Goal: Transaction & Acquisition: Purchase product/service

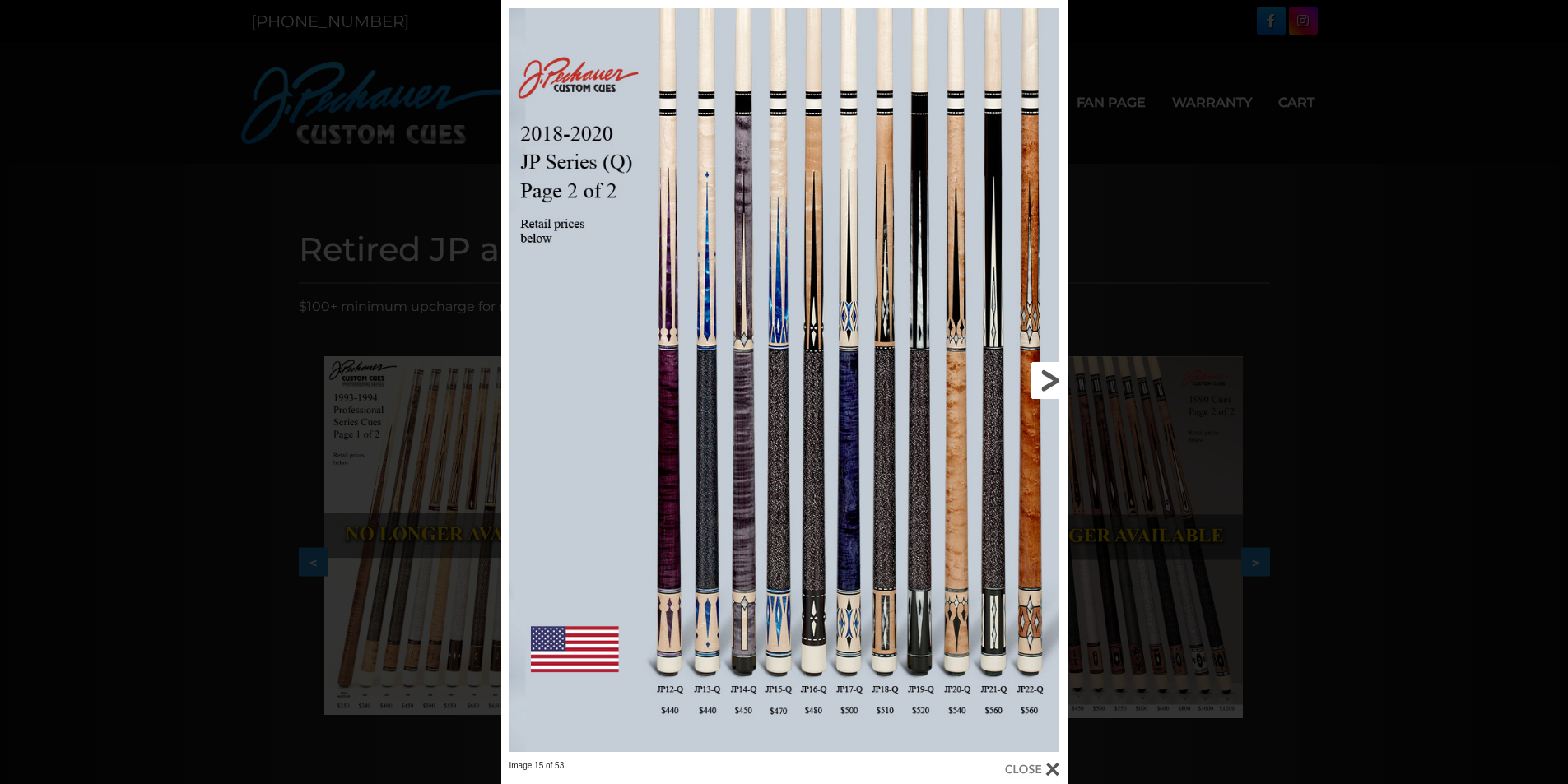
click at [1044, 374] on link at bounding box center [939, 380] width 255 height 760
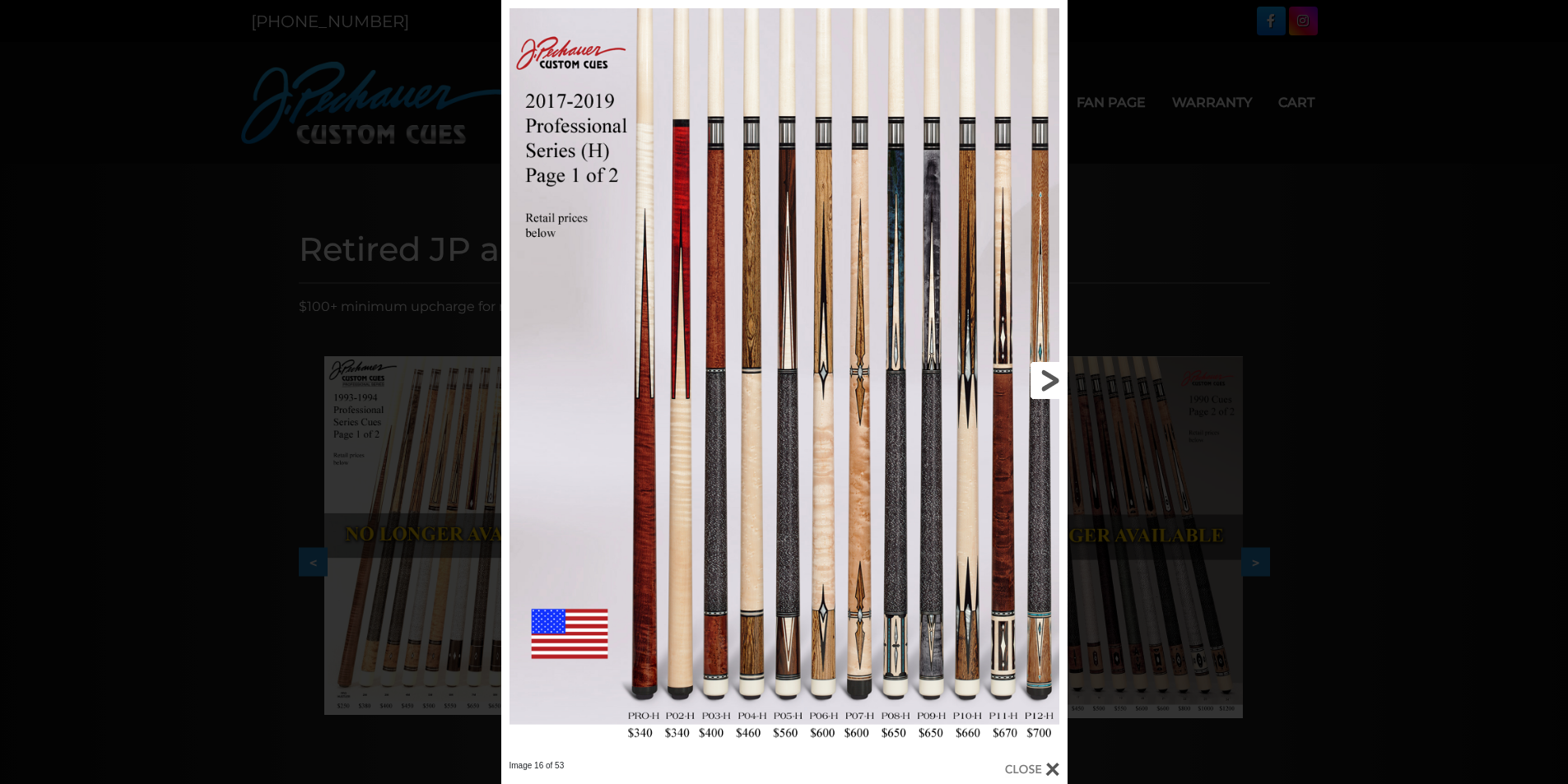
click at [1044, 374] on link at bounding box center [939, 380] width 255 height 760
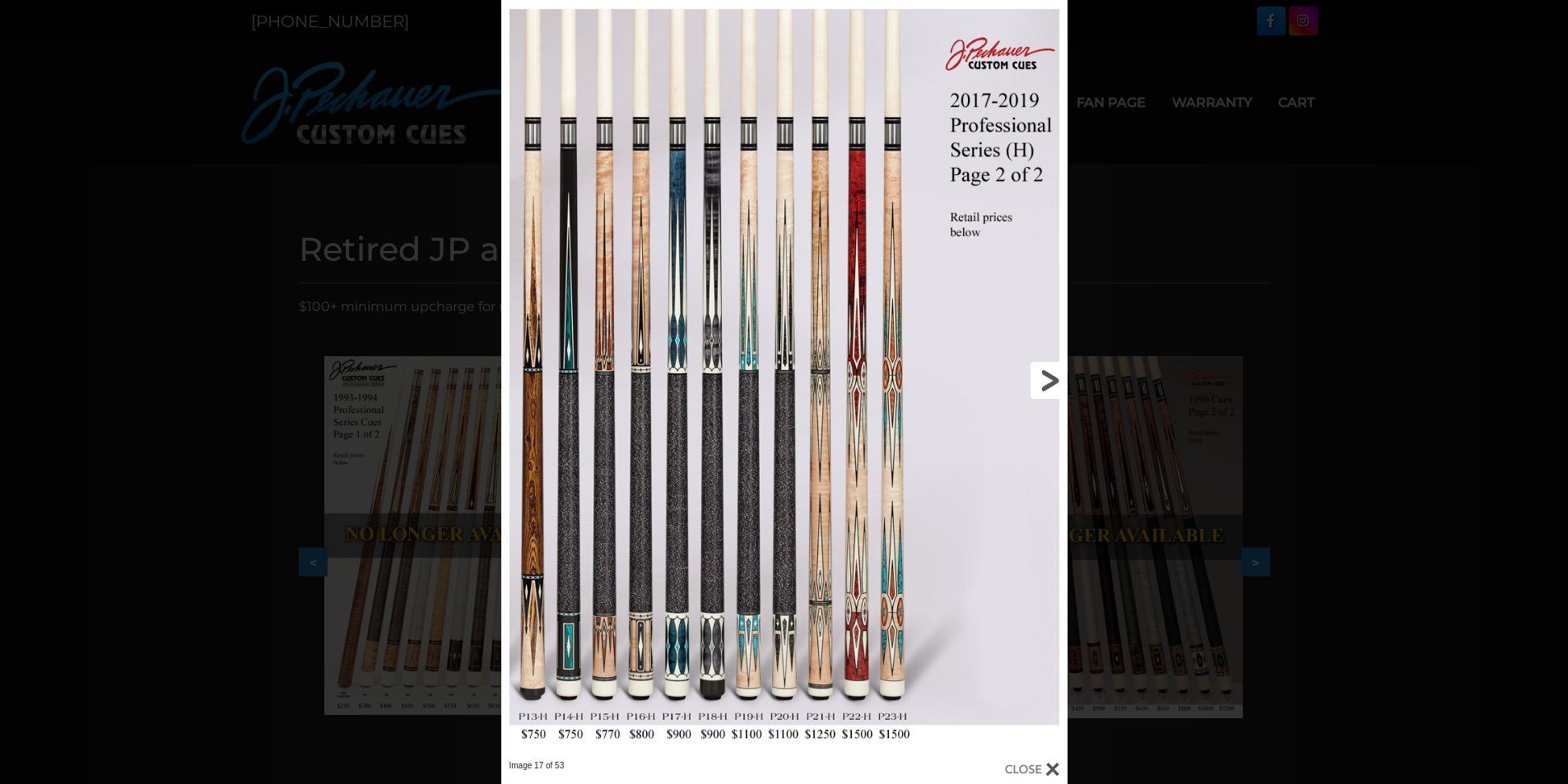
click at [1044, 374] on link at bounding box center [939, 380] width 255 height 760
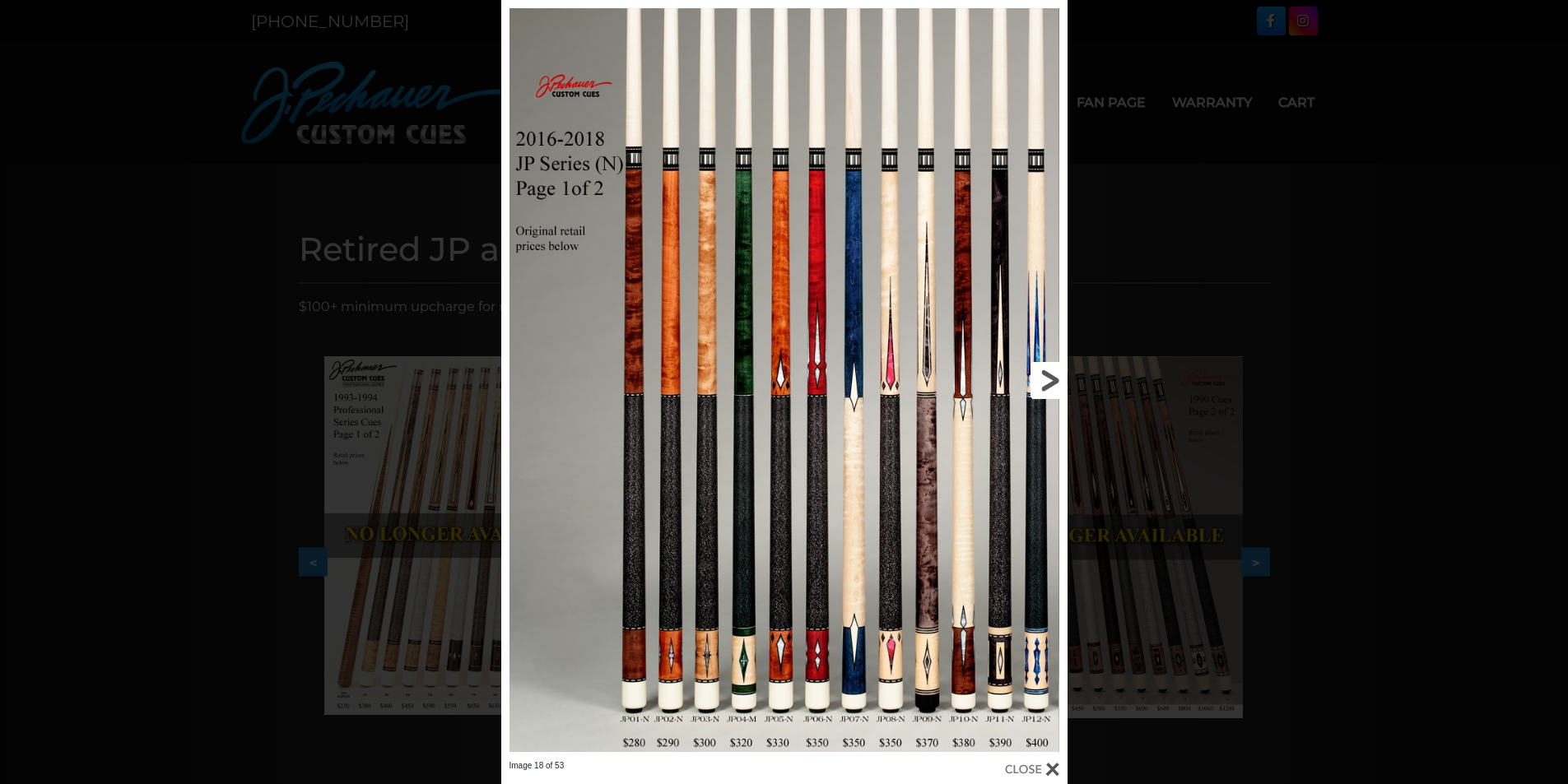
click at [1044, 374] on link at bounding box center [939, 380] width 255 height 760
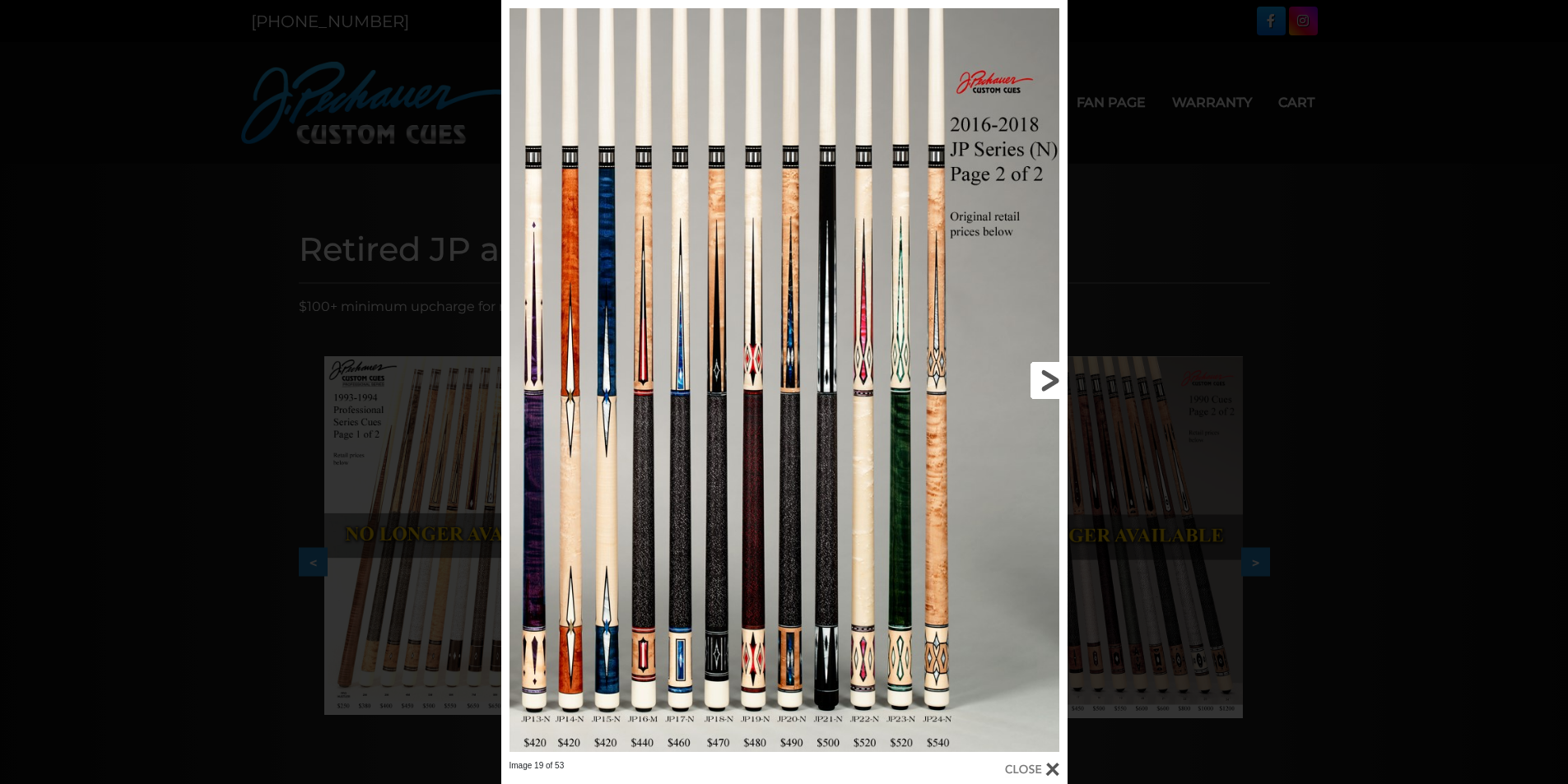
click at [1044, 374] on link at bounding box center [939, 380] width 255 height 760
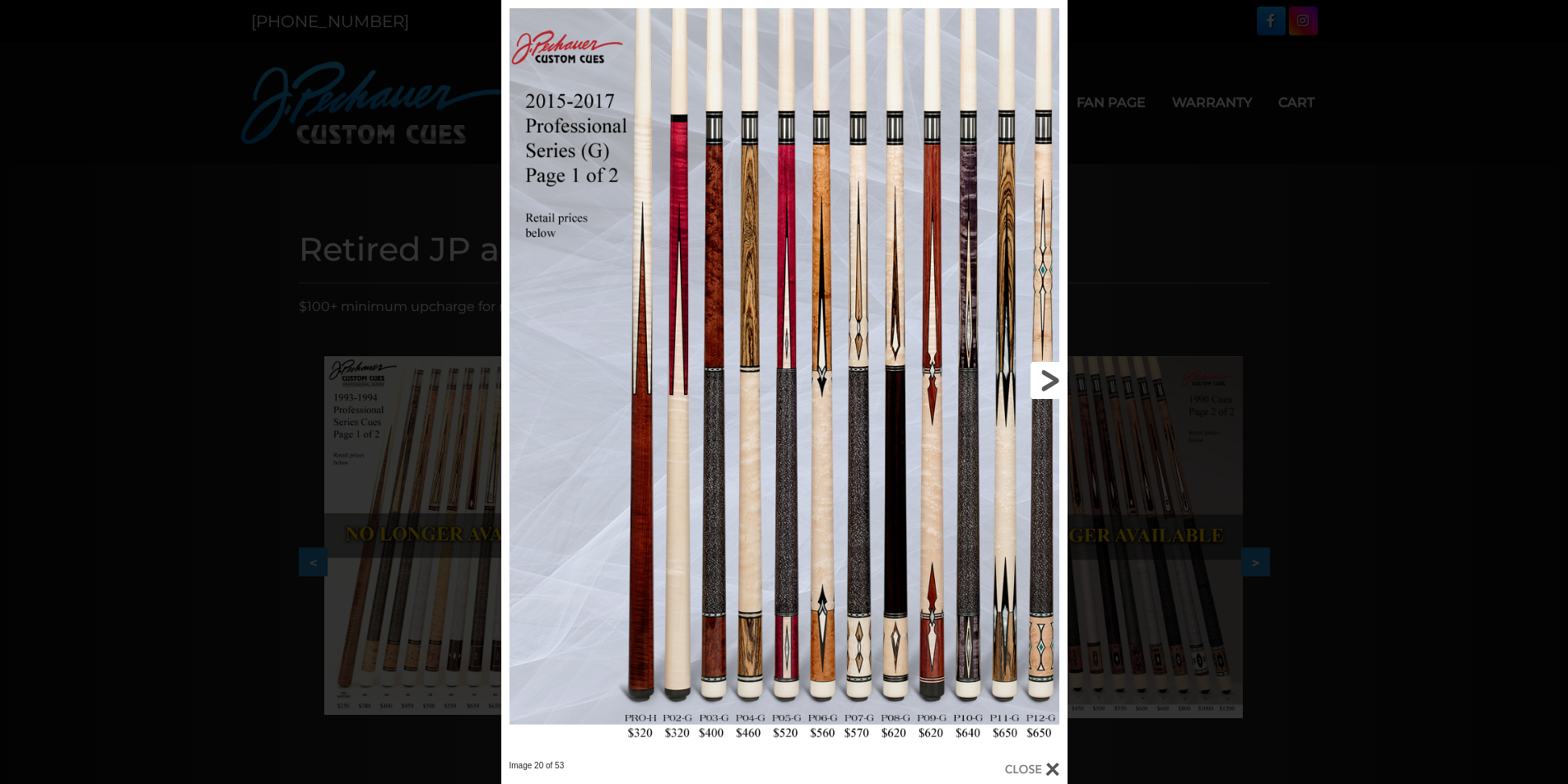
click at [1044, 374] on link at bounding box center [939, 380] width 255 height 760
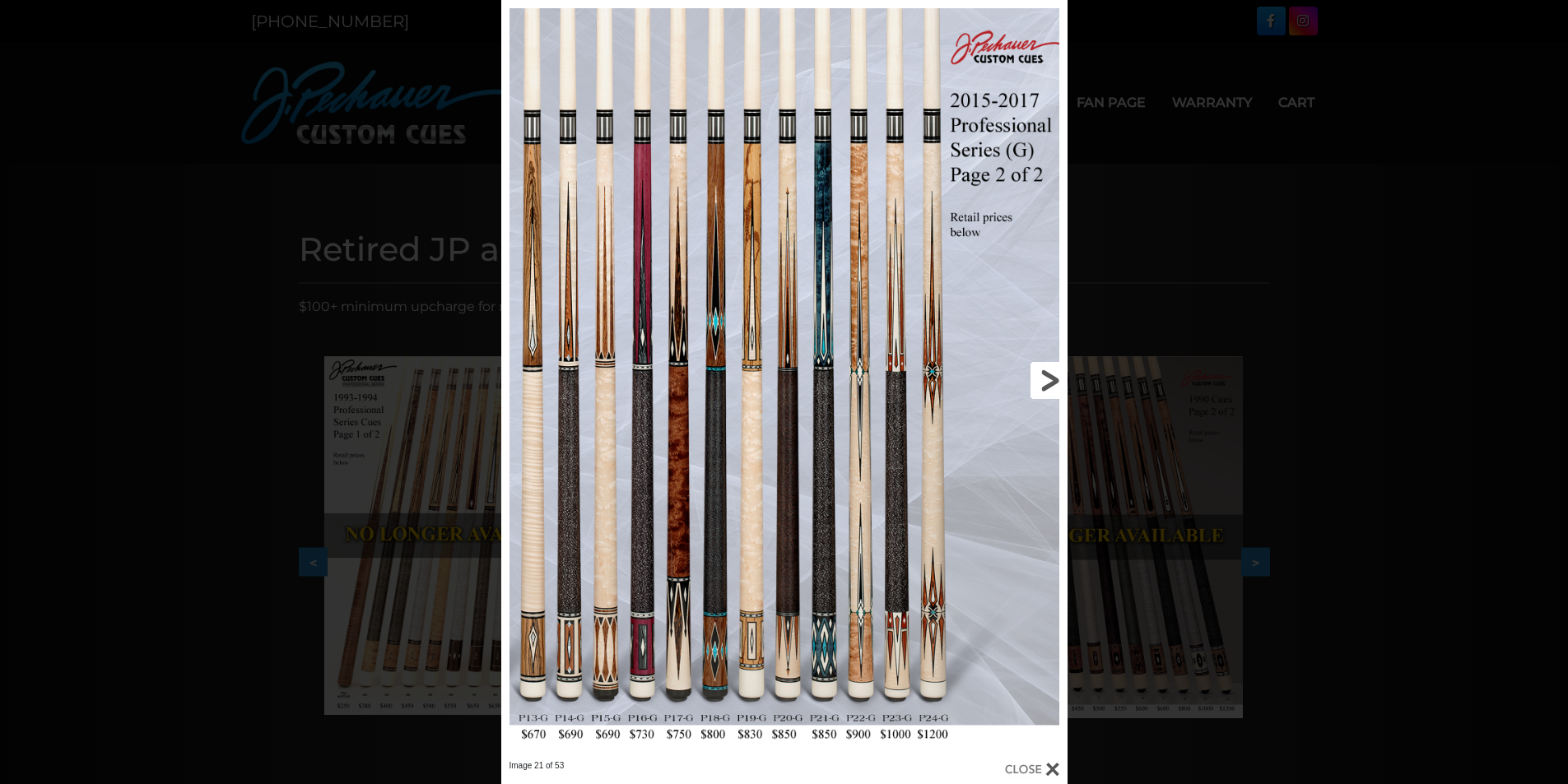
click at [1044, 374] on link at bounding box center [939, 380] width 255 height 760
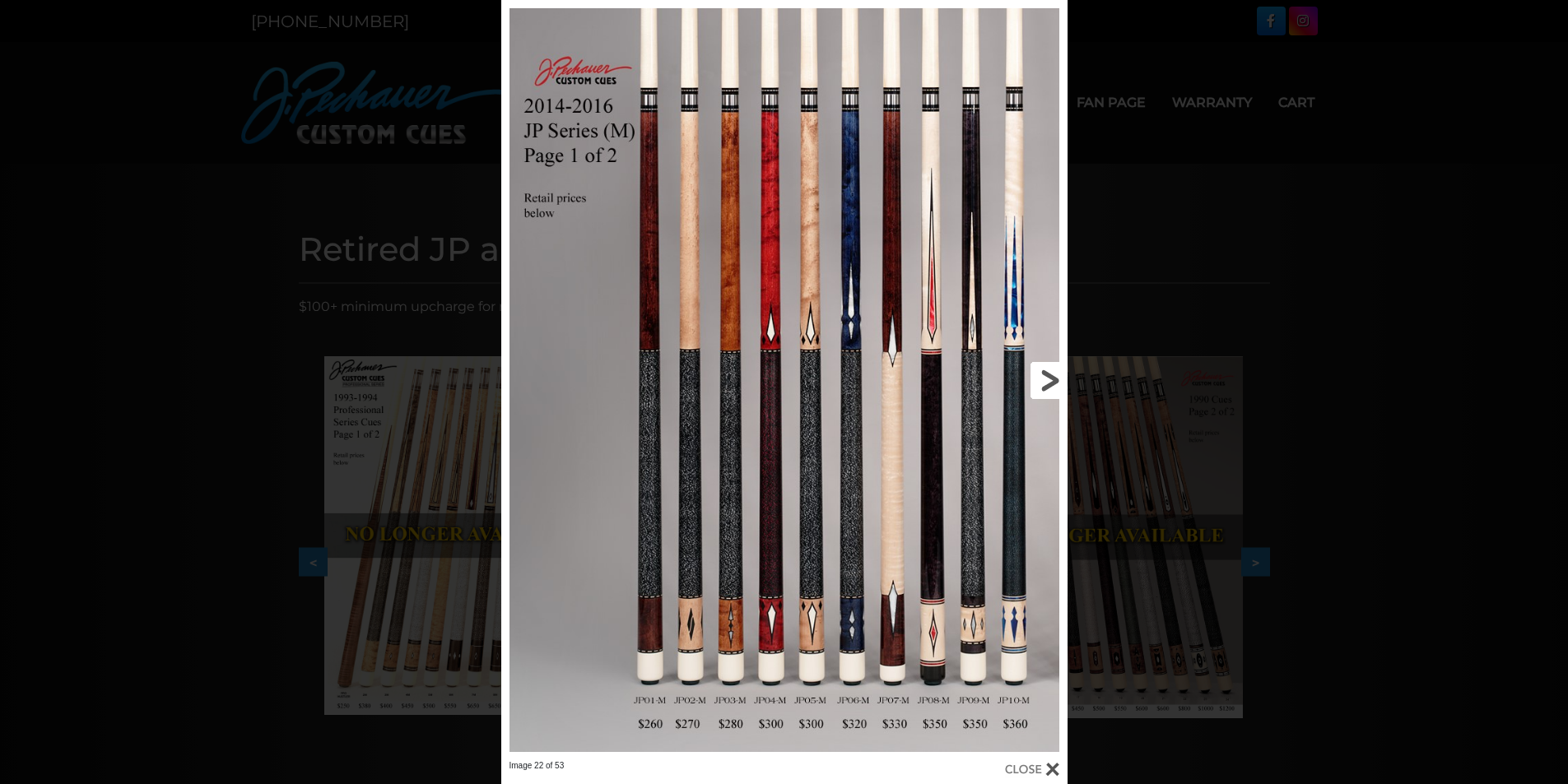
click at [1051, 376] on link at bounding box center [939, 380] width 255 height 760
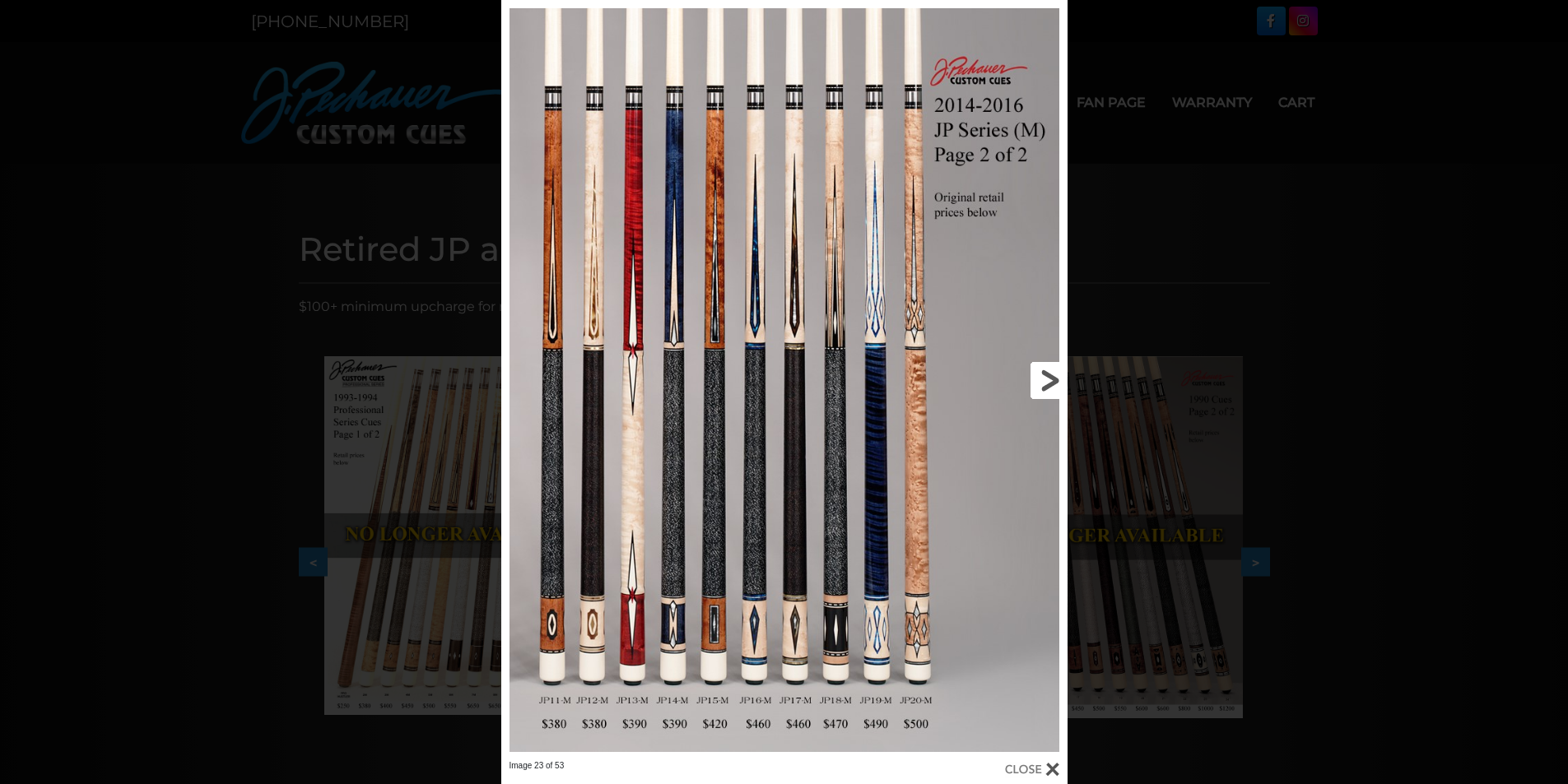
click at [1050, 378] on link at bounding box center [939, 380] width 255 height 760
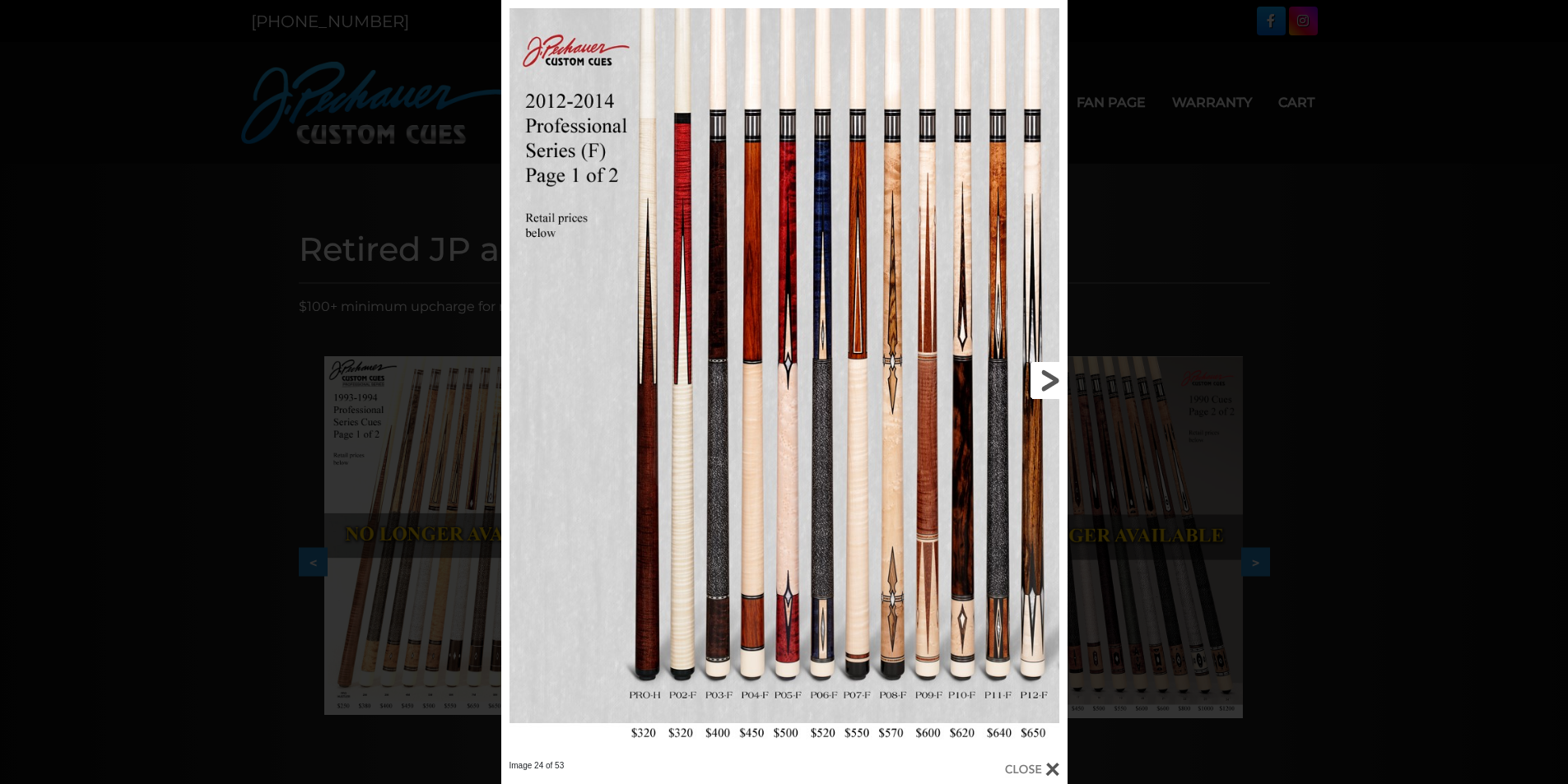
click at [1052, 380] on link at bounding box center [939, 380] width 255 height 760
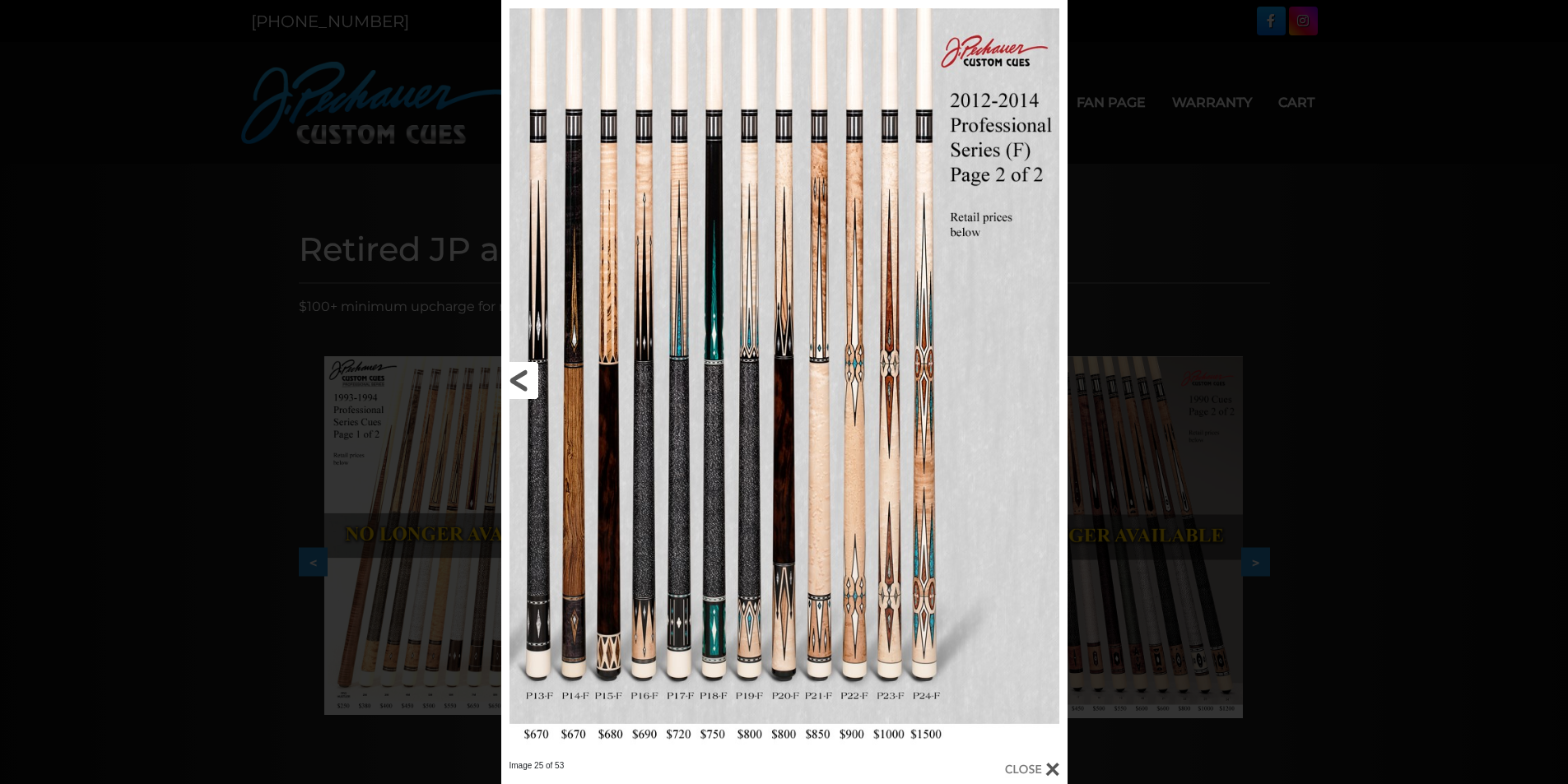
click at [510, 378] on link at bounding box center [629, 380] width 255 height 760
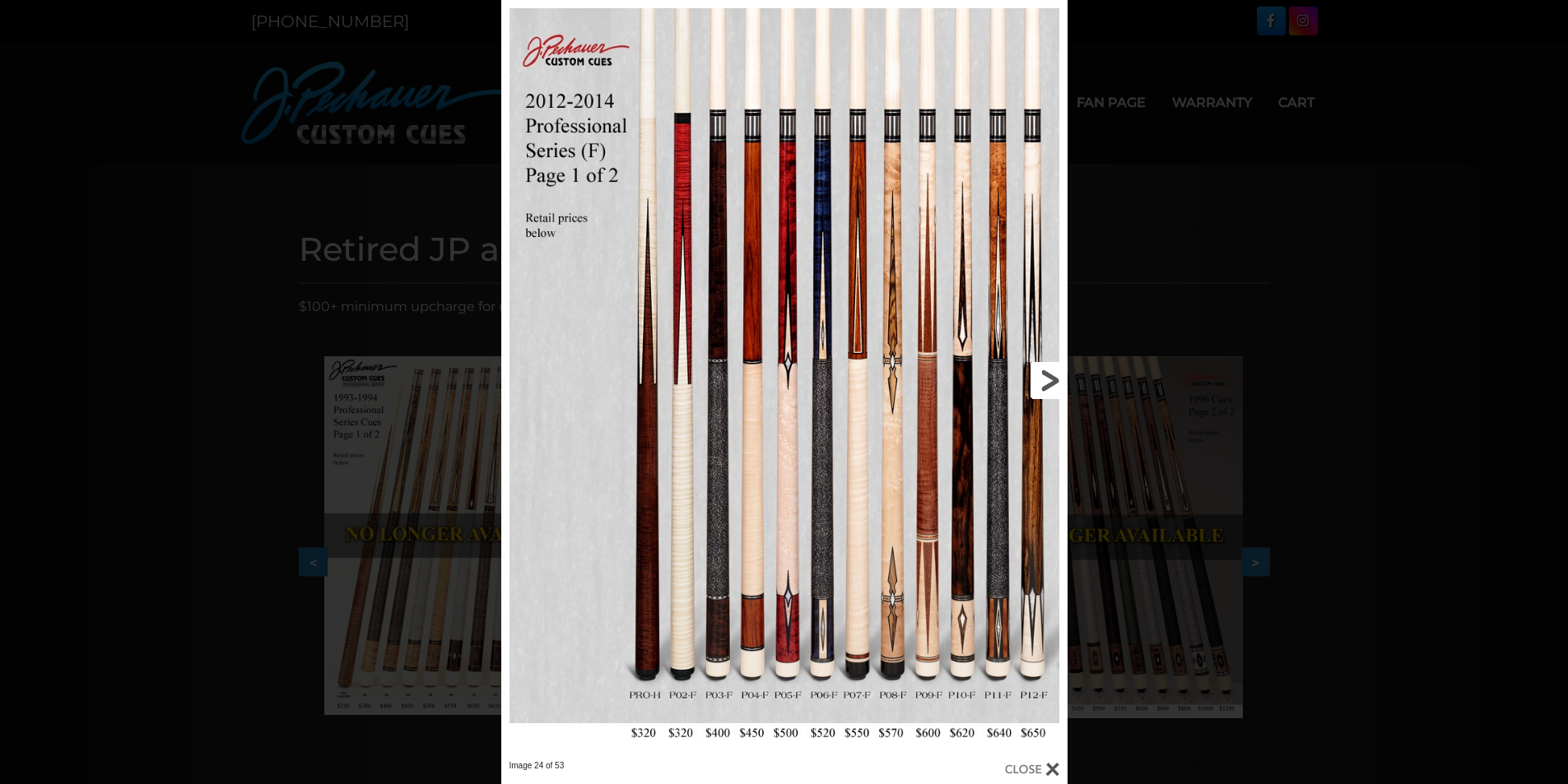
click at [1053, 378] on link at bounding box center [939, 380] width 255 height 760
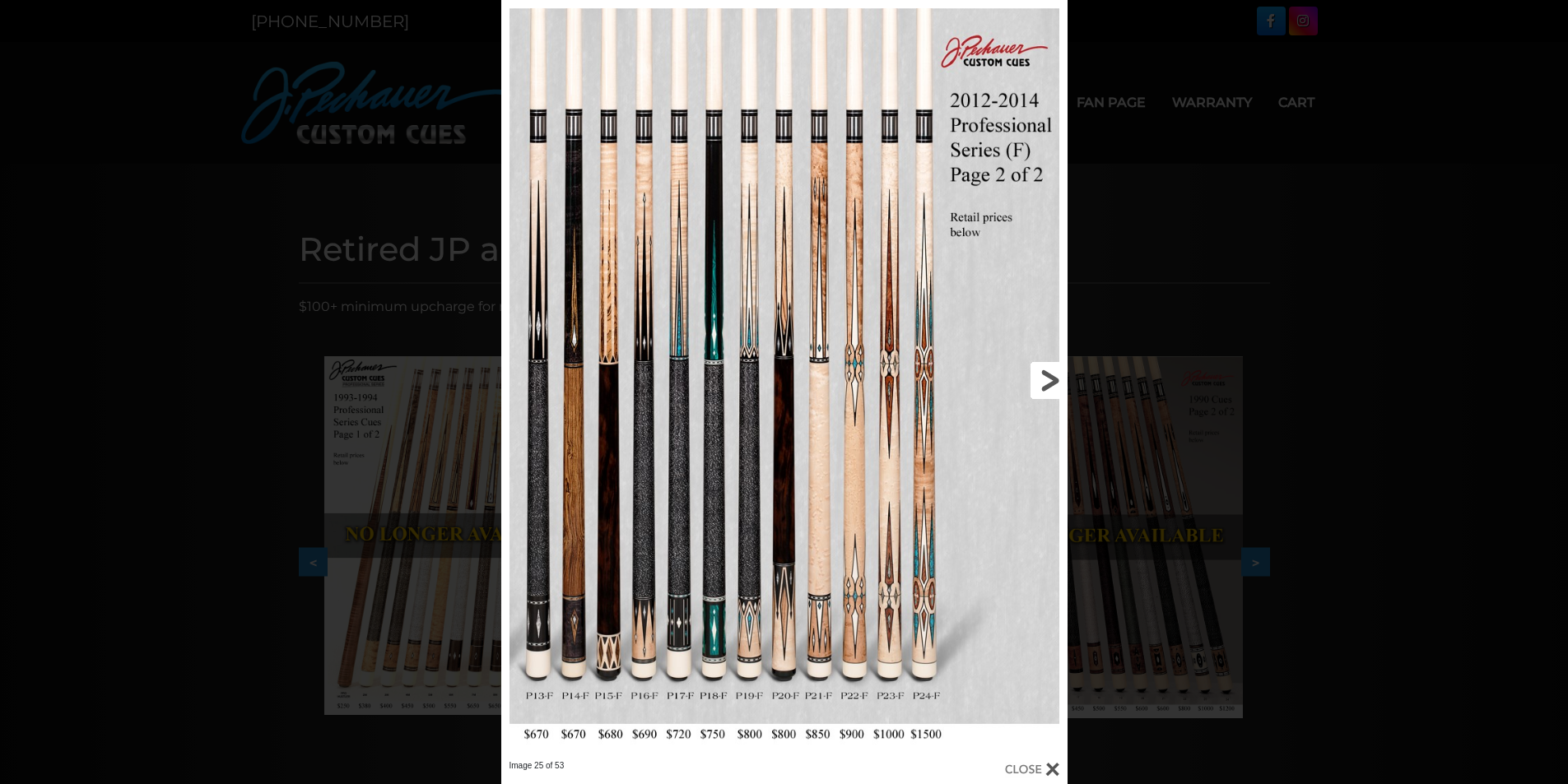
click at [1045, 378] on link at bounding box center [939, 380] width 255 height 760
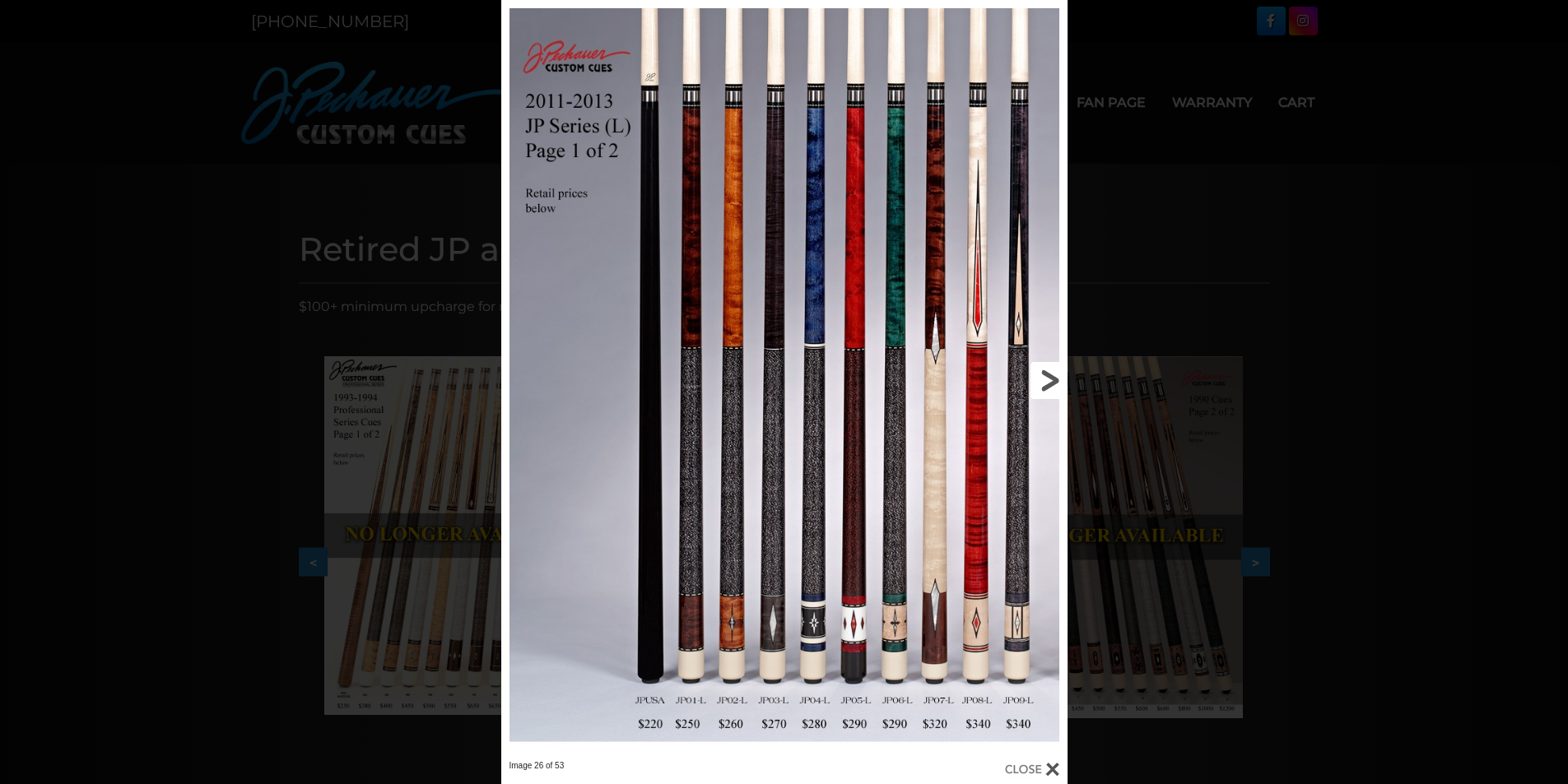
click at [1045, 378] on link at bounding box center [939, 380] width 255 height 760
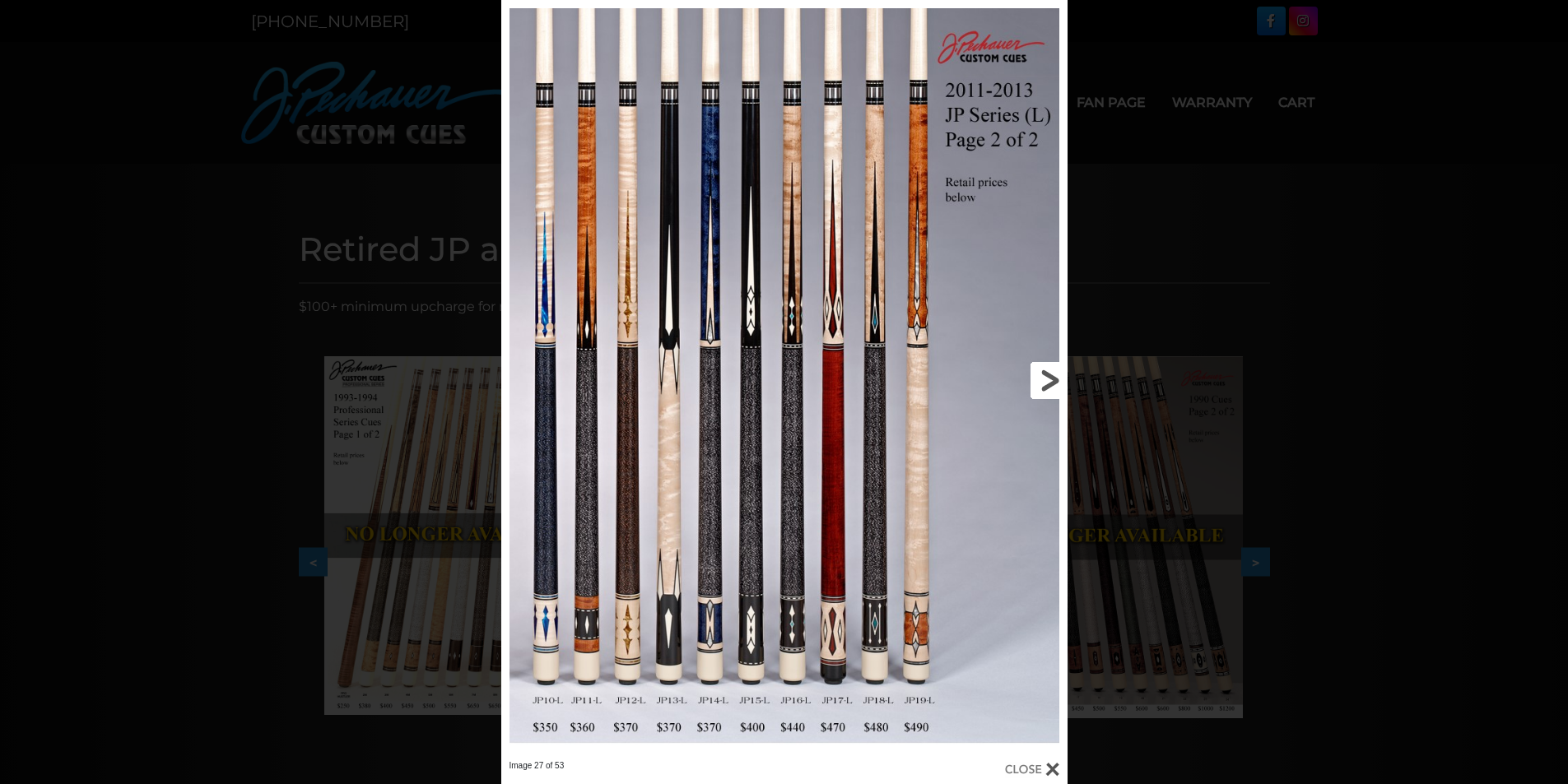
click at [1044, 379] on link at bounding box center [939, 380] width 255 height 760
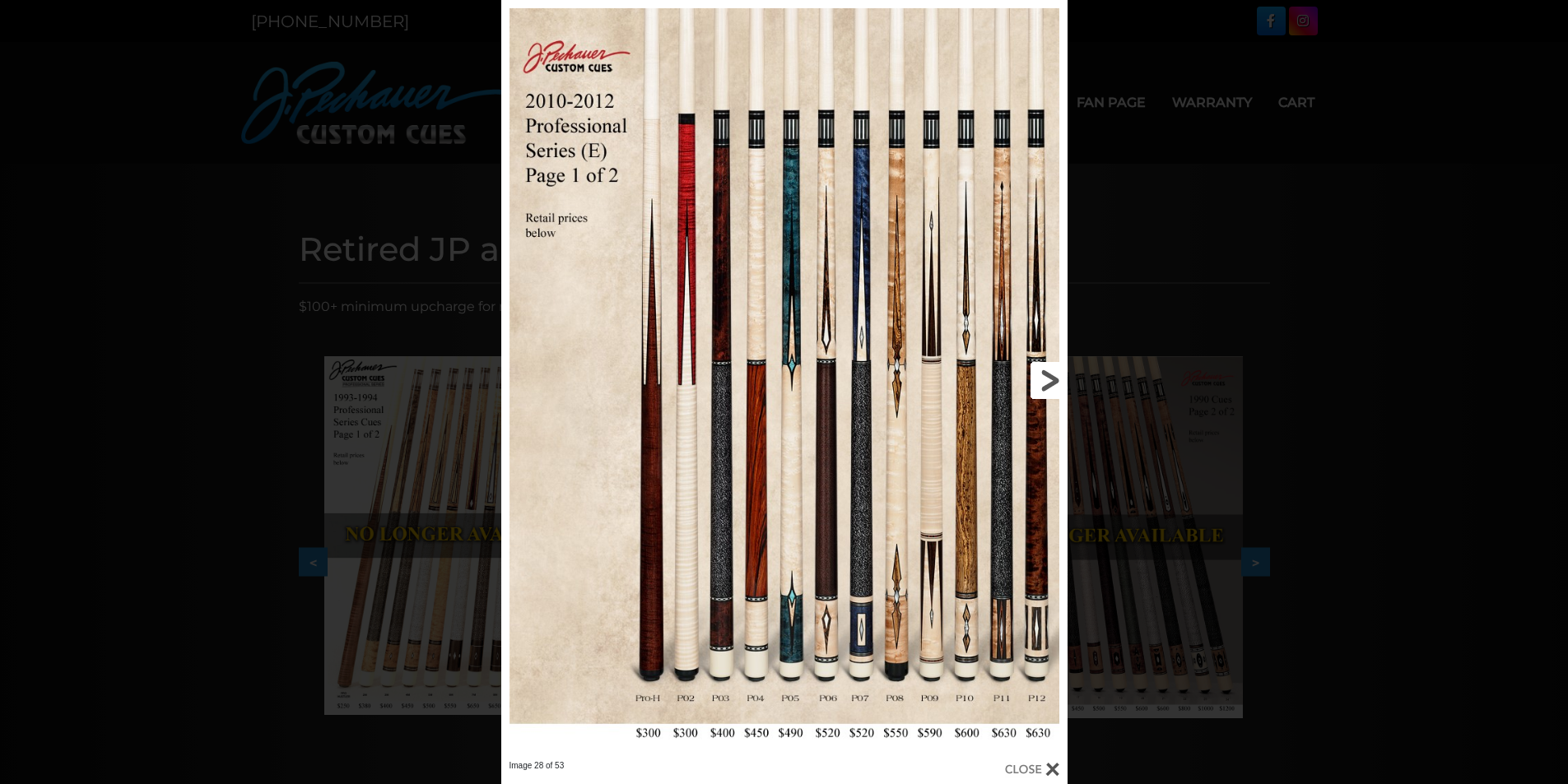
click at [1043, 379] on link at bounding box center [939, 380] width 255 height 760
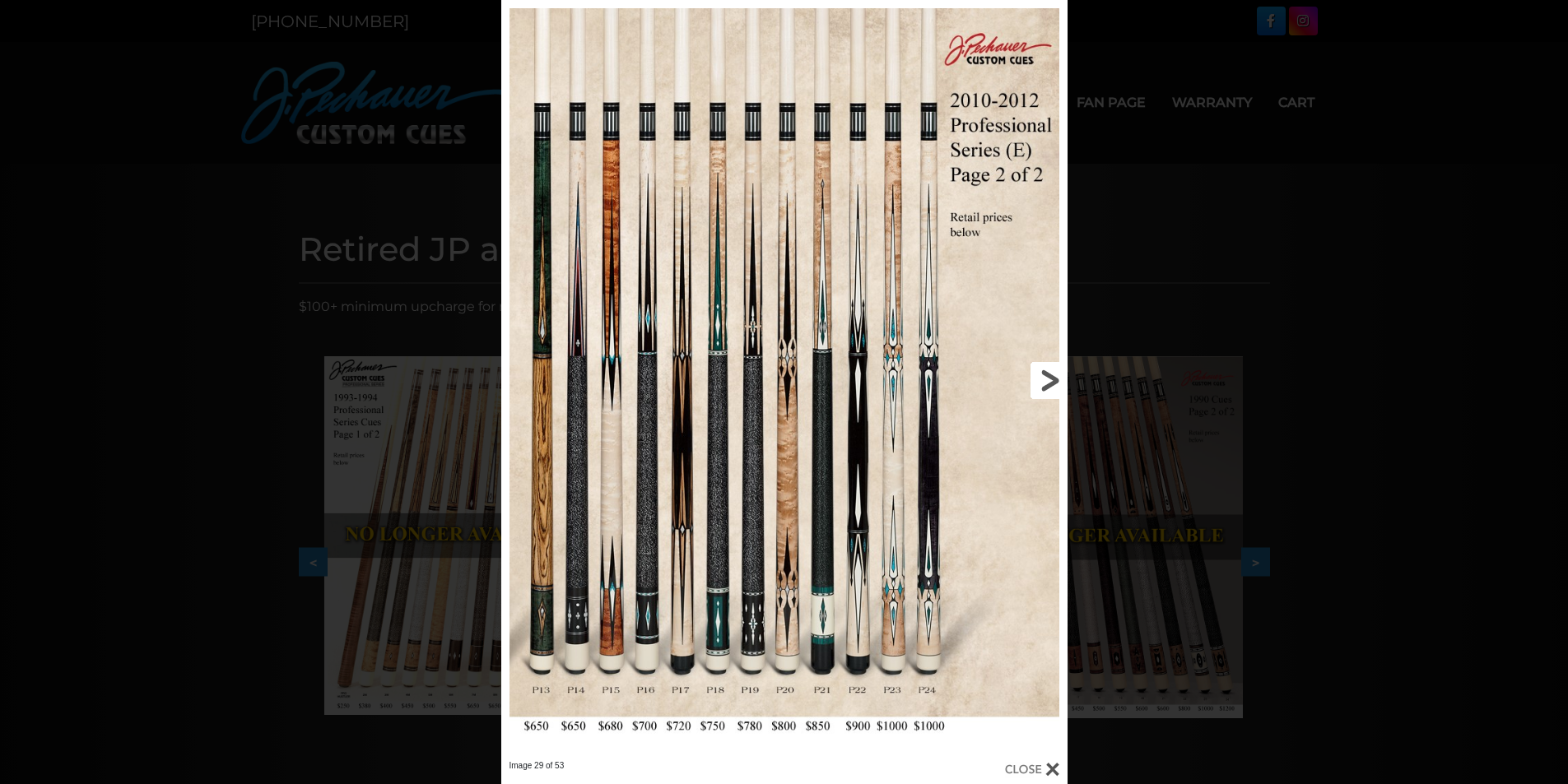
click at [1049, 379] on link at bounding box center [939, 380] width 255 height 760
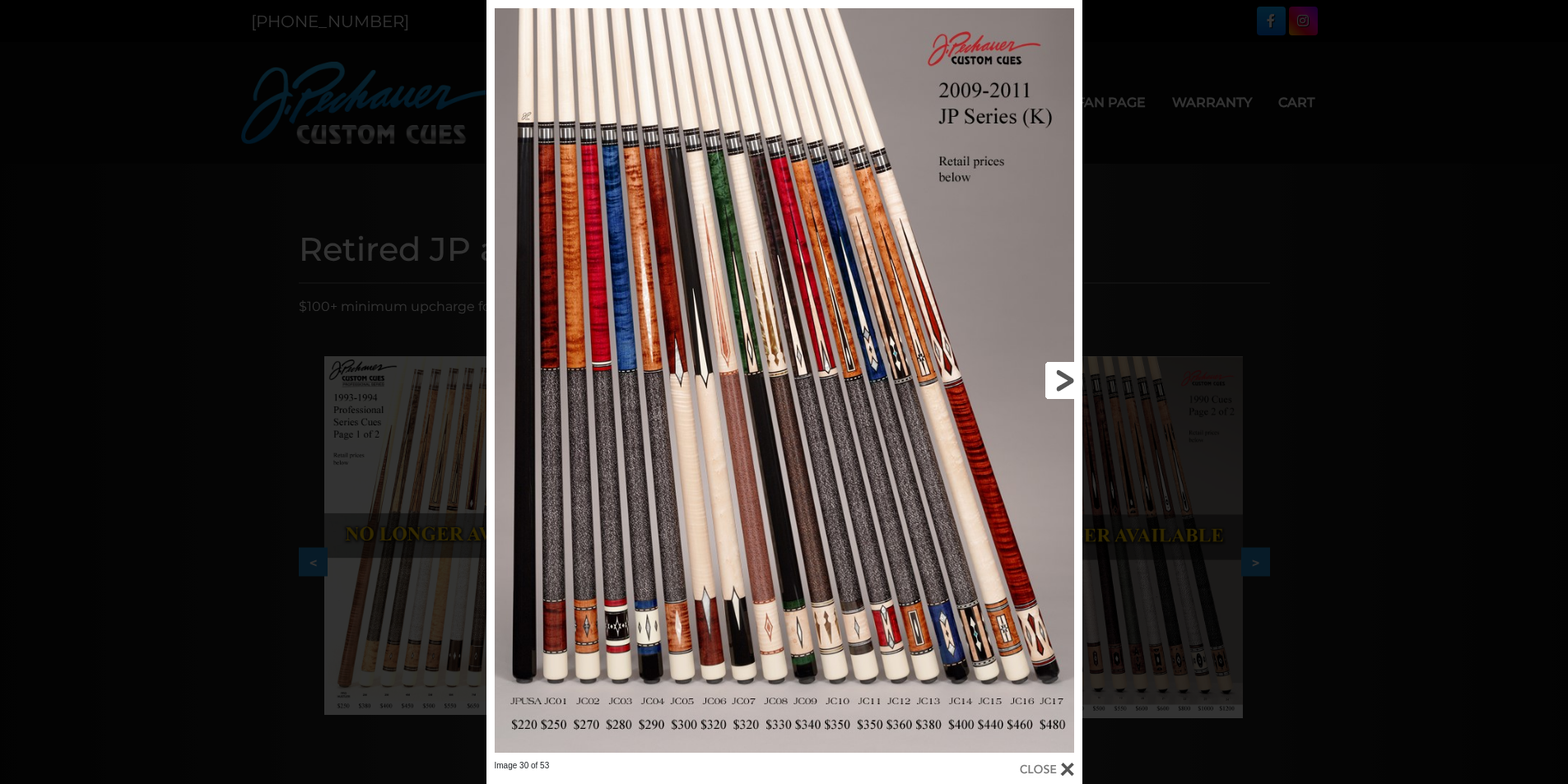
click at [1061, 384] on link at bounding box center [948, 380] width 269 height 760
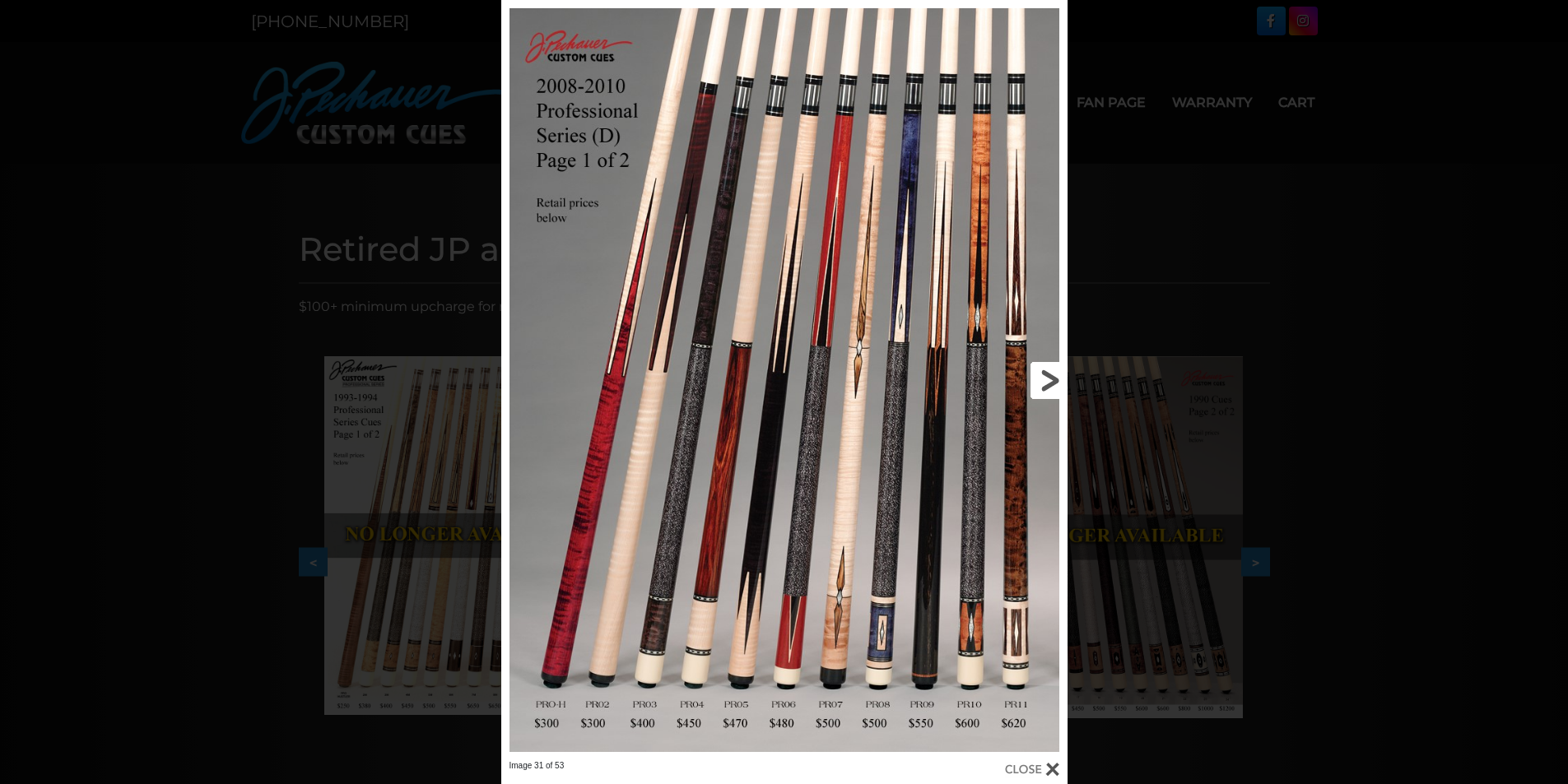
click at [1046, 379] on link at bounding box center [939, 380] width 255 height 760
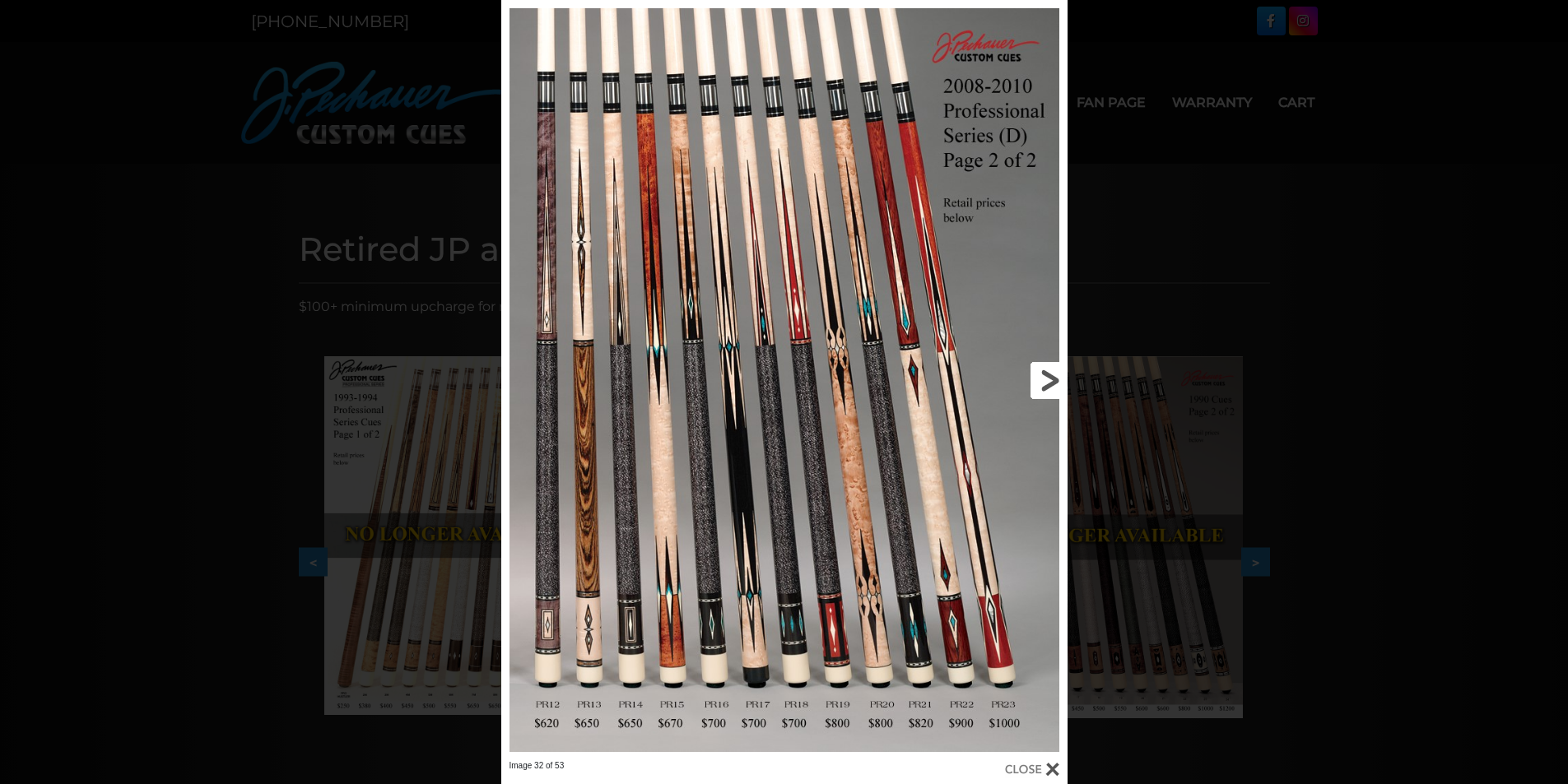
click at [1046, 379] on link at bounding box center [939, 380] width 255 height 760
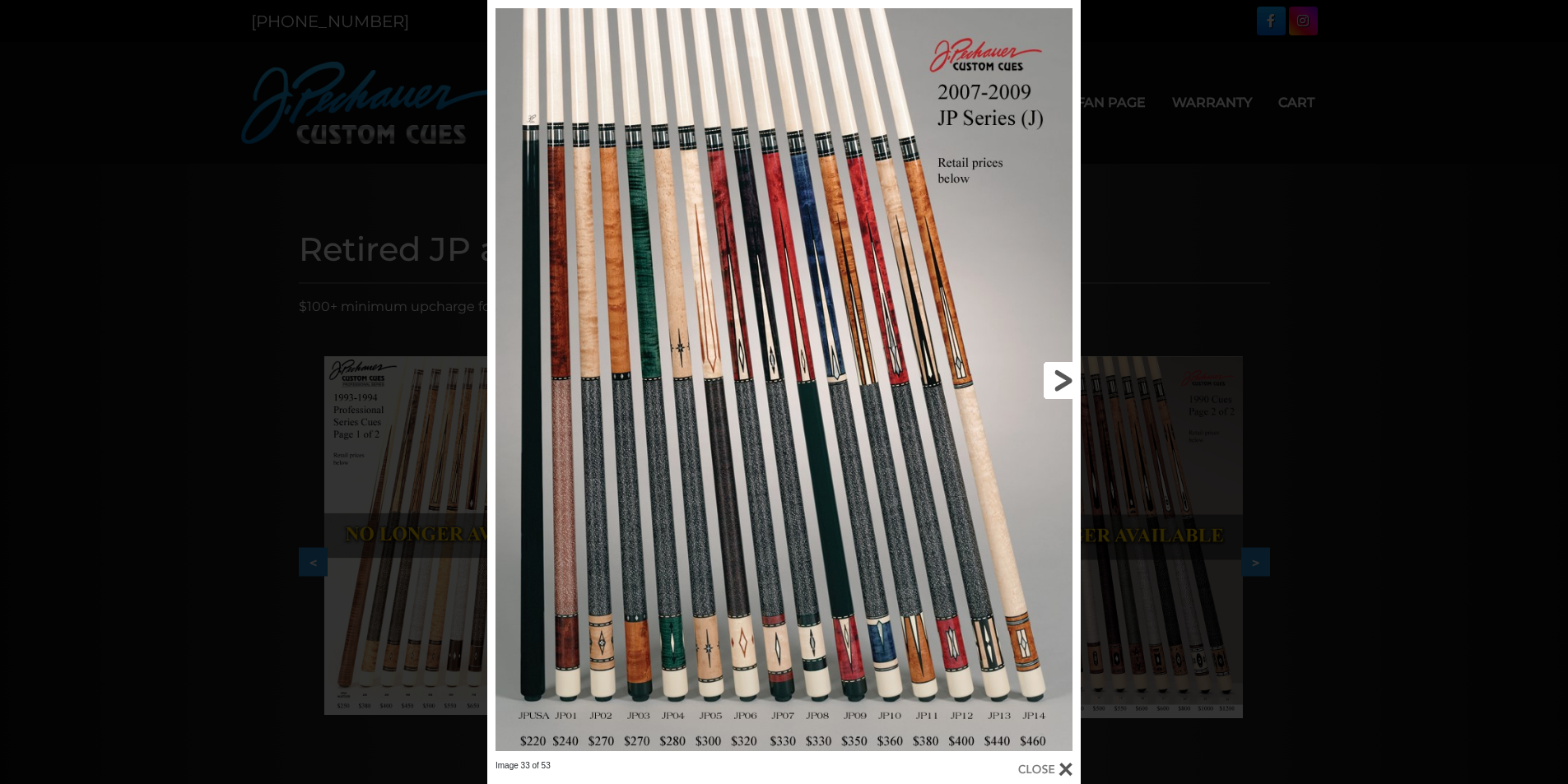
click at [1046, 379] on link at bounding box center [947, 380] width 267 height 760
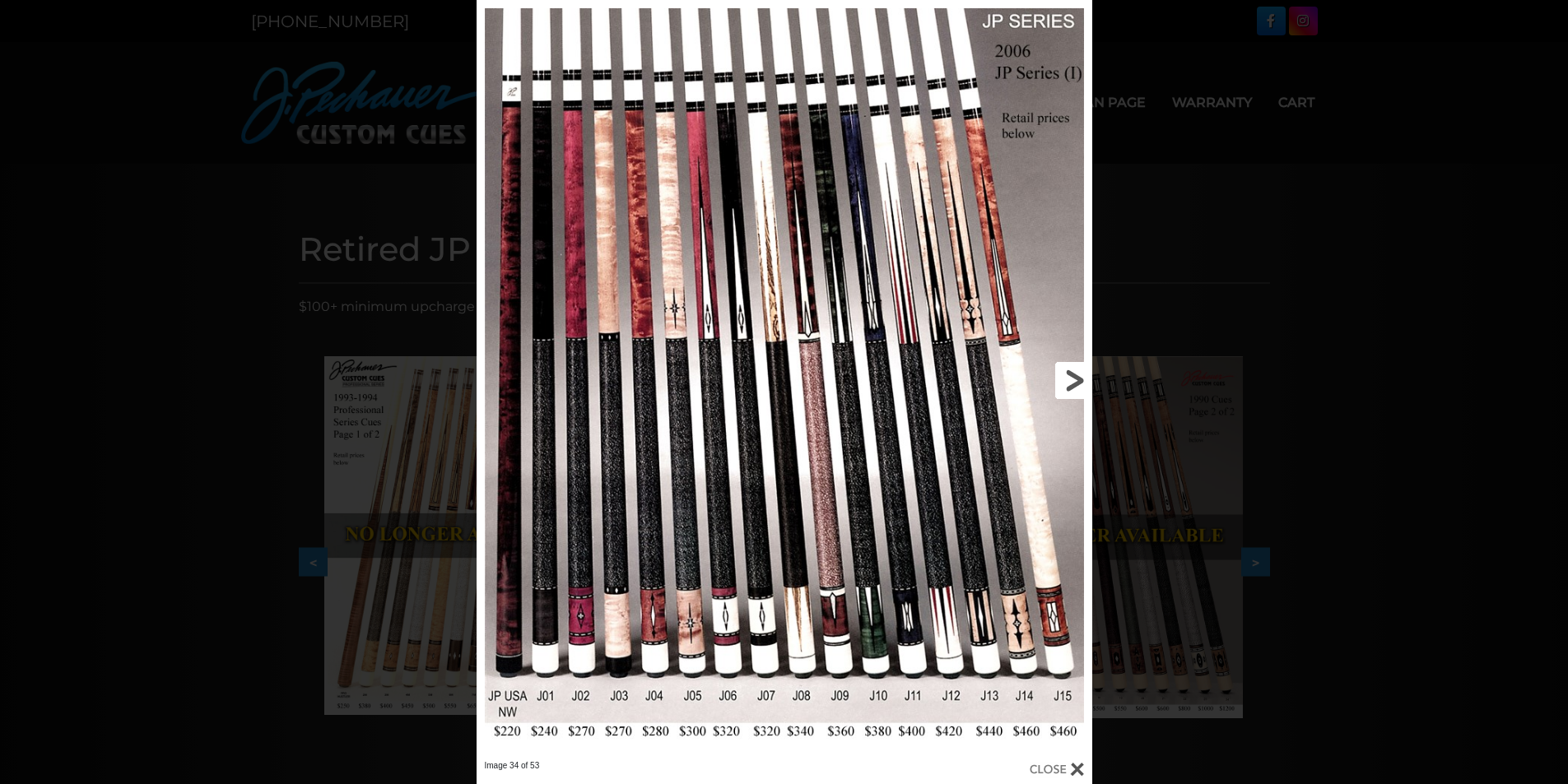
click at [1070, 380] on link at bounding box center [953, 380] width 277 height 760
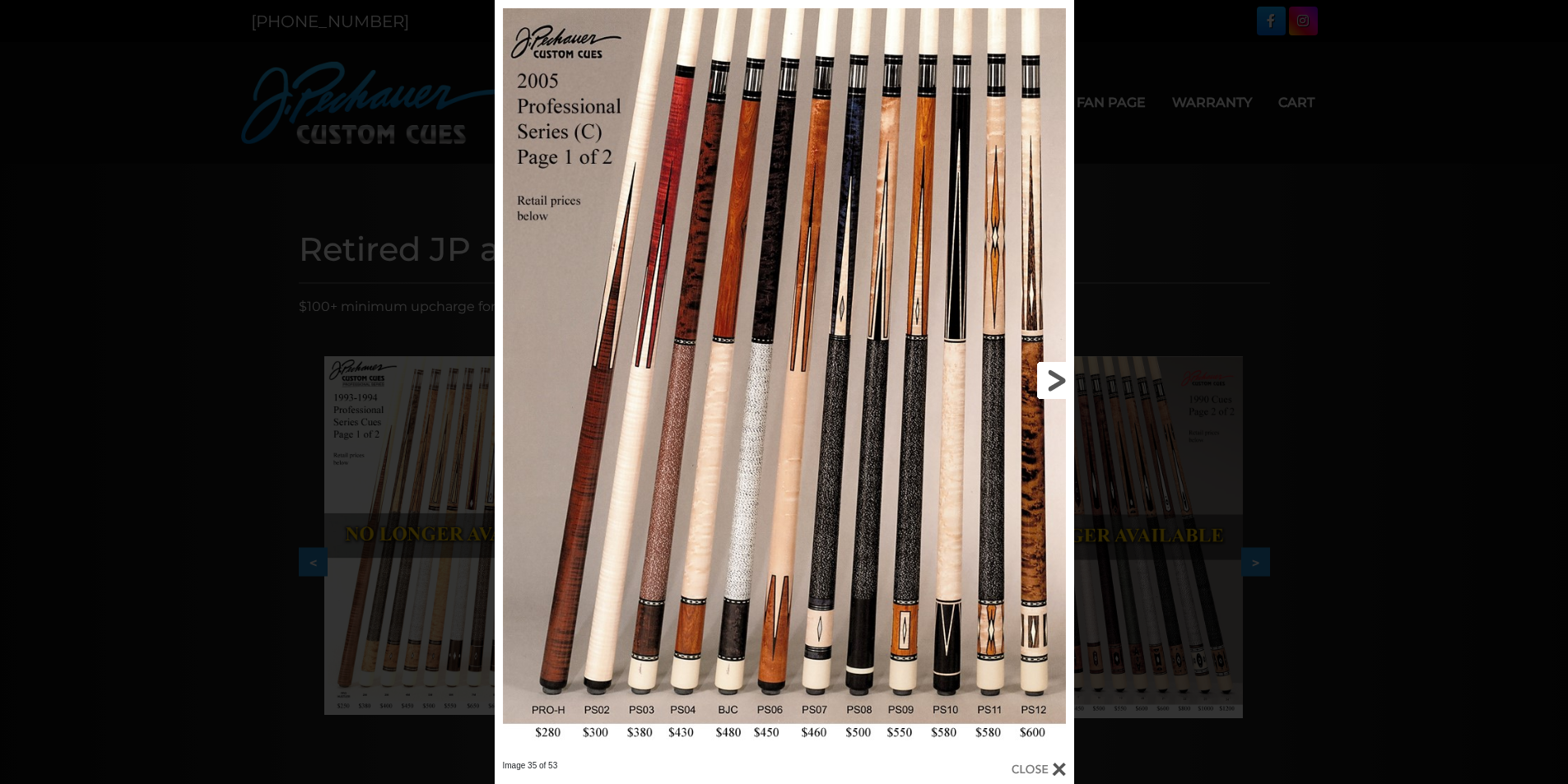
click at [1059, 380] on link at bounding box center [943, 380] width 261 height 760
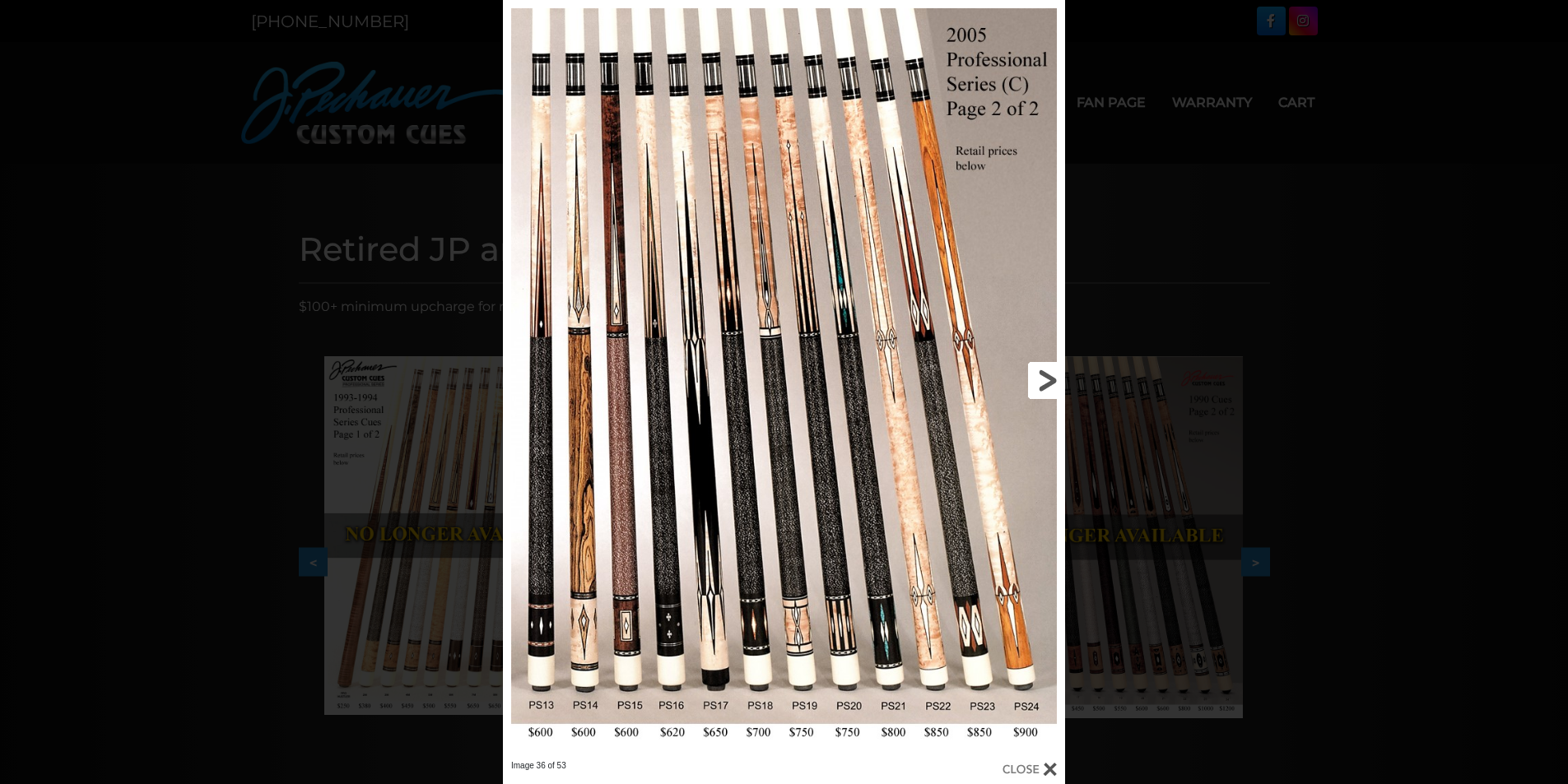
click at [1059, 380] on link at bounding box center [938, 380] width 252 height 760
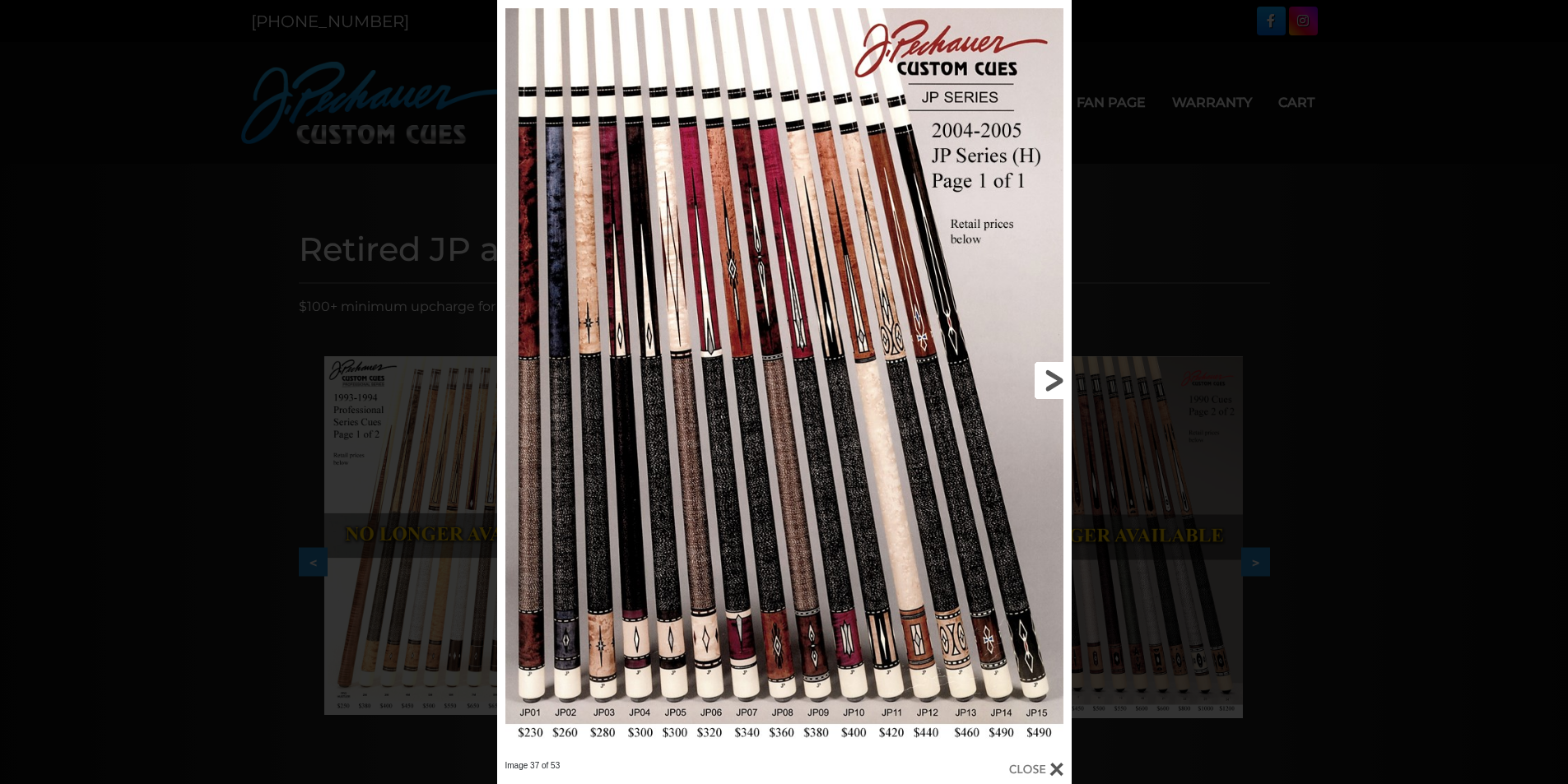
click at [1059, 380] on link at bounding box center [941, 380] width 258 height 760
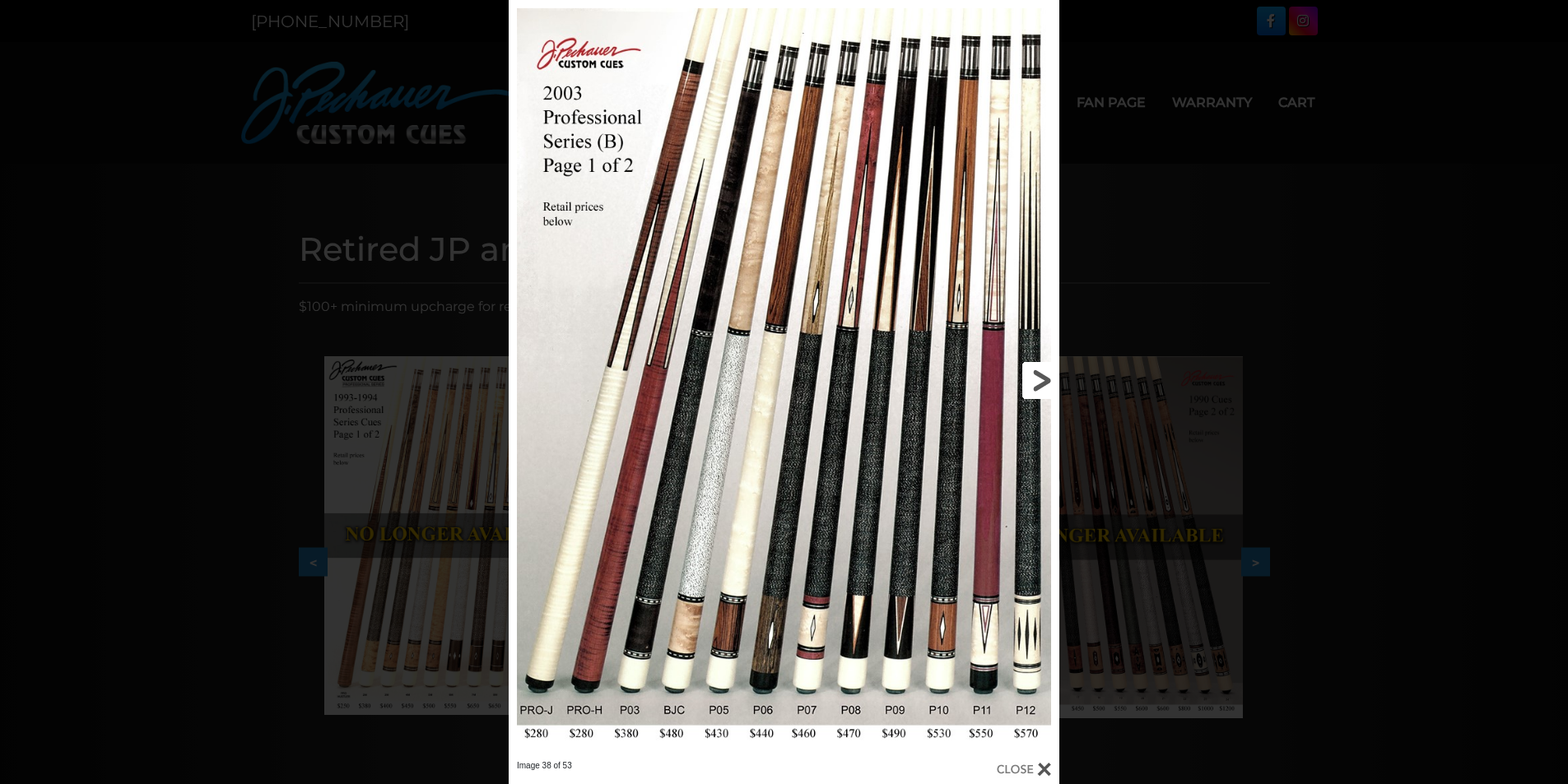
click at [1044, 380] on link at bounding box center [935, 380] width 248 height 760
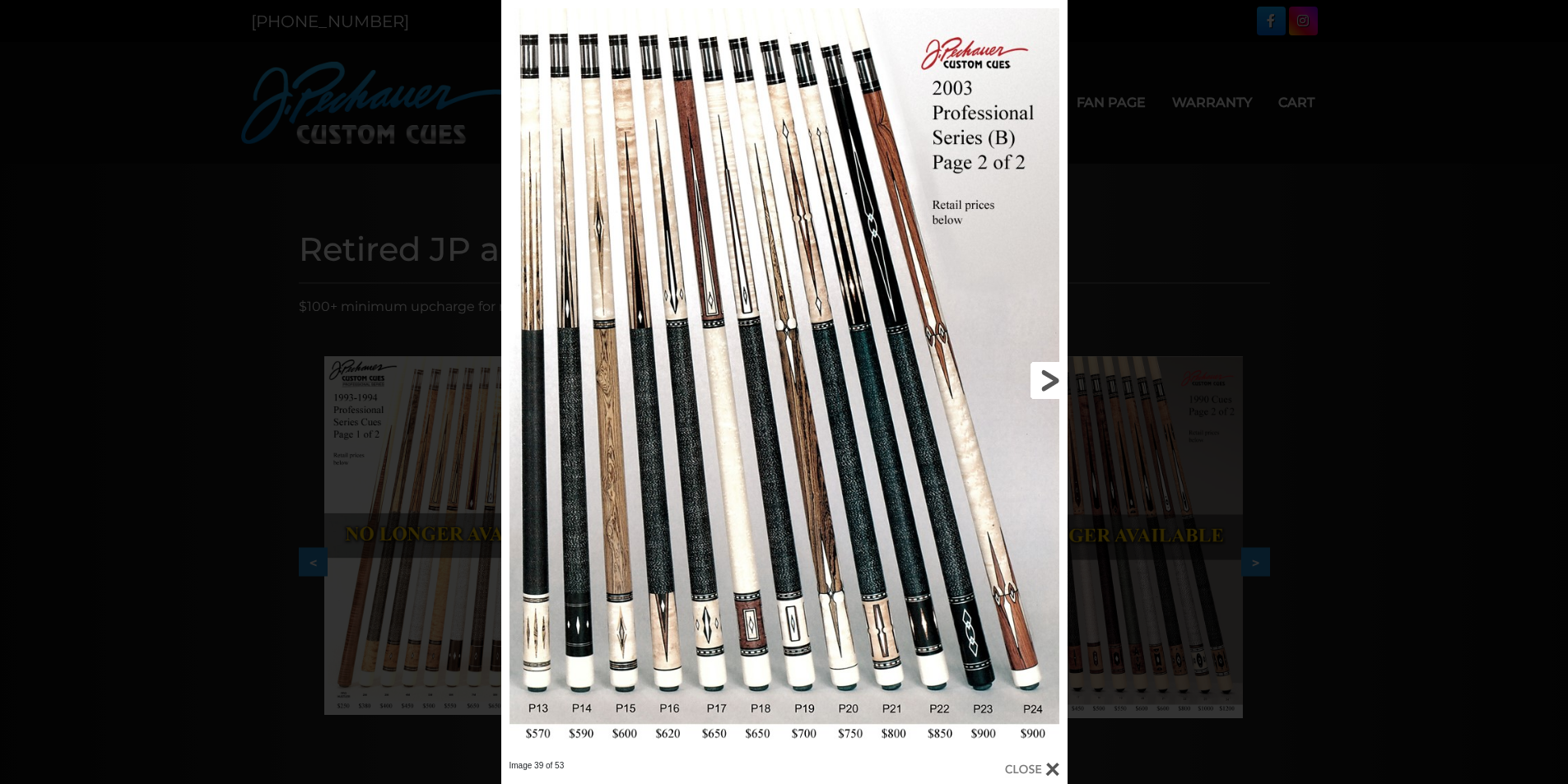
click at [1044, 380] on link at bounding box center [939, 380] width 255 height 760
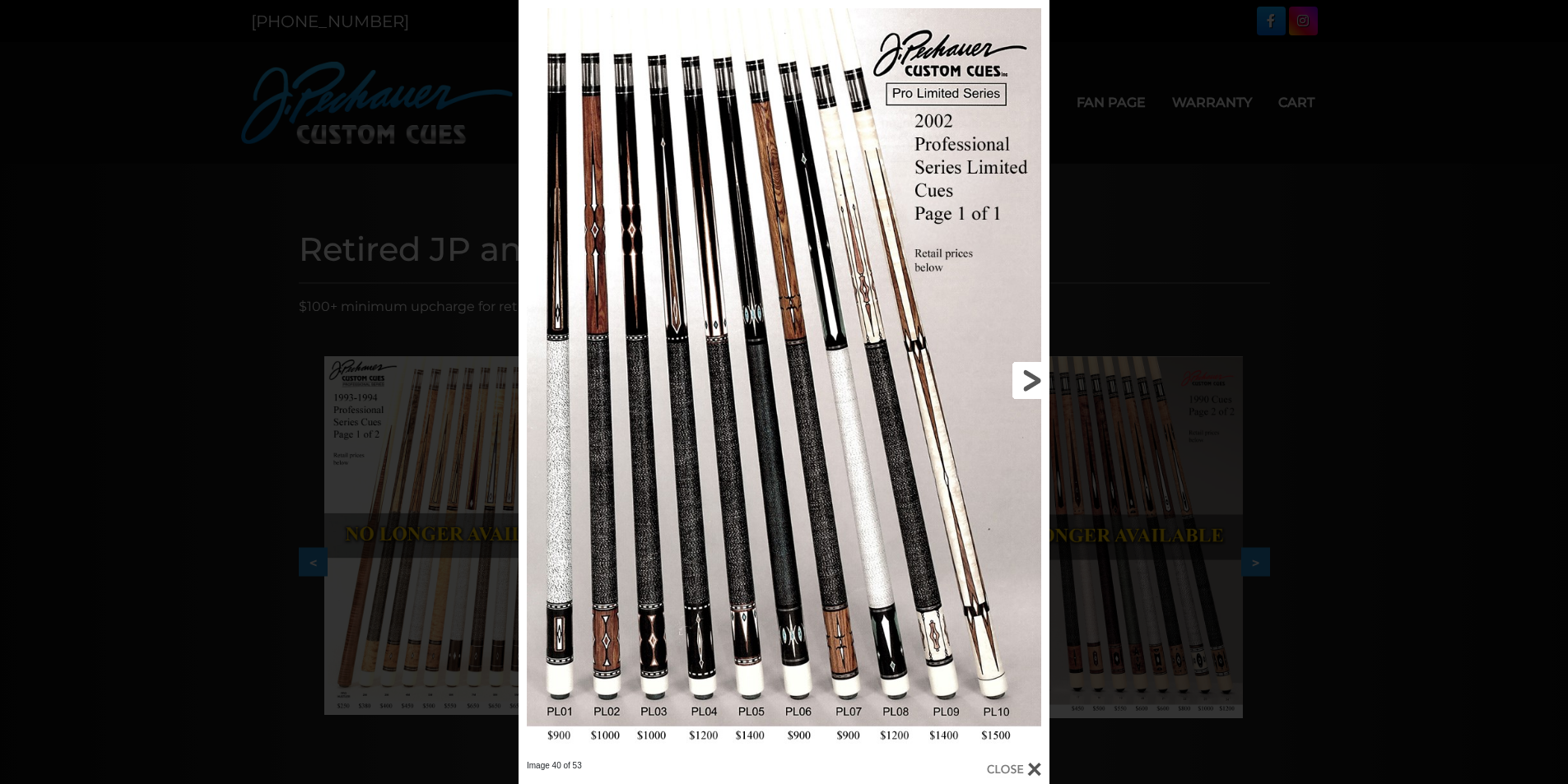
click at [1021, 379] on link at bounding box center [930, 380] width 239 height 760
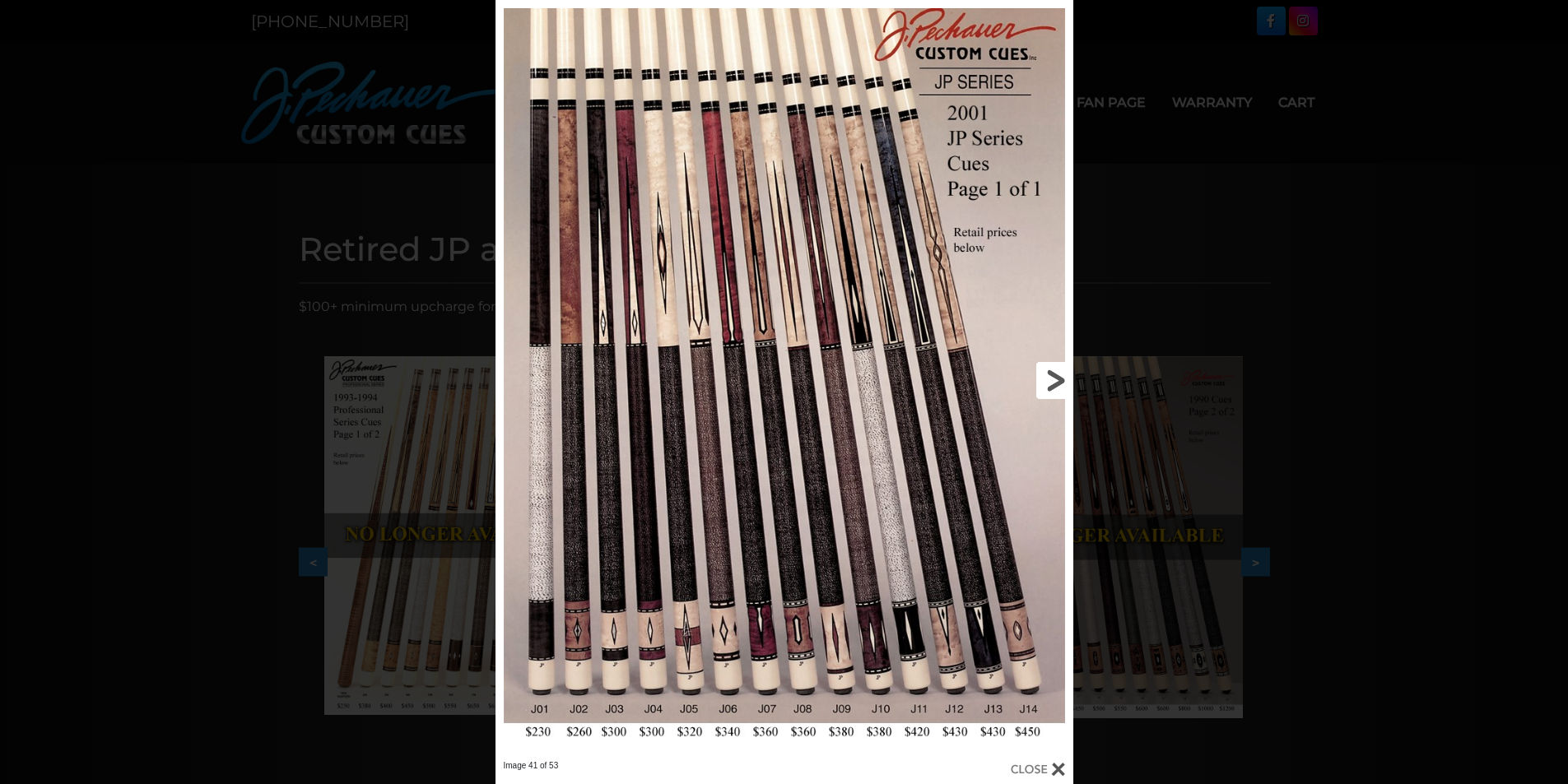
click at [1049, 380] on link at bounding box center [943, 380] width 260 height 760
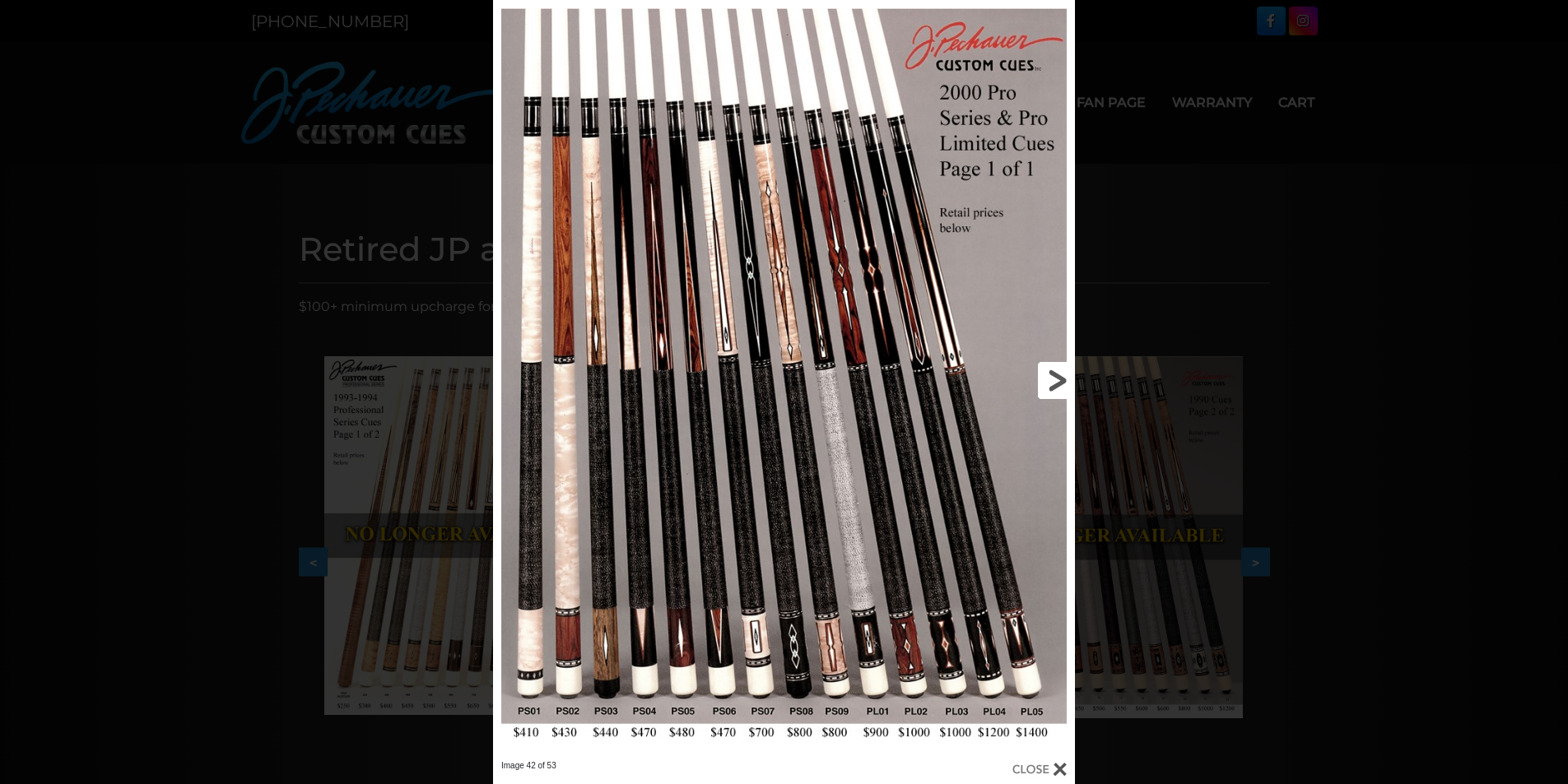
click at [1049, 380] on link at bounding box center [944, 380] width 262 height 760
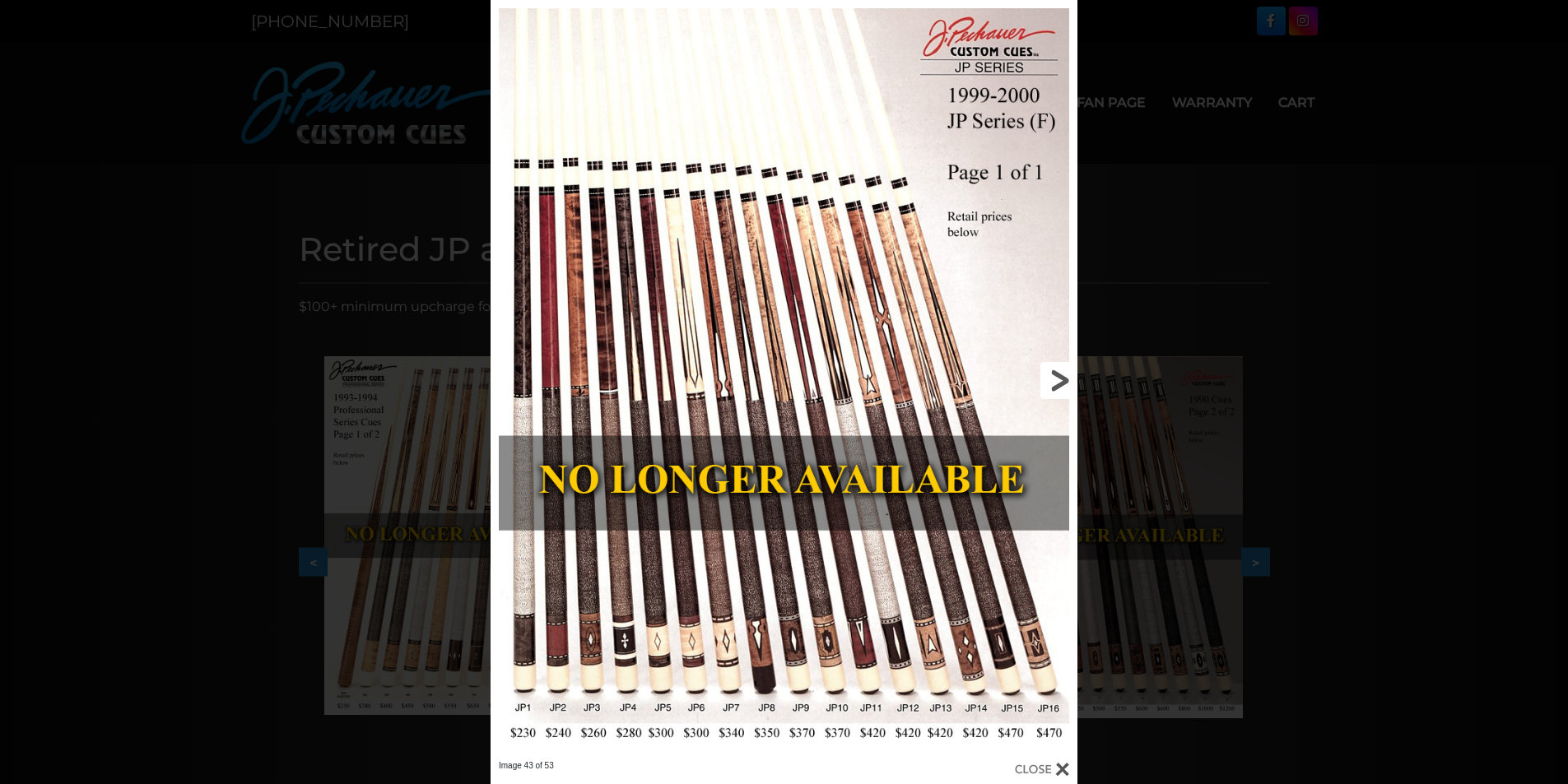
click at [1055, 380] on link at bounding box center [944, 380] width 264 height 760
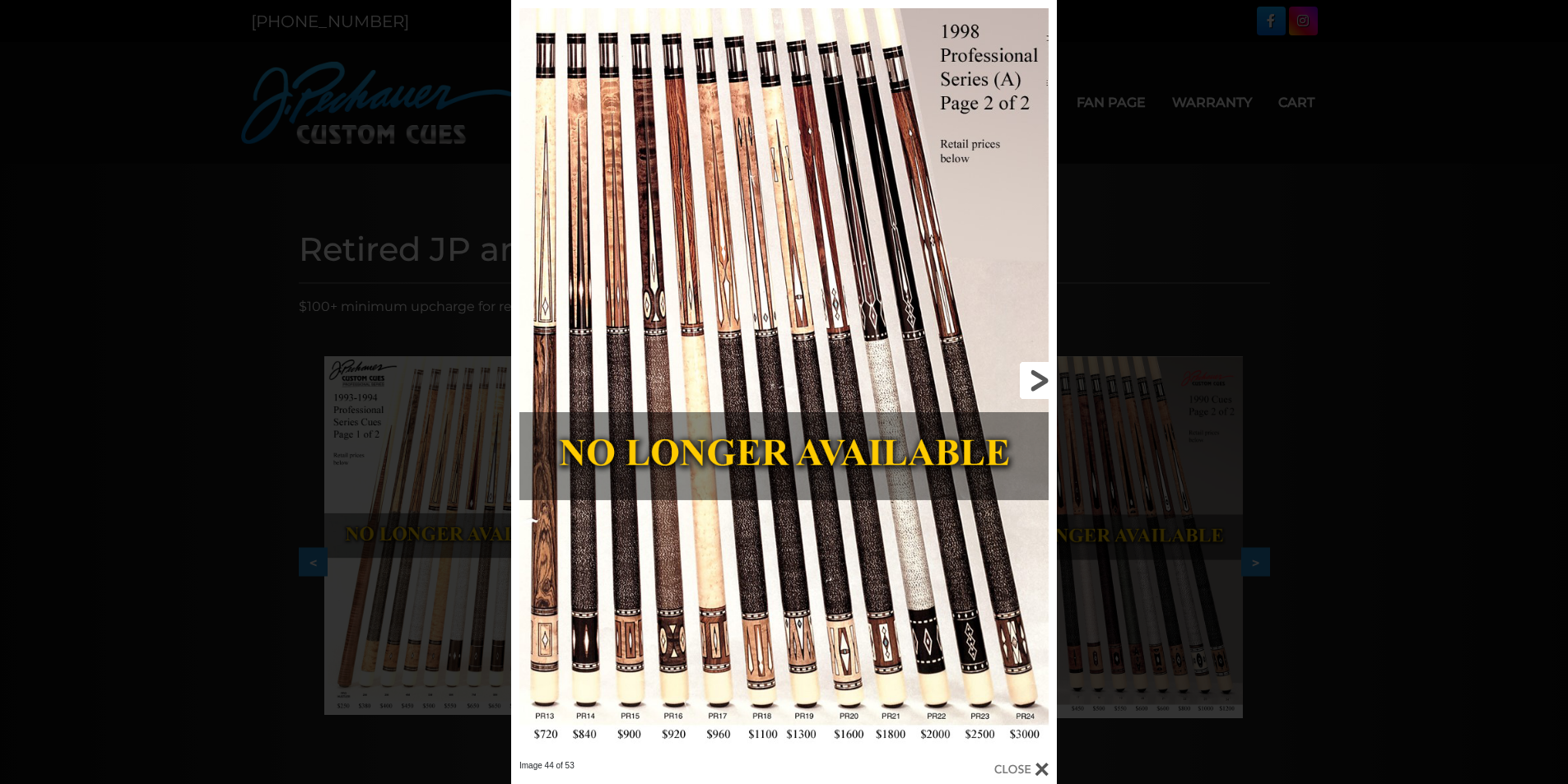
click at [1039, 380] on link at bounding box center [933, 380] width 246 height 760
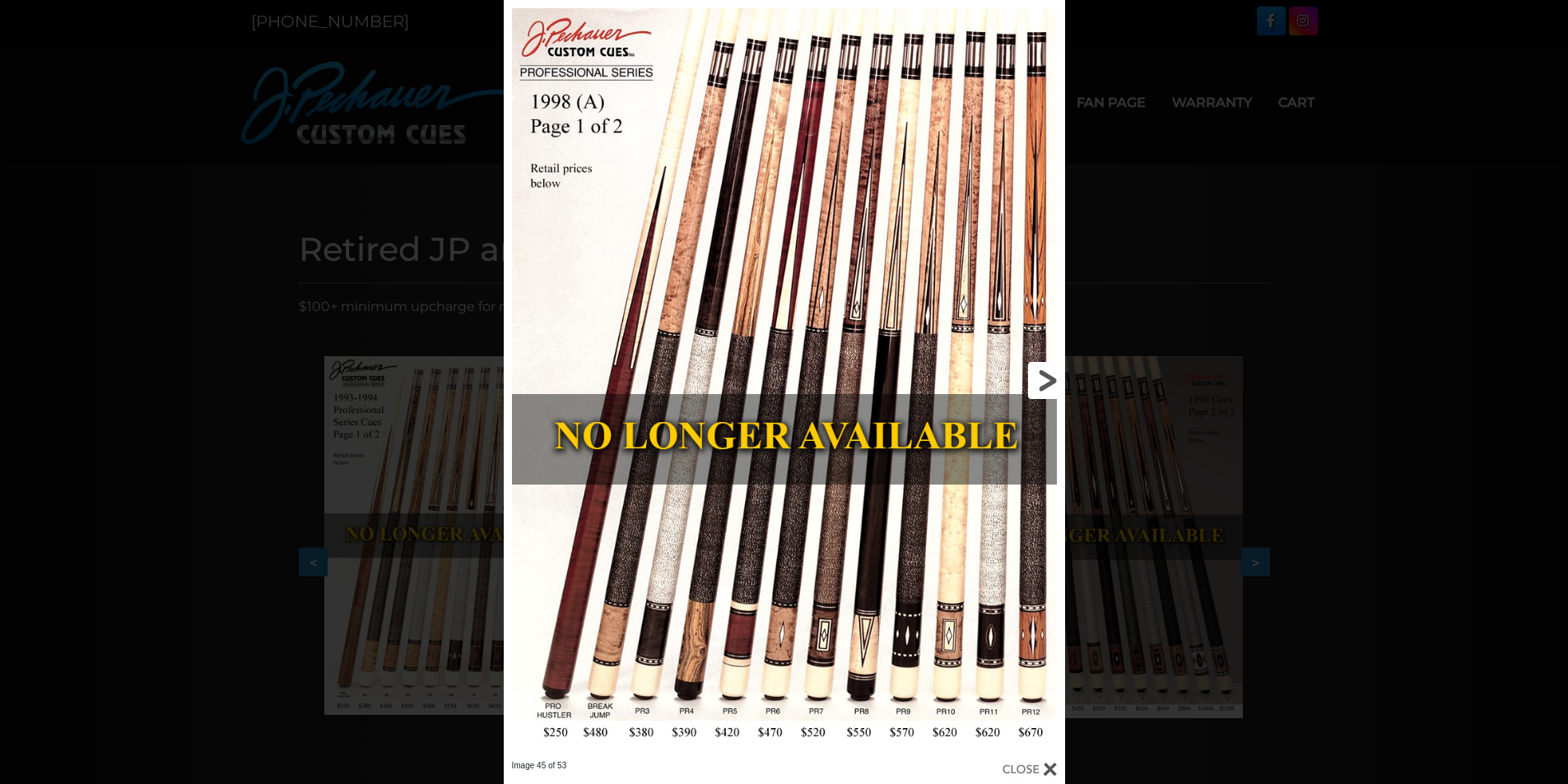
click at [1039, 380] on link at bounding box center [938, 380] width 252 height 760
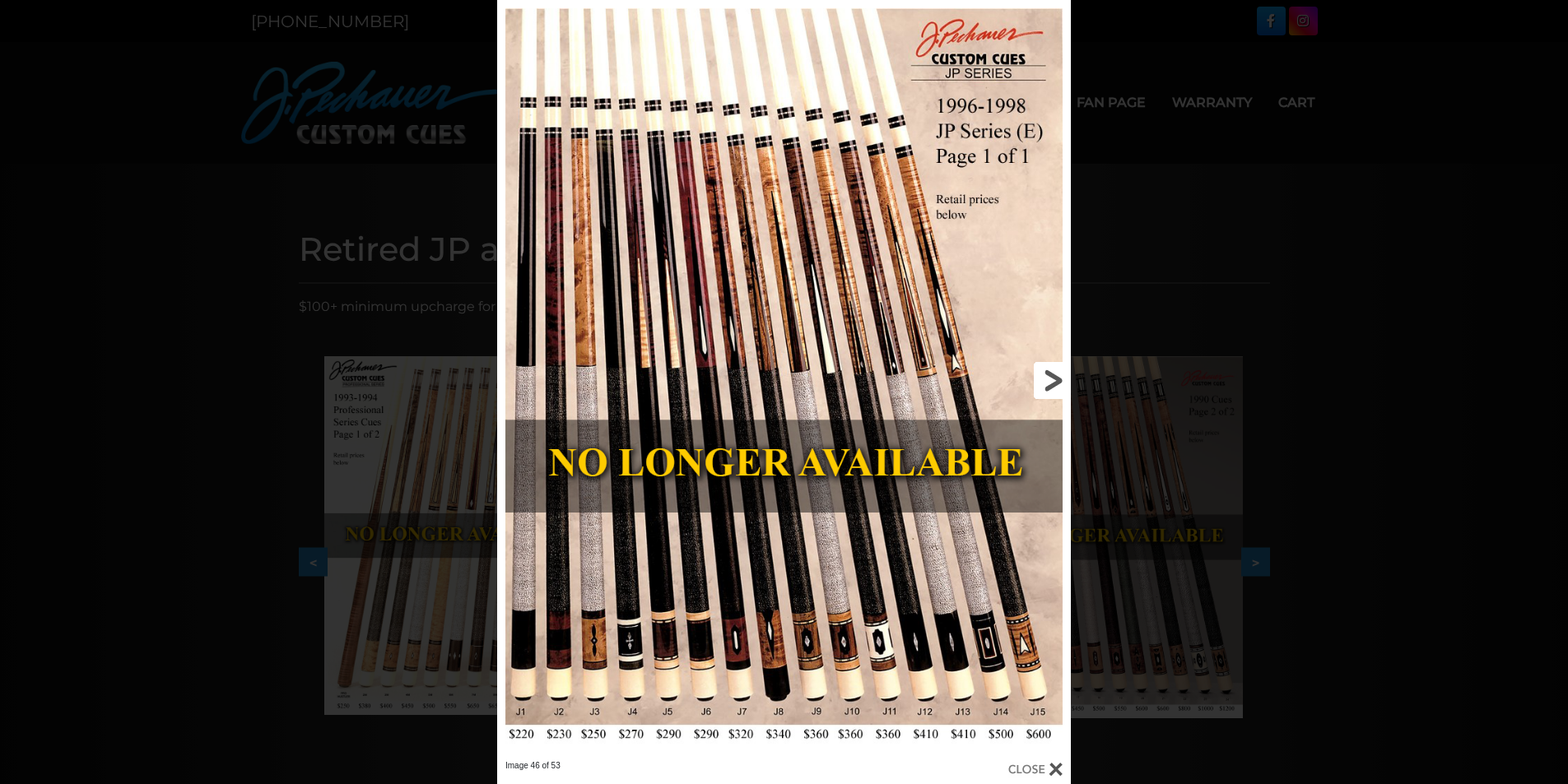
click at [1042, 377] on link at bounding box center [941, 380] width 258 height 760
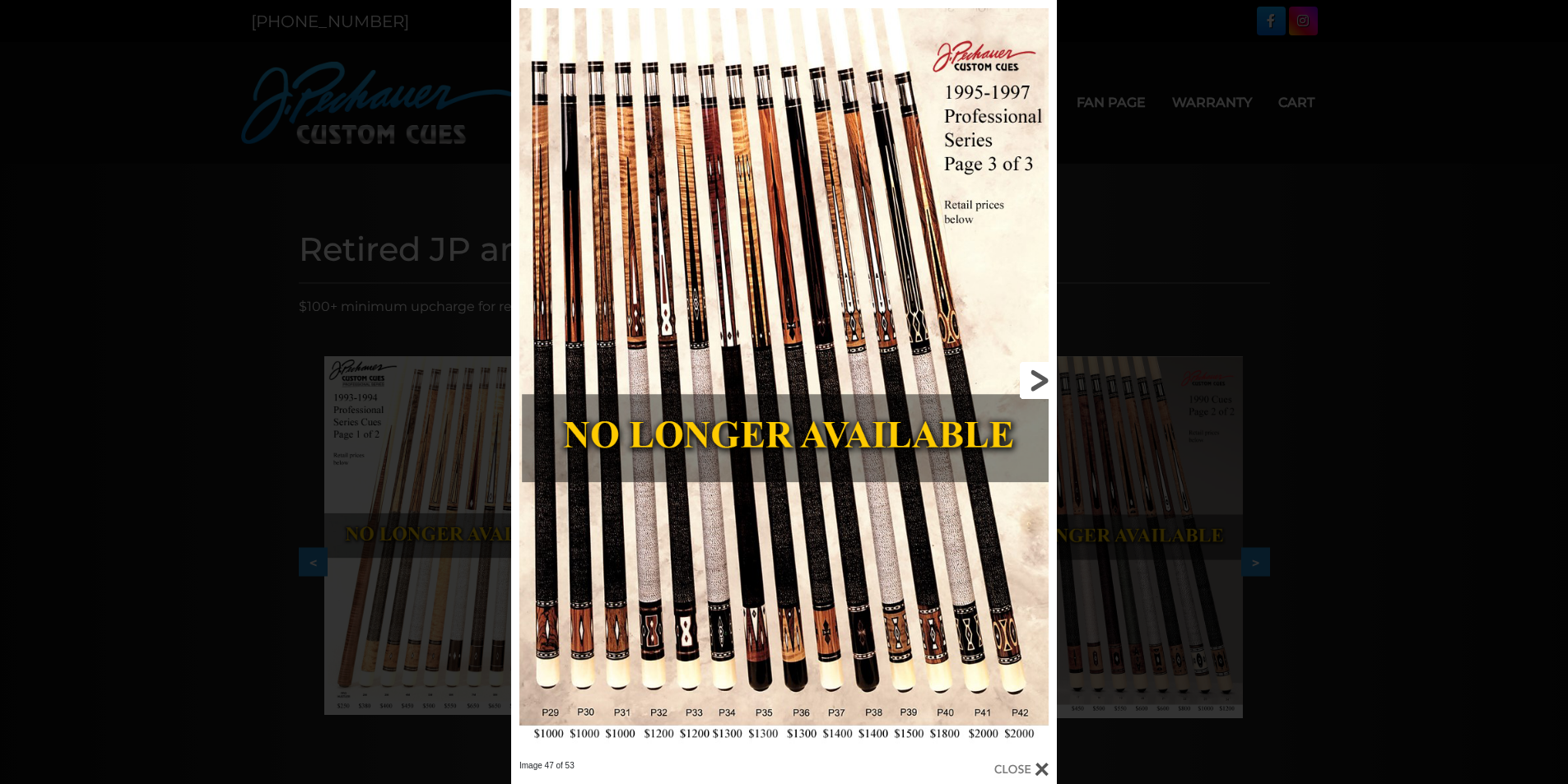
click at [1029, 374] on link at bounding box center [933, 380] width 246 height 760
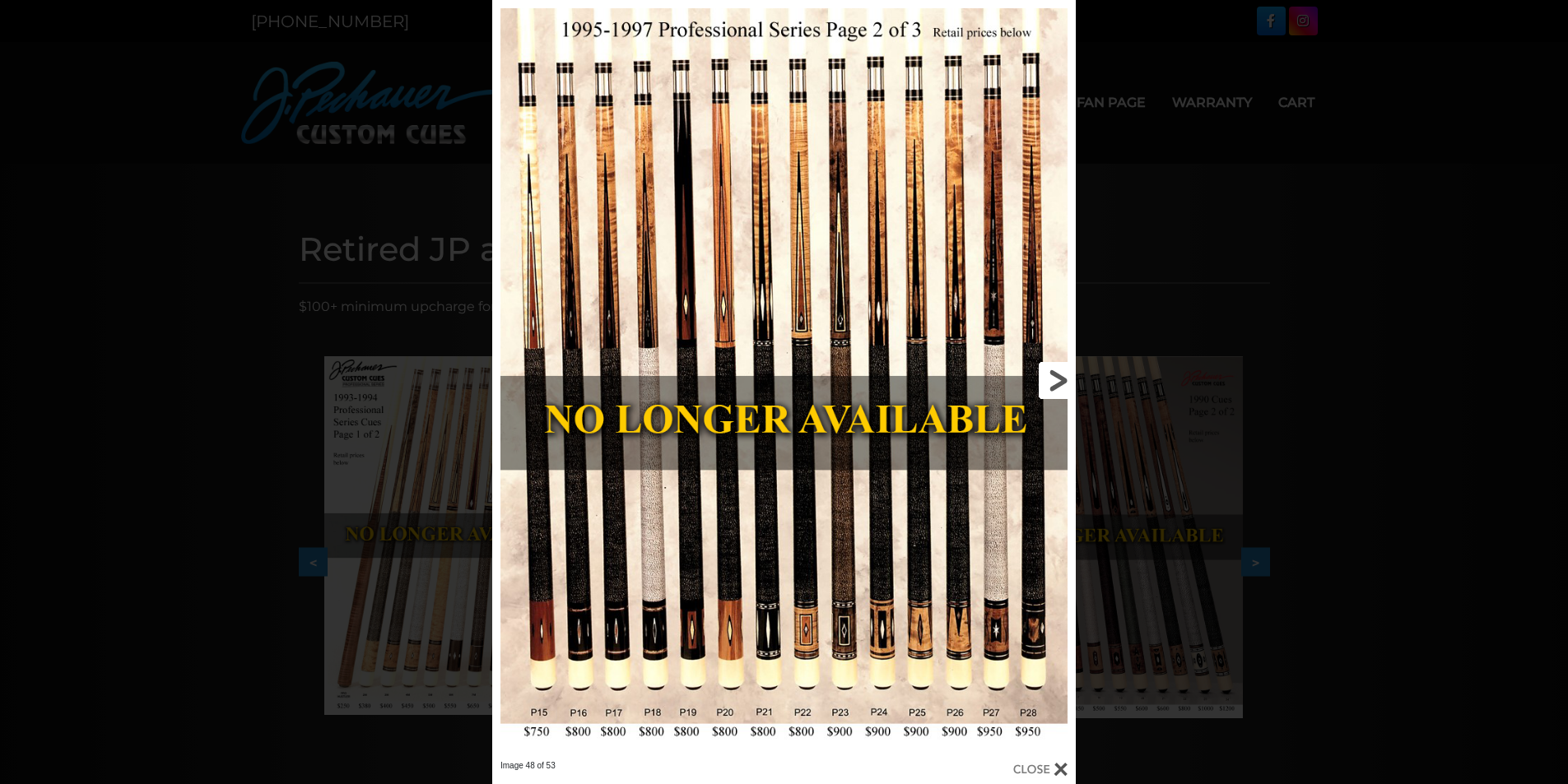
click at [1066, 379] on link at bounding box center [944, 380] width 263 height 760
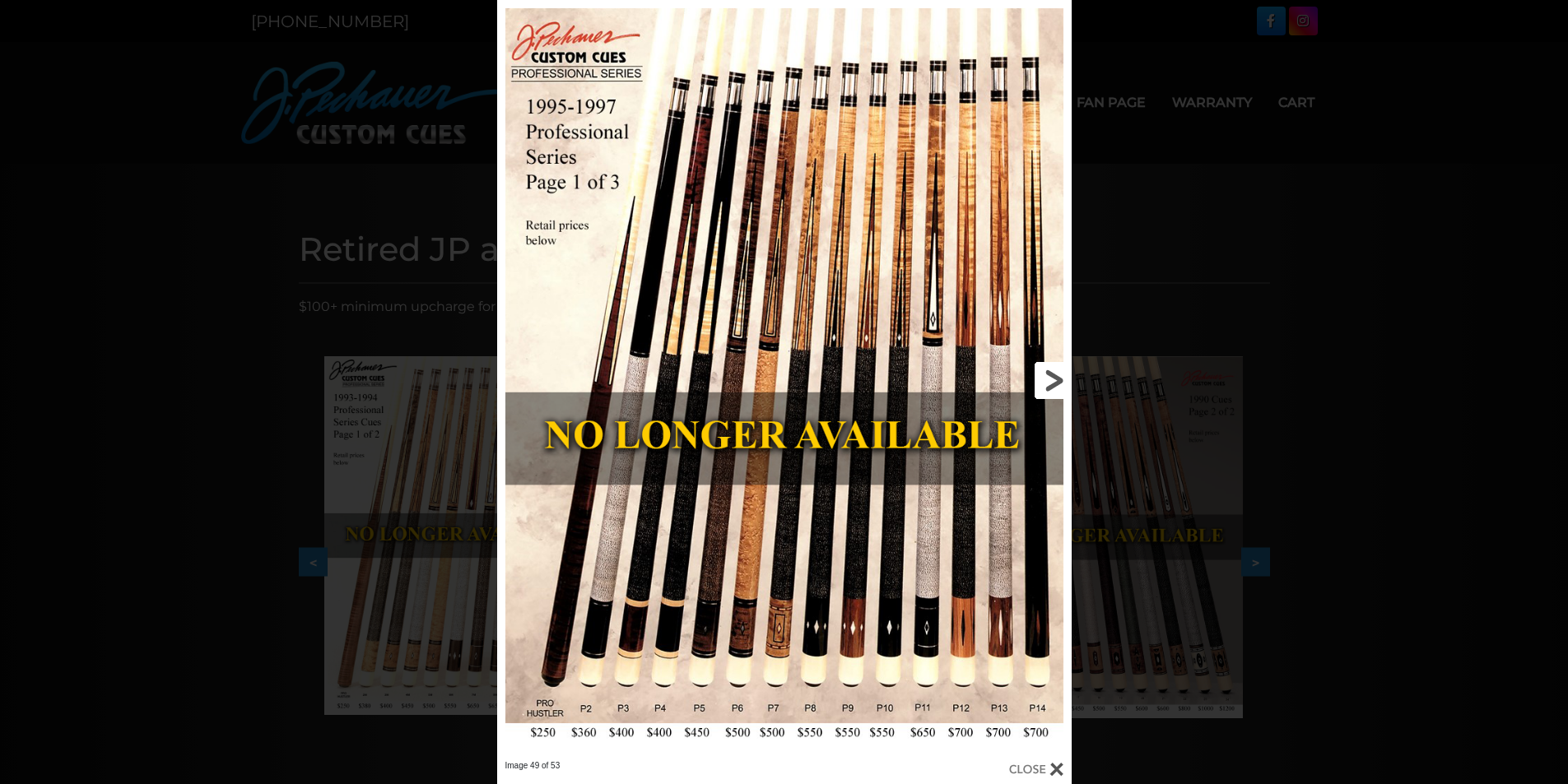
click at [1049, 380] on link at bounding box center [941, 380] width 258 height 760
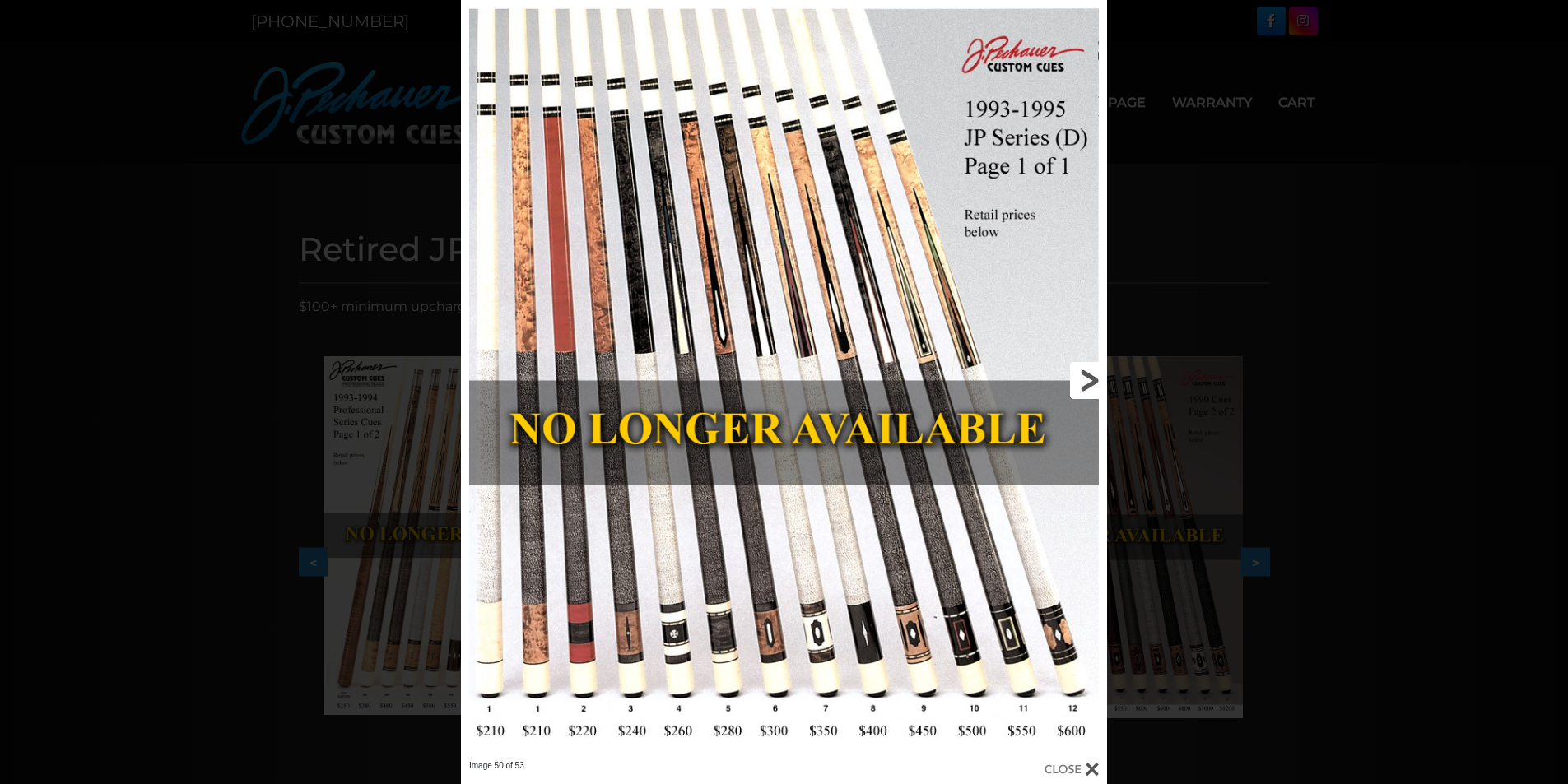
click at [1089, 380] on link at bounding box center [962, 380] width 291 height 760
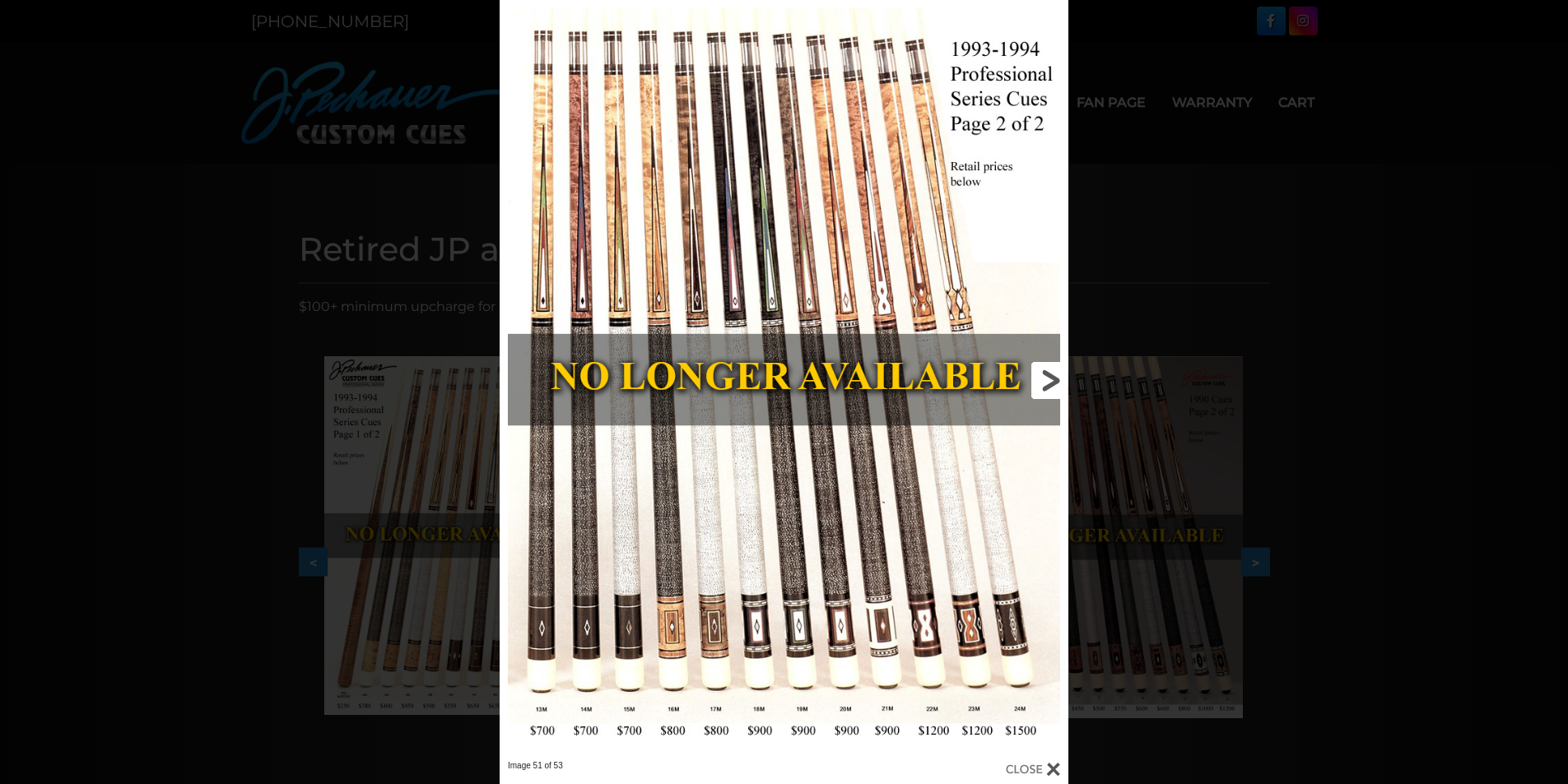
click at [1051, 377] on link at bounding box center [939, 380] width 256 height 760
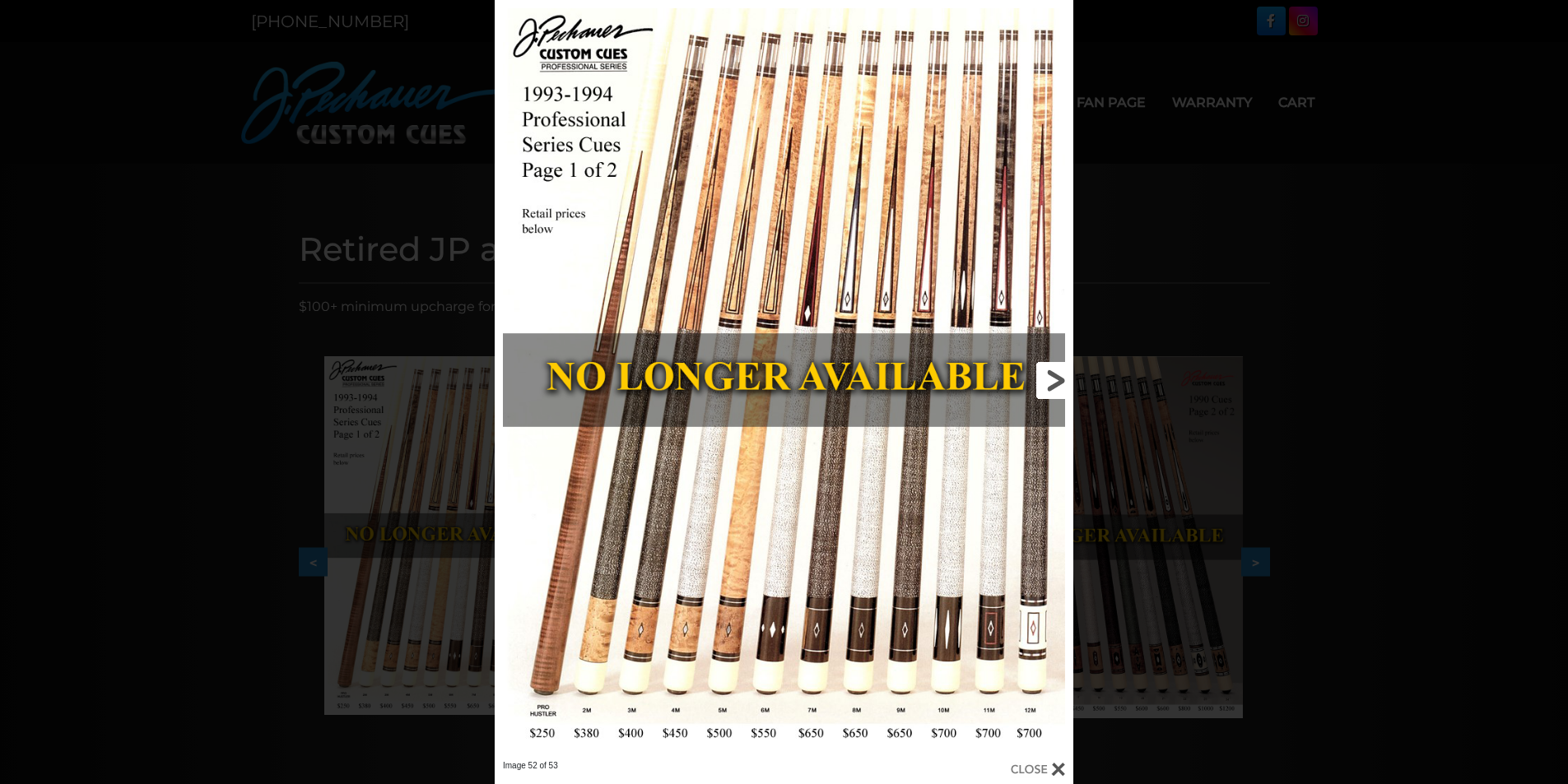
click at [1050, 377] on link at bounding box center [943, 380] width 260 height 760
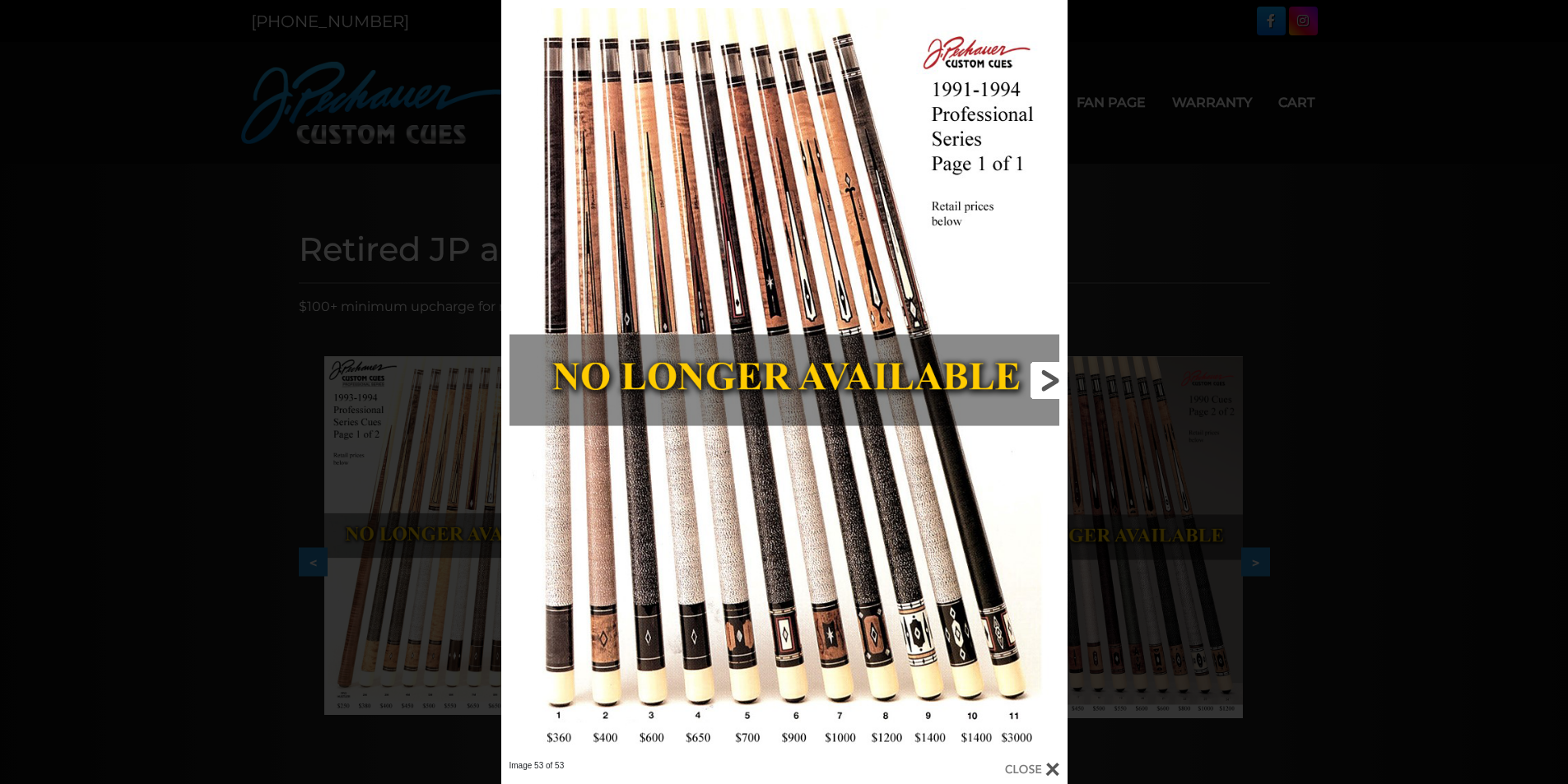
click at [1050, 377] on link at bounding box center [939, 380] width 255 height 760
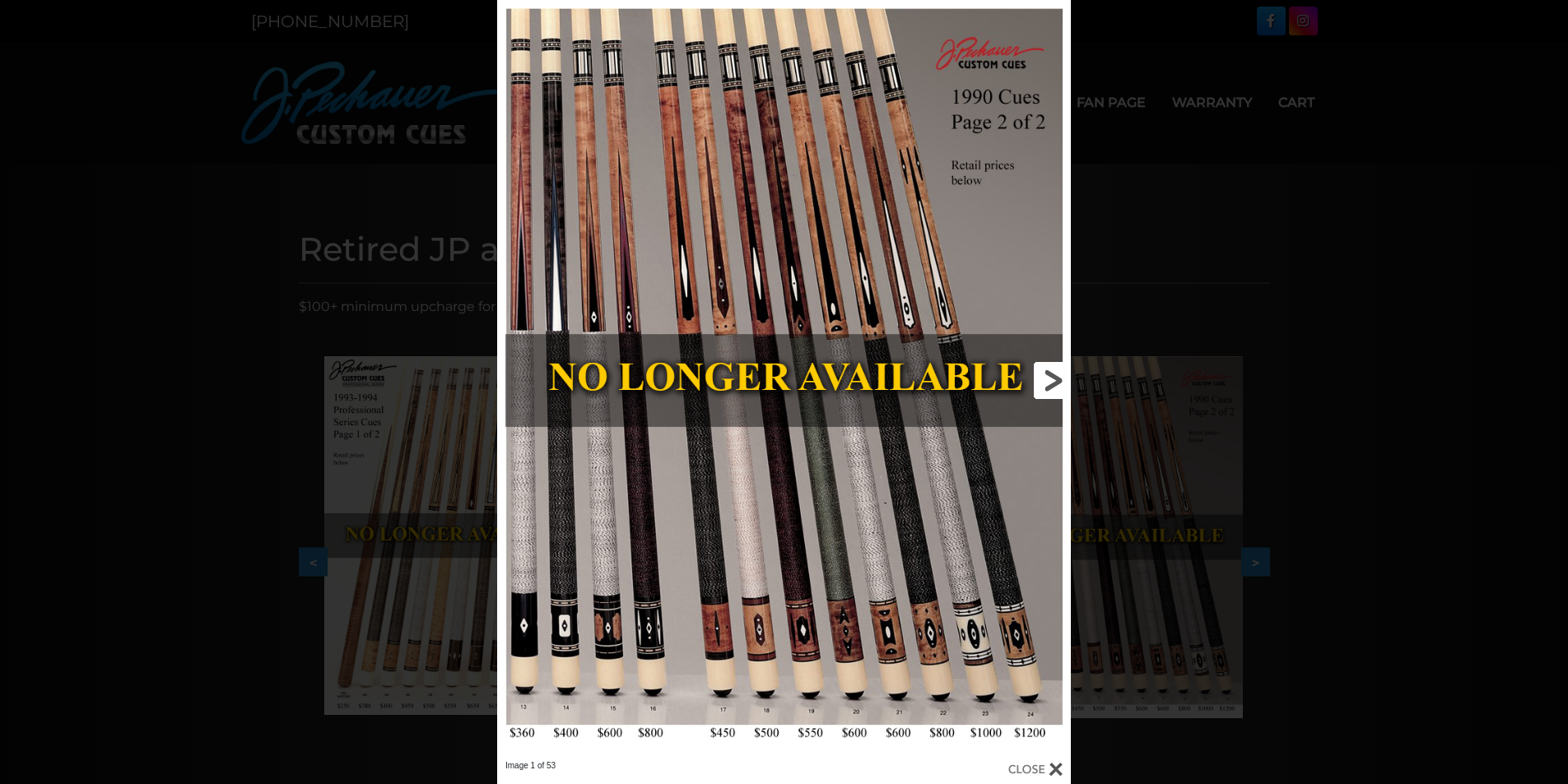
click at [1059, 379] on link at bounding box center [941, 380] width 258 height 760
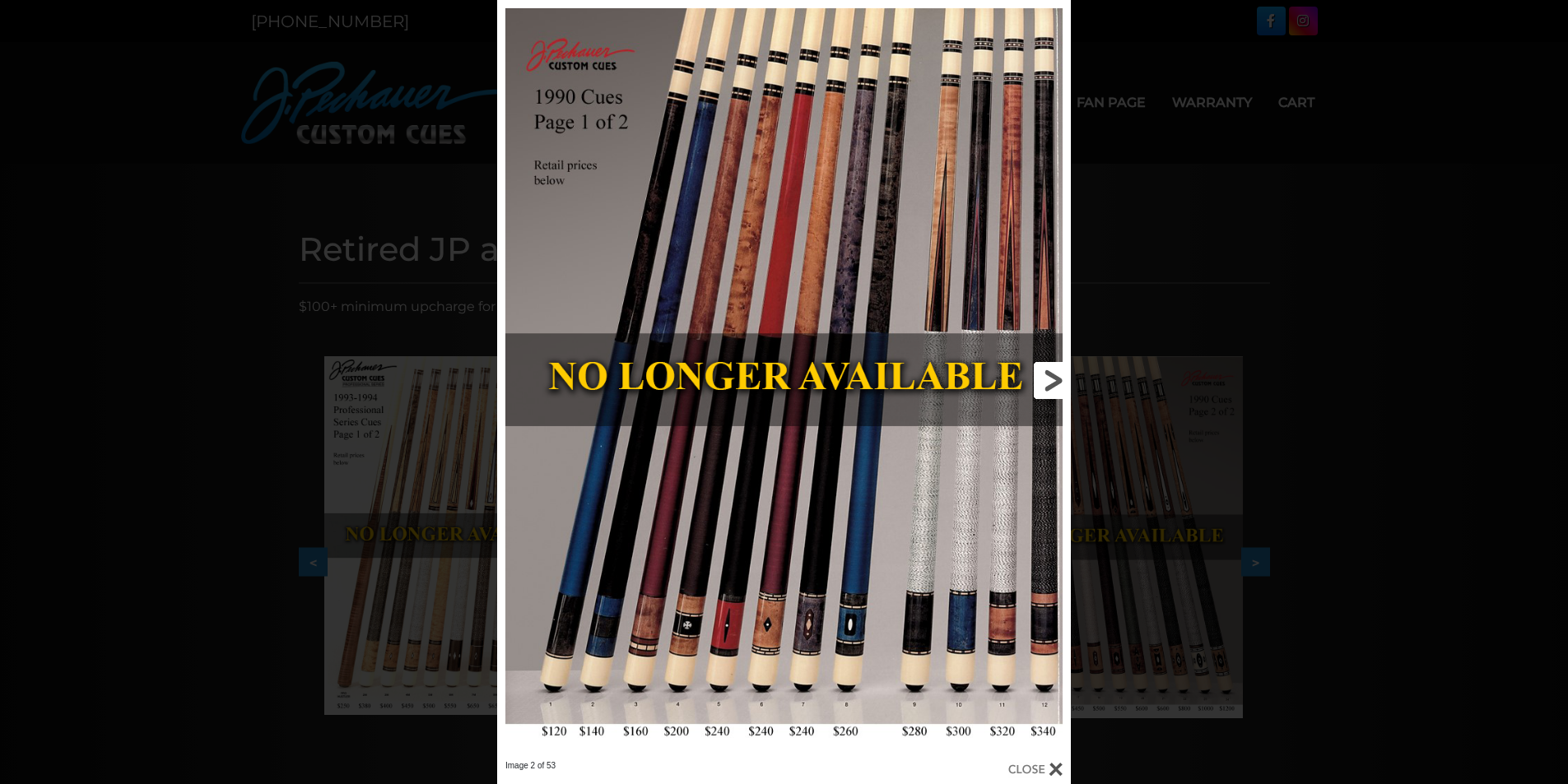
click at [1059, 379] on link at bounding box center [941, 380] width 258 height 760
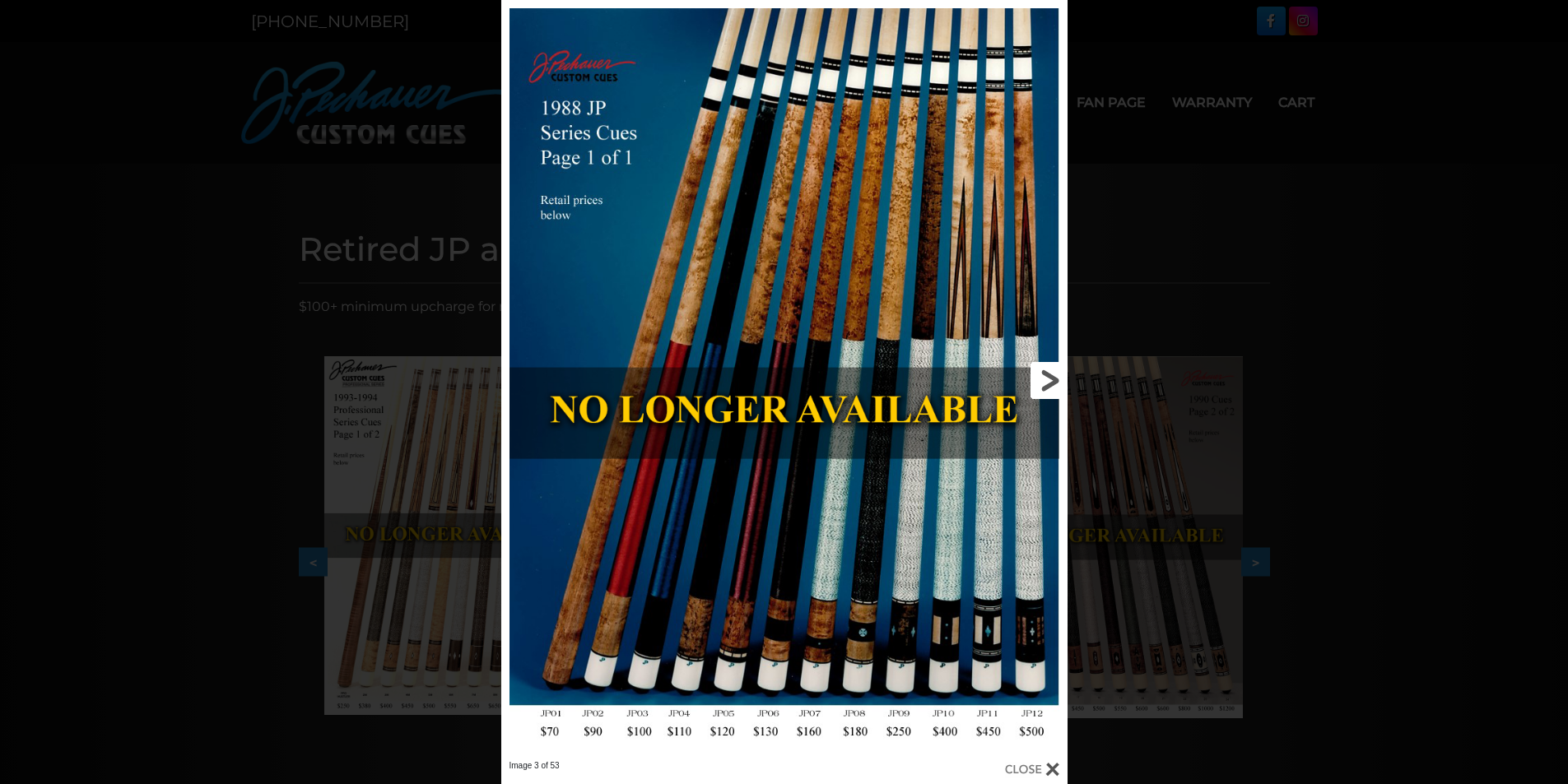
click at [1053, 383] on link at bounding box center [939, 380] width 255 height 760
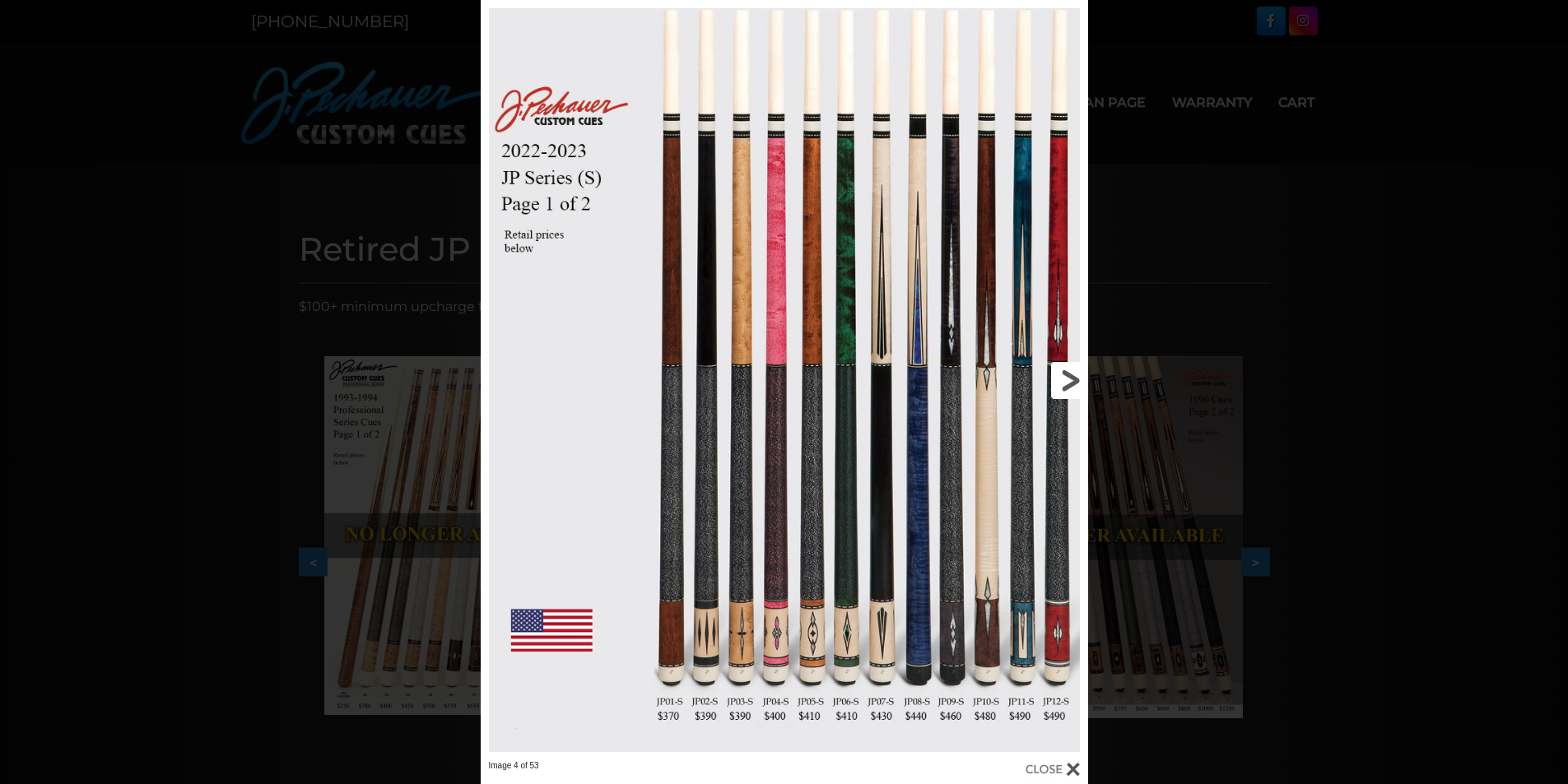
click at [1068, 380] on link at bounding box center [950, 380] width 273 height 760
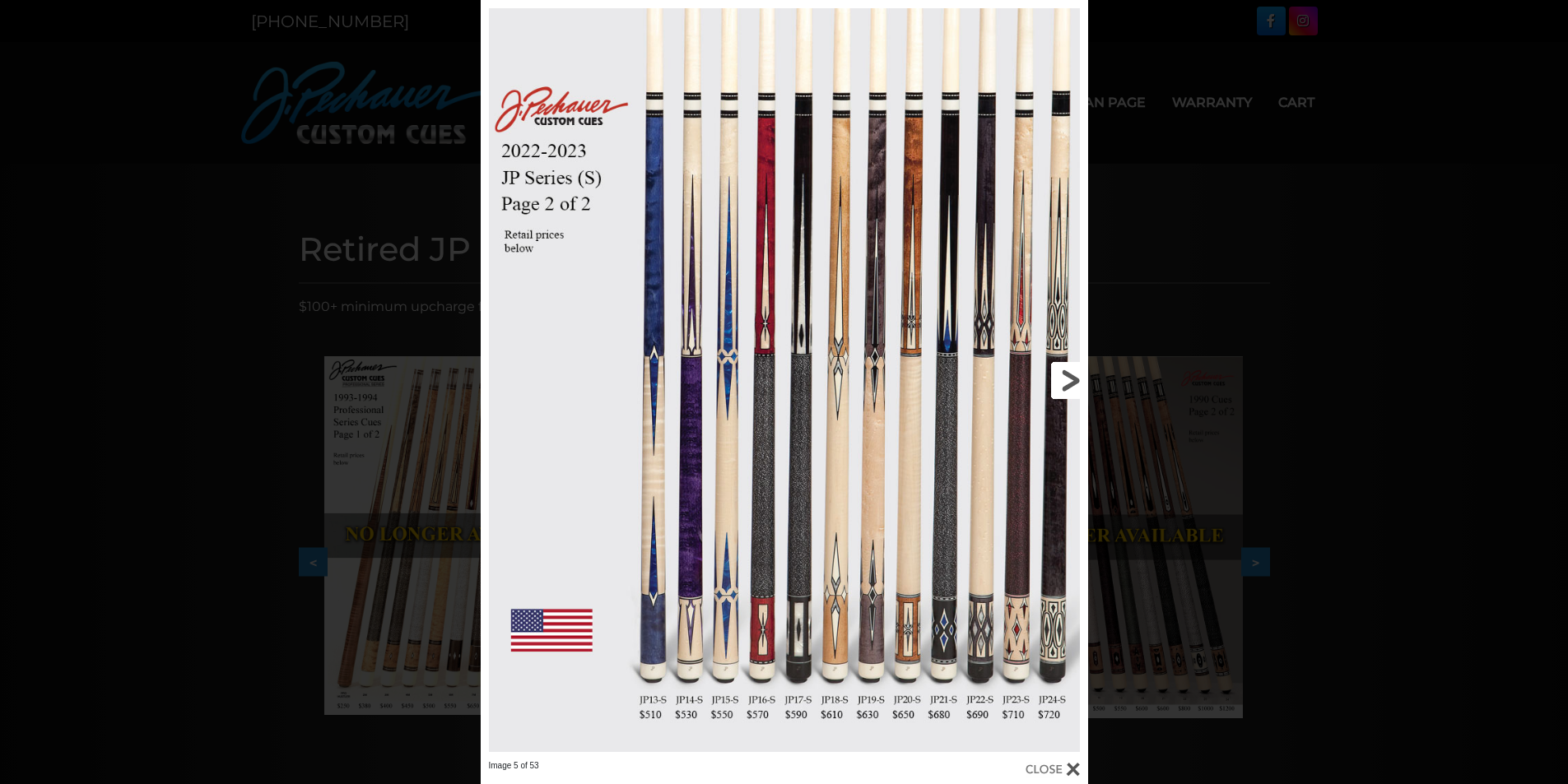
click at [1068, 380] on link at bounding box center [950, 380] width 273 height 760
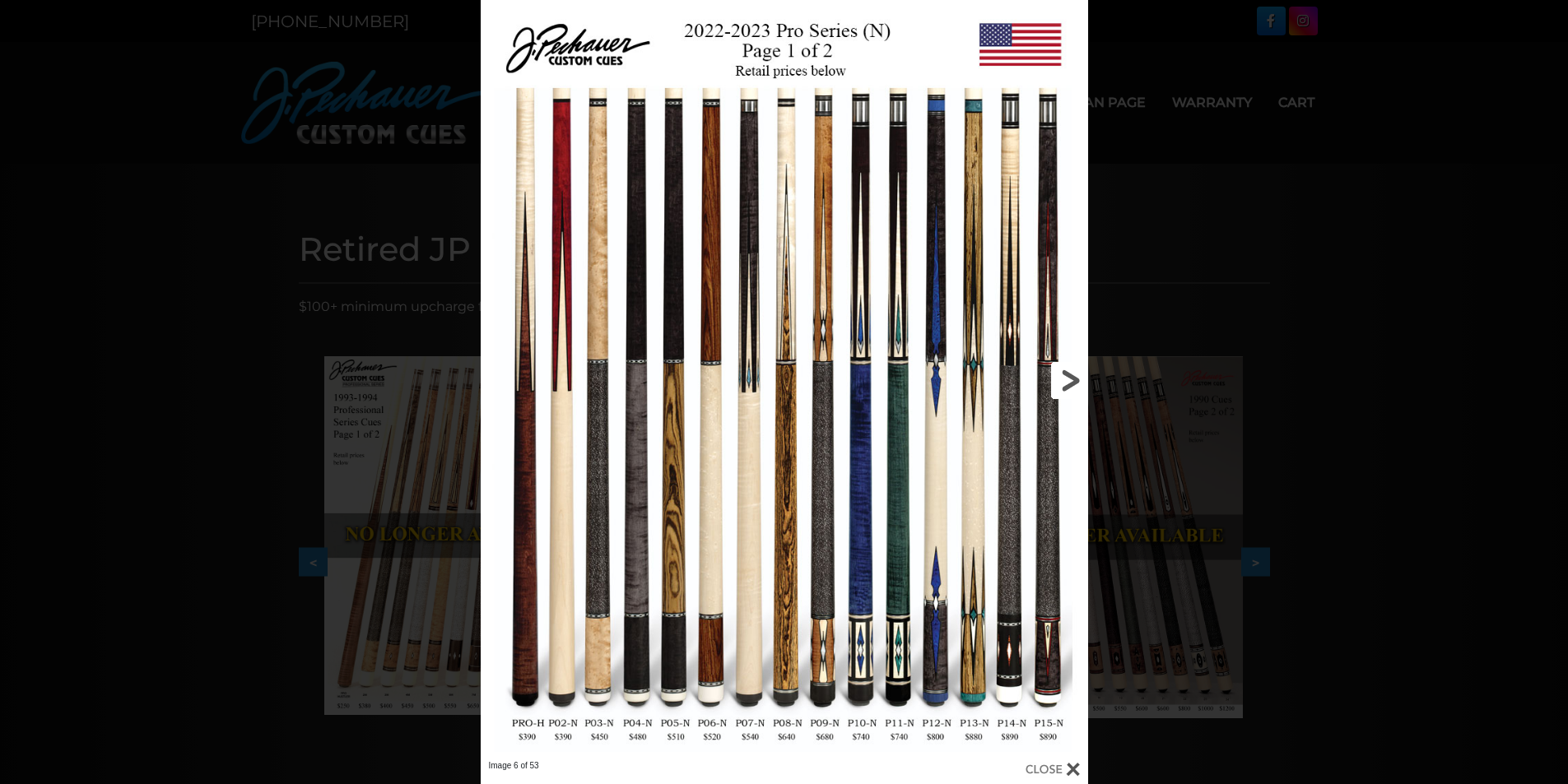
click at [1068, 380] on link at bounding box center [950, 380] width 273 height 760
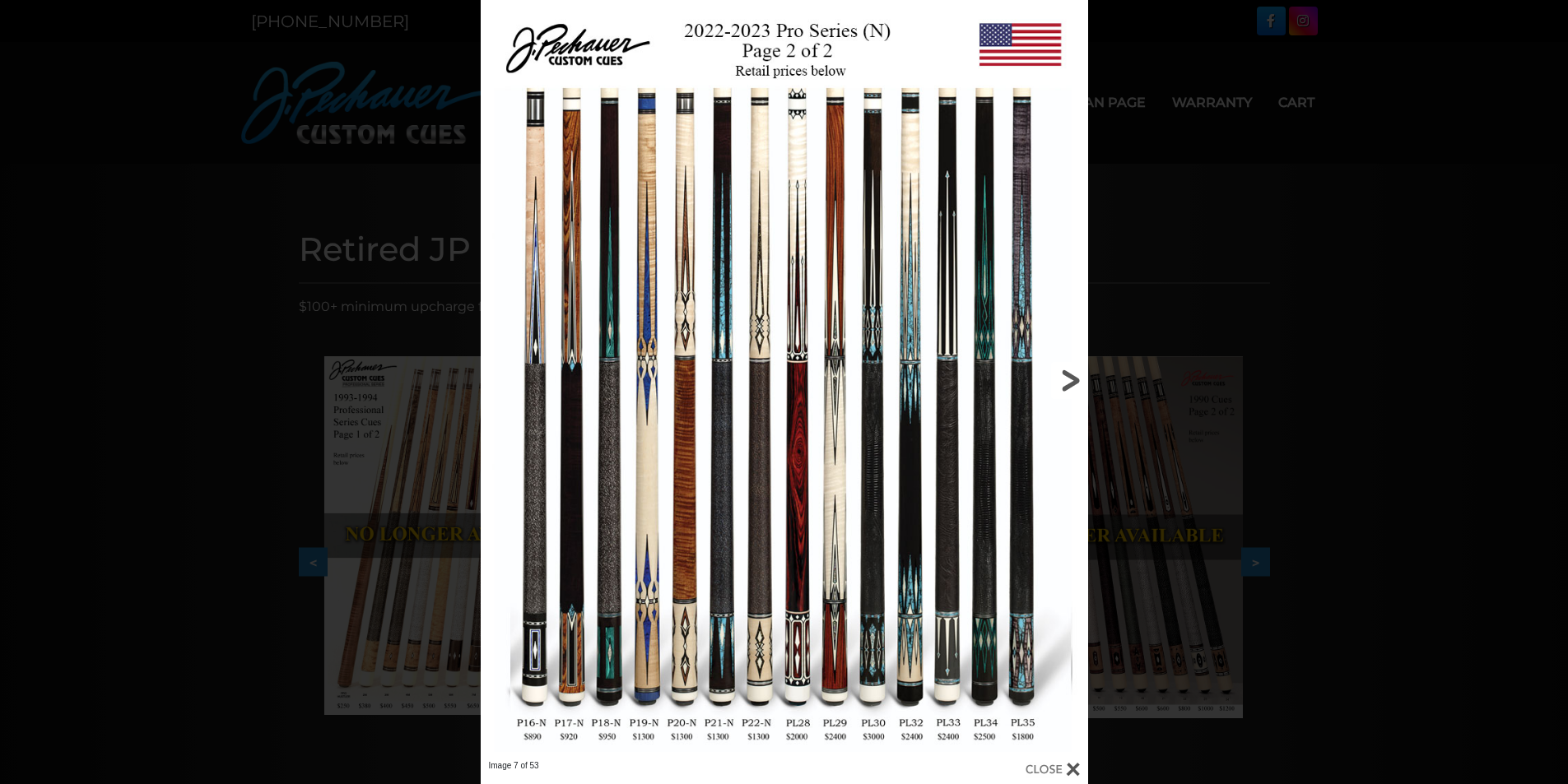
click at [1068, 380] on link at bounding box center [950, 380] width 273 height 760
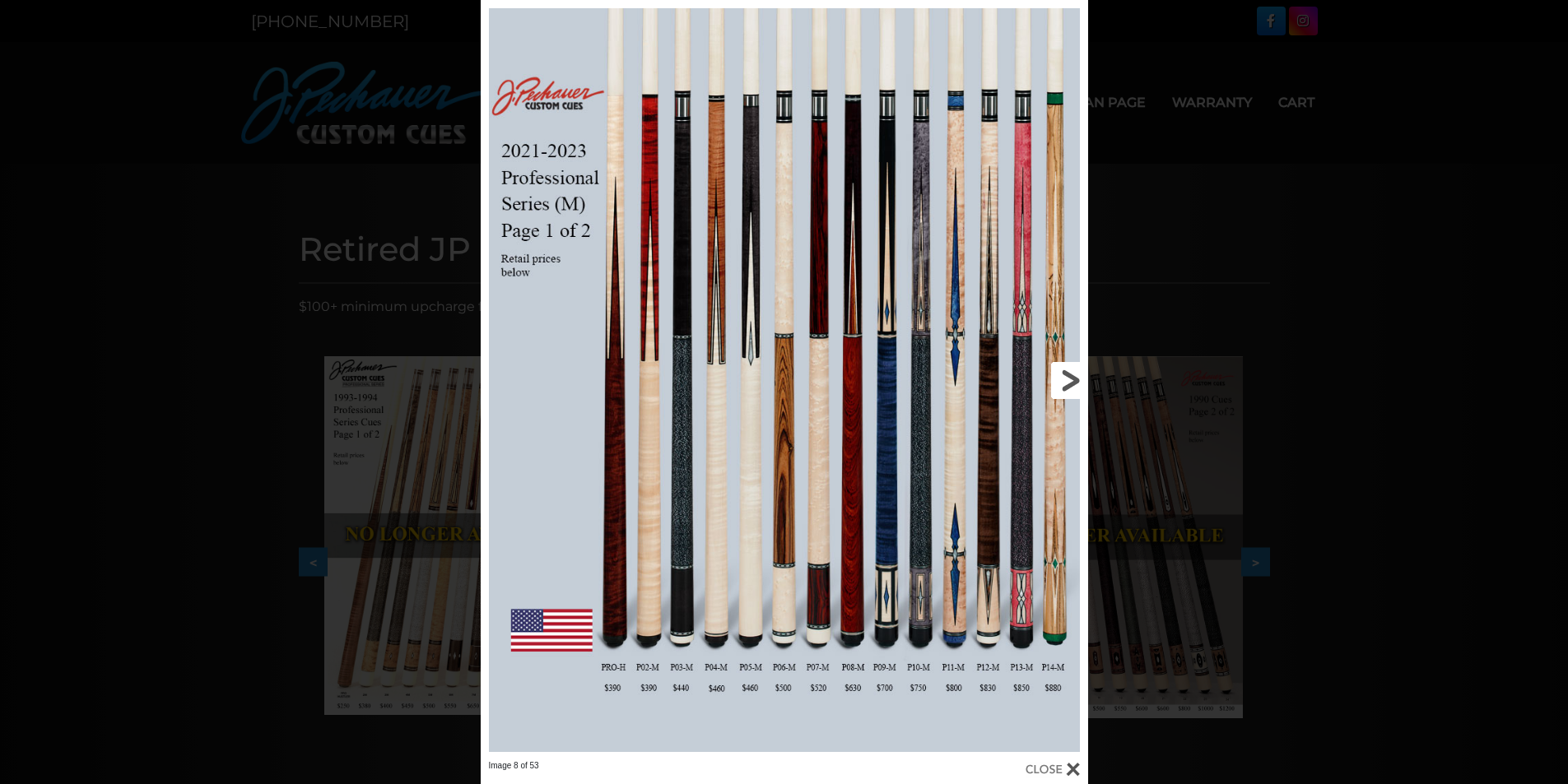
click at [1068, 380] on link at bounding box center [950, 380] width 273 height 760
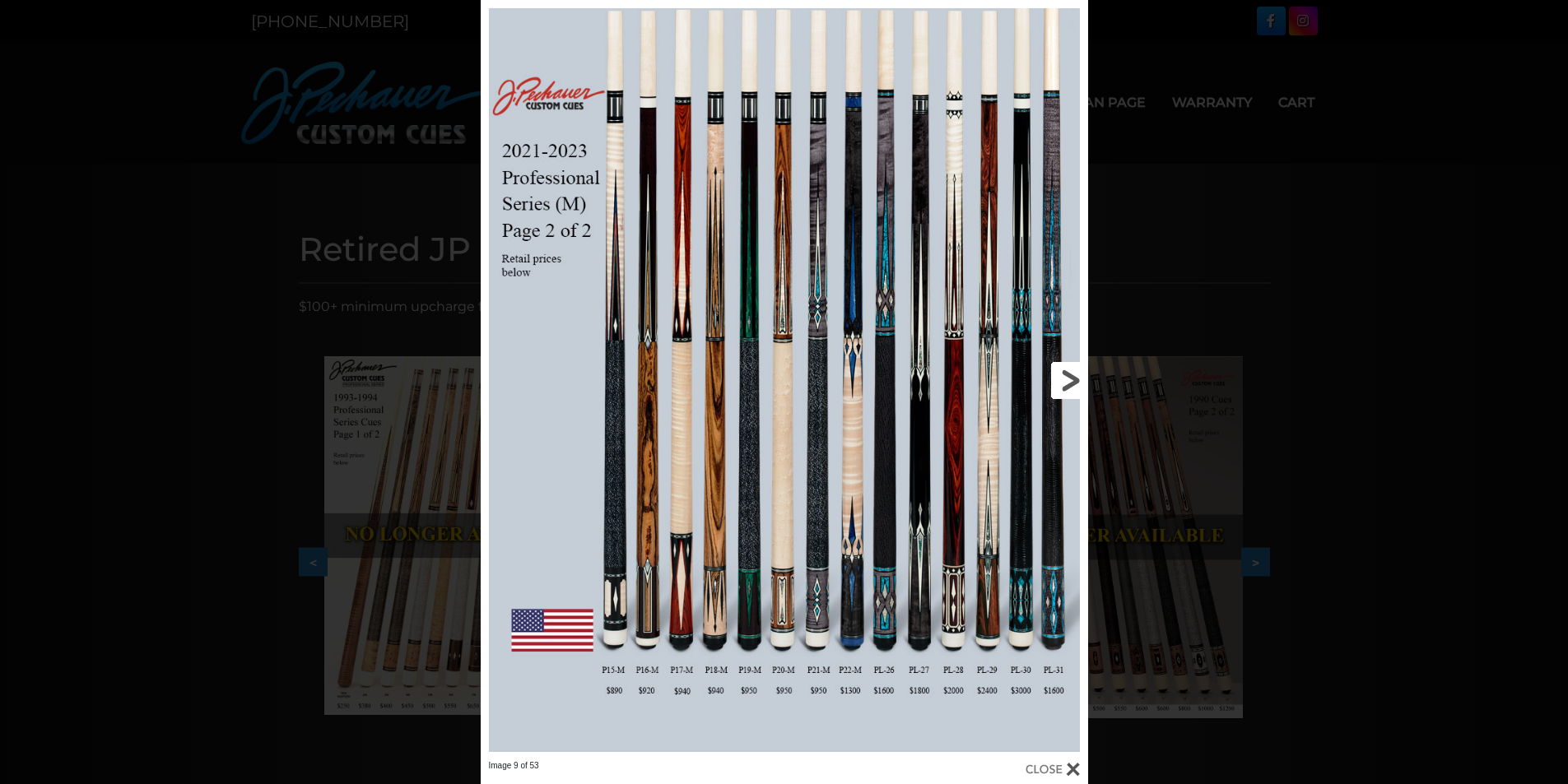
click at [1068, 380] on link at bounding box center [950, 380] width 273 height 760
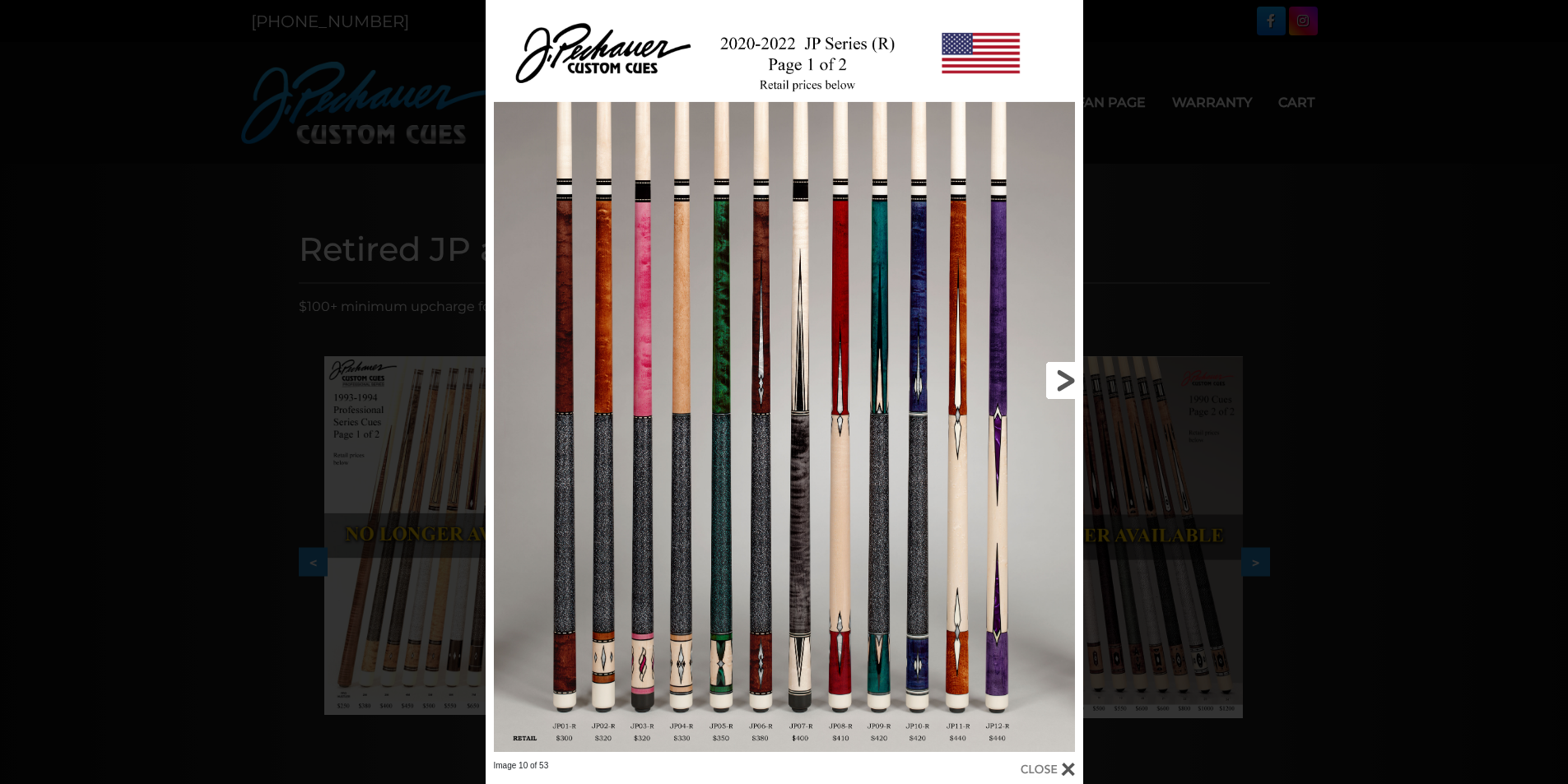
click at [1068, 380] on link at bounding box center [948, 380] width 269 height 760
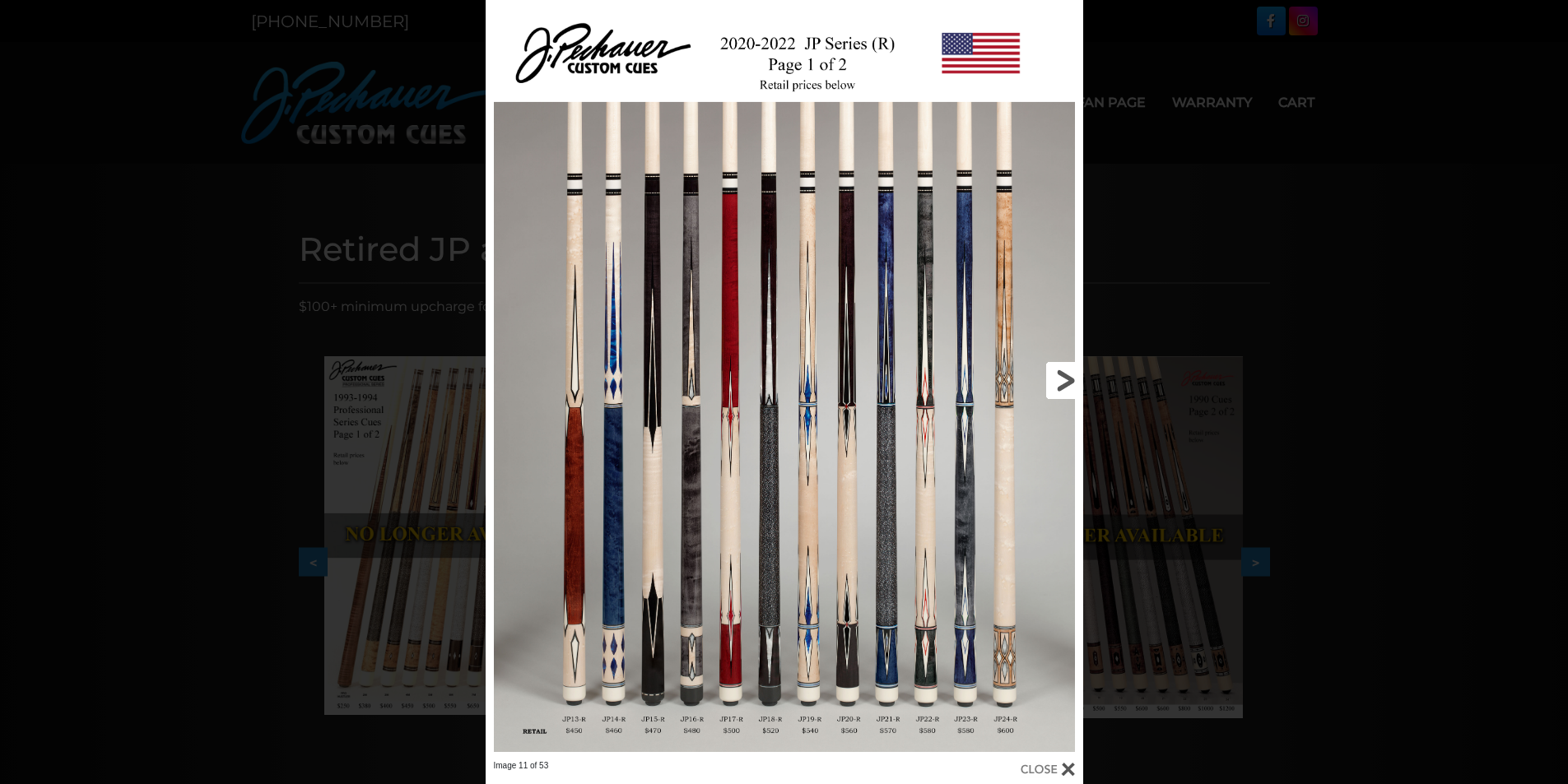
click at [1068, 380] on link at bounding box center [948, 380] width 269 height 760
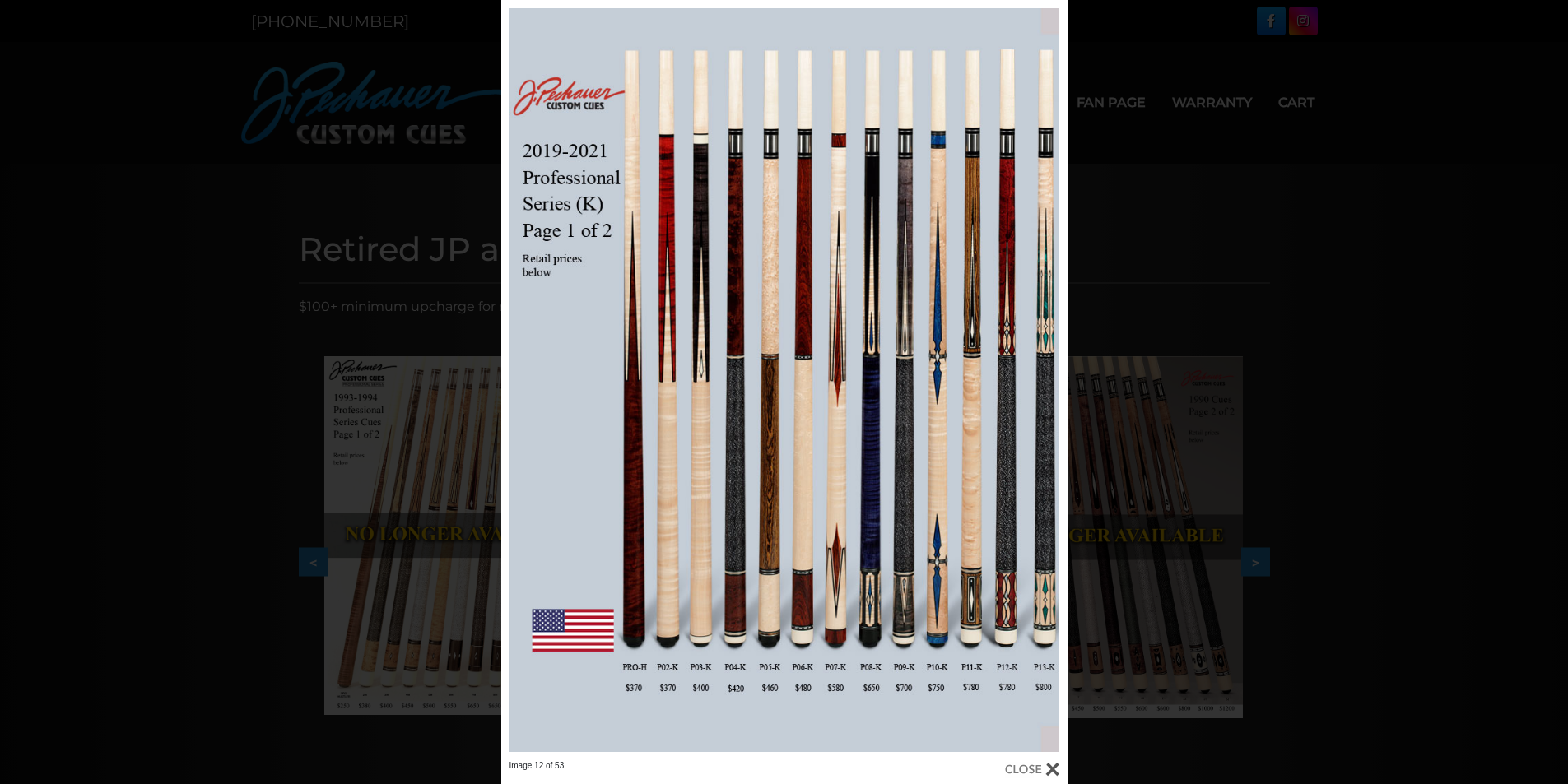
click at [1049, 765] on div at bounding box center [1032, 769] width 54 height 18
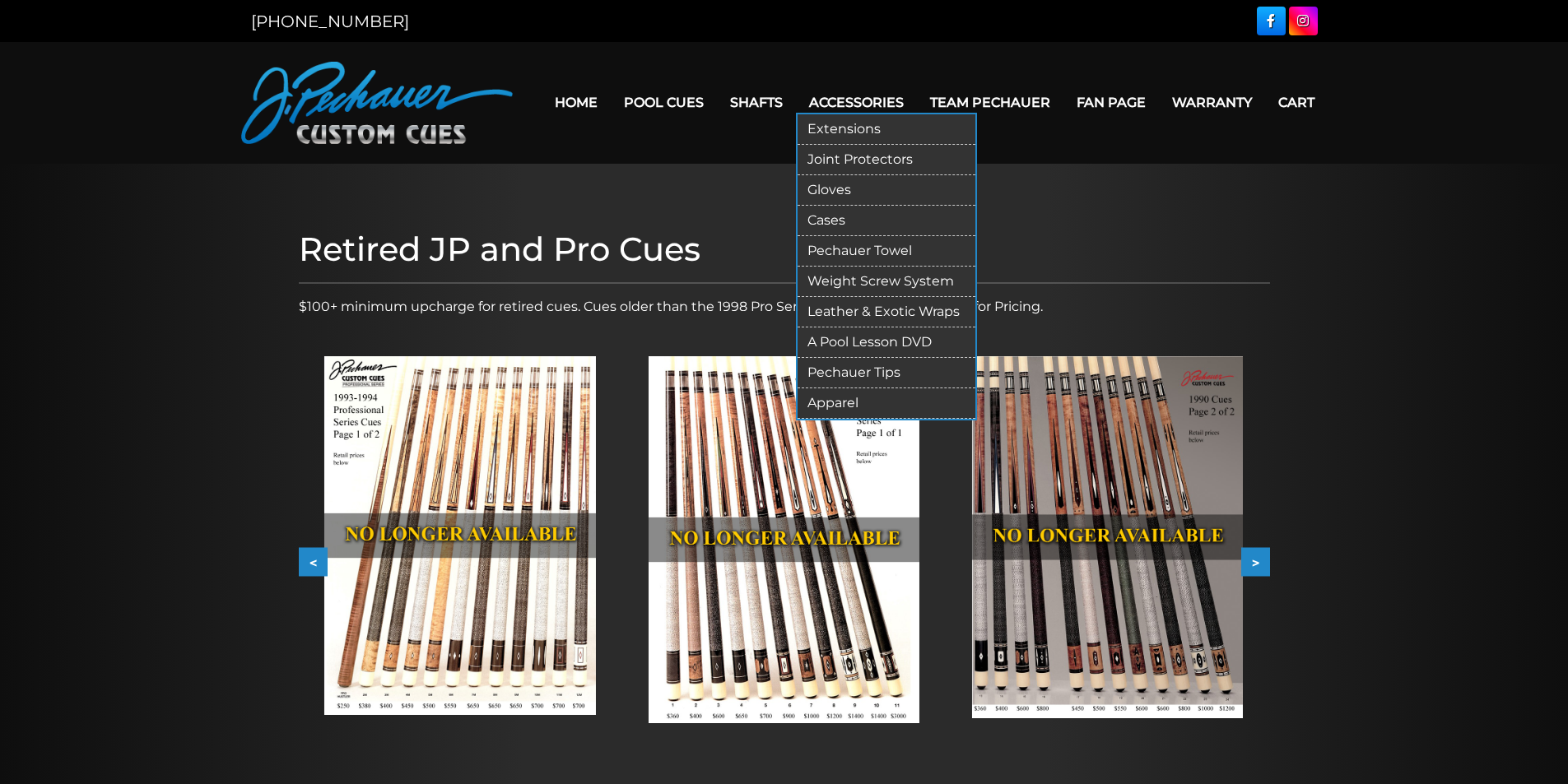
click at [849, 181] on link "Gloves" at bounding box center [886, 191] width 178 height 31
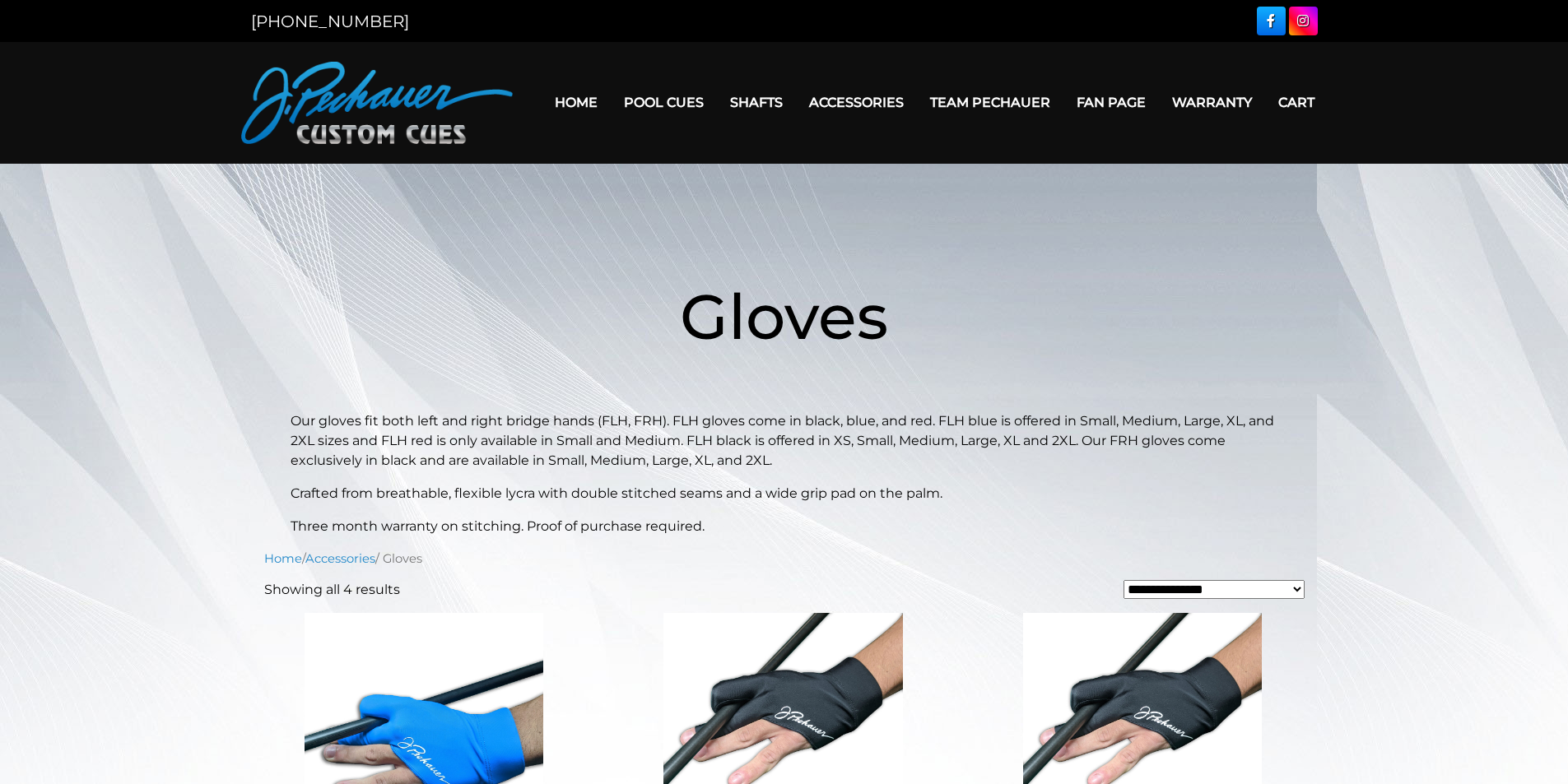
click at [954, 97] on link "Team Pechauer" at bounding box center [990, 102] width 146 height 42
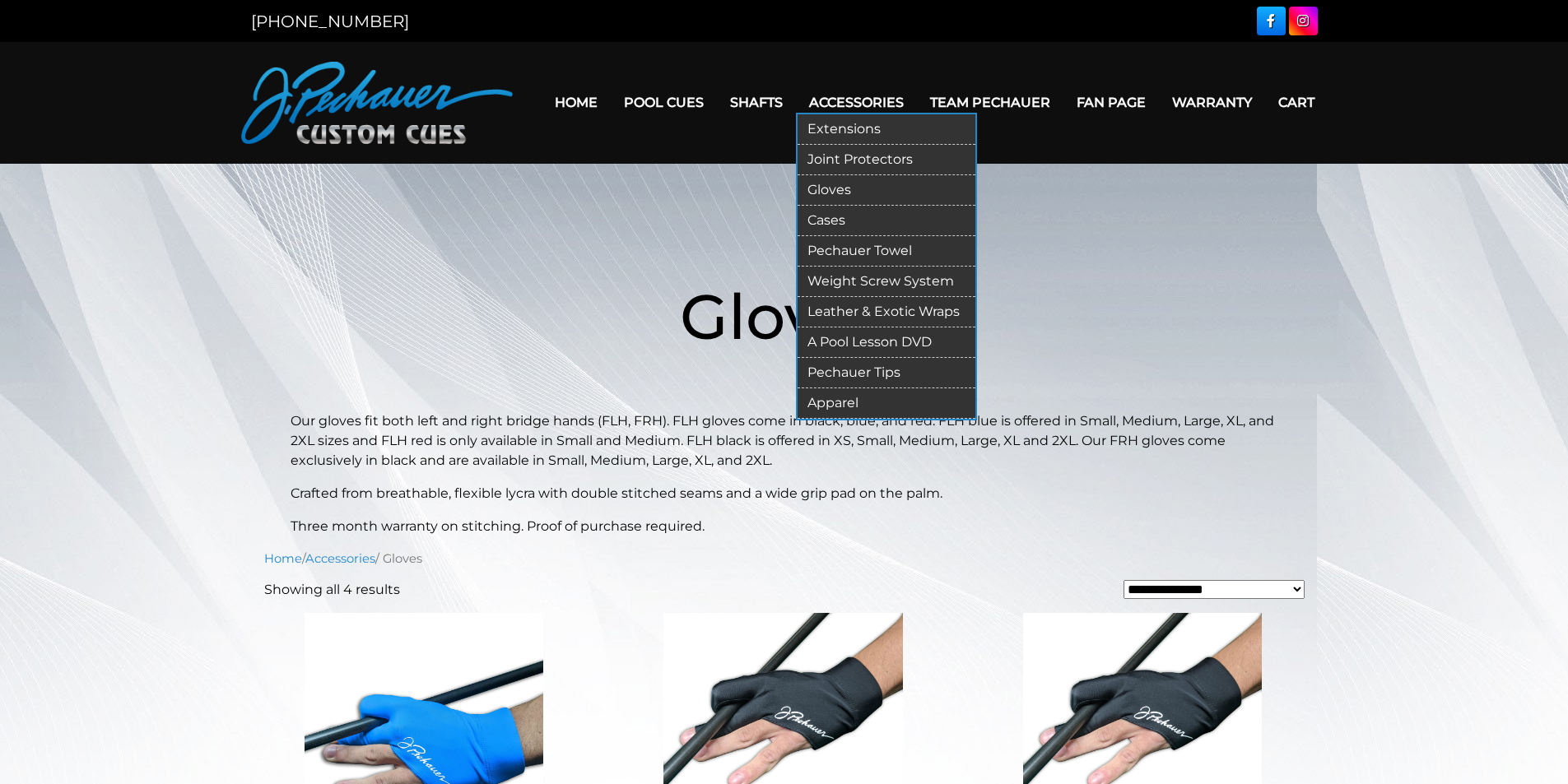
click at [867, 279] on link "Weight Screw System" at bounding box center [886, 282] width 178 height 31
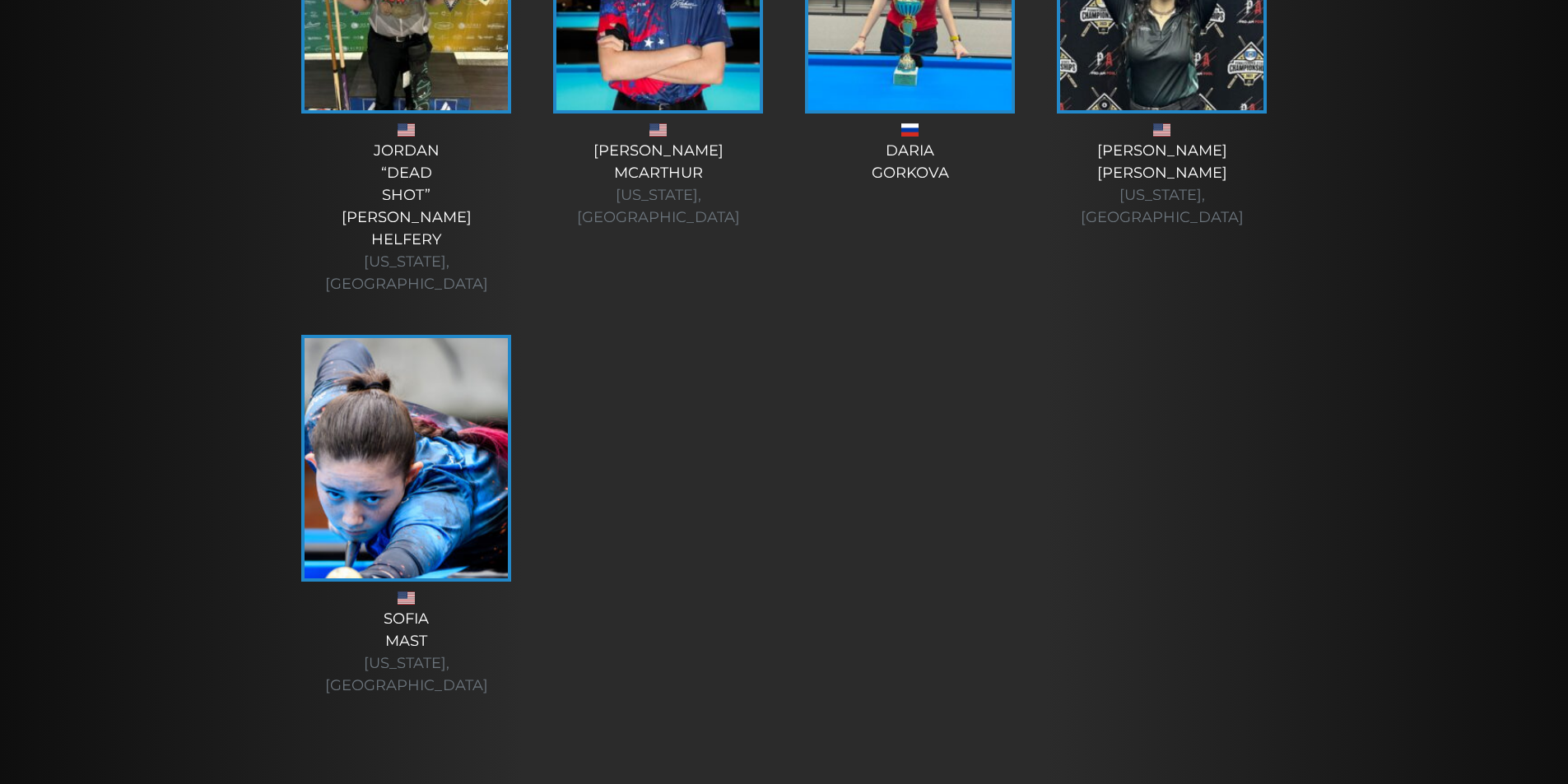
scroll to position [5939, 0]
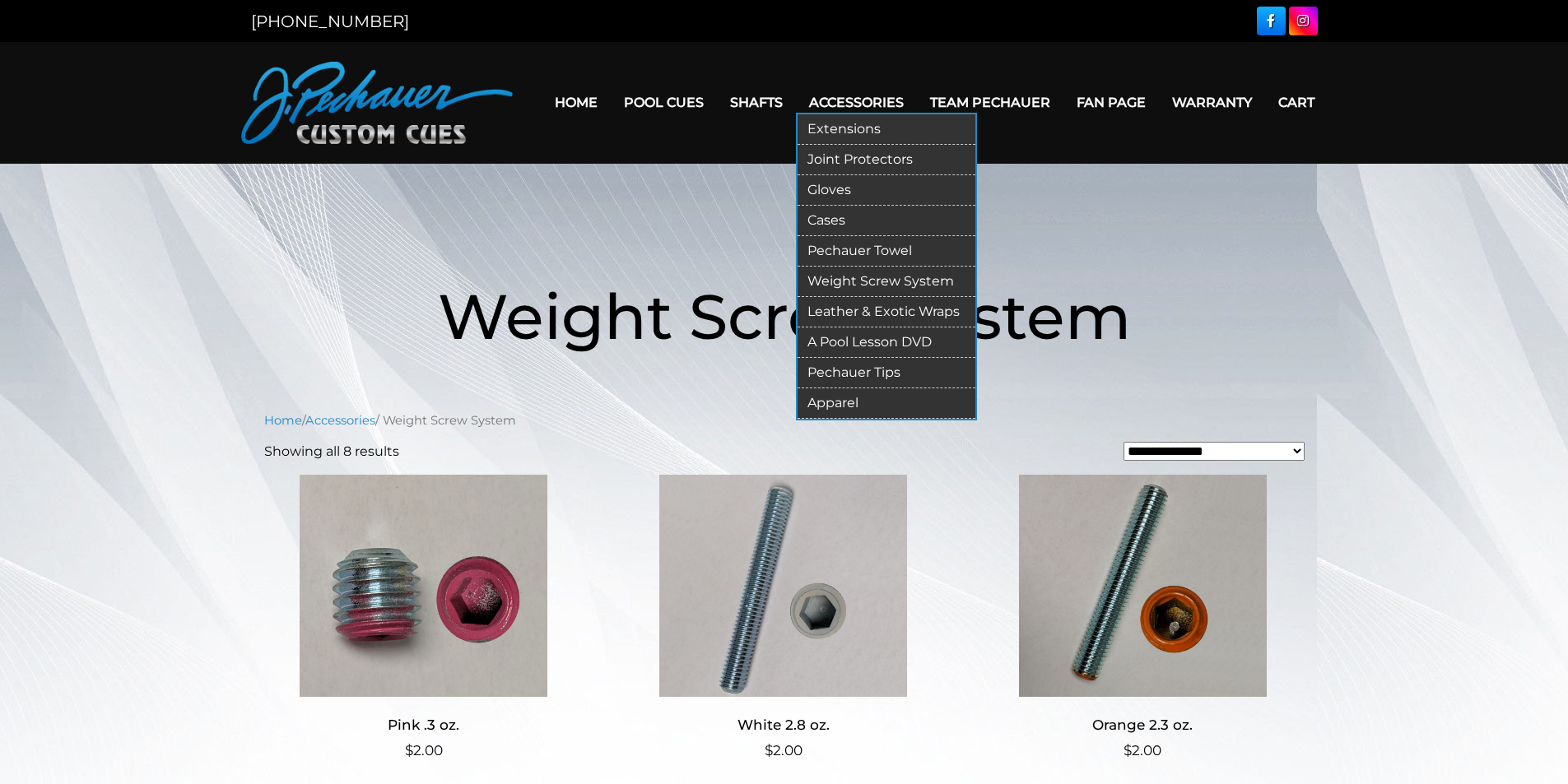
click at [869, 308] on link "Leather & Exotic Wraps" at bounding box center [886, 312] width 178 height 31
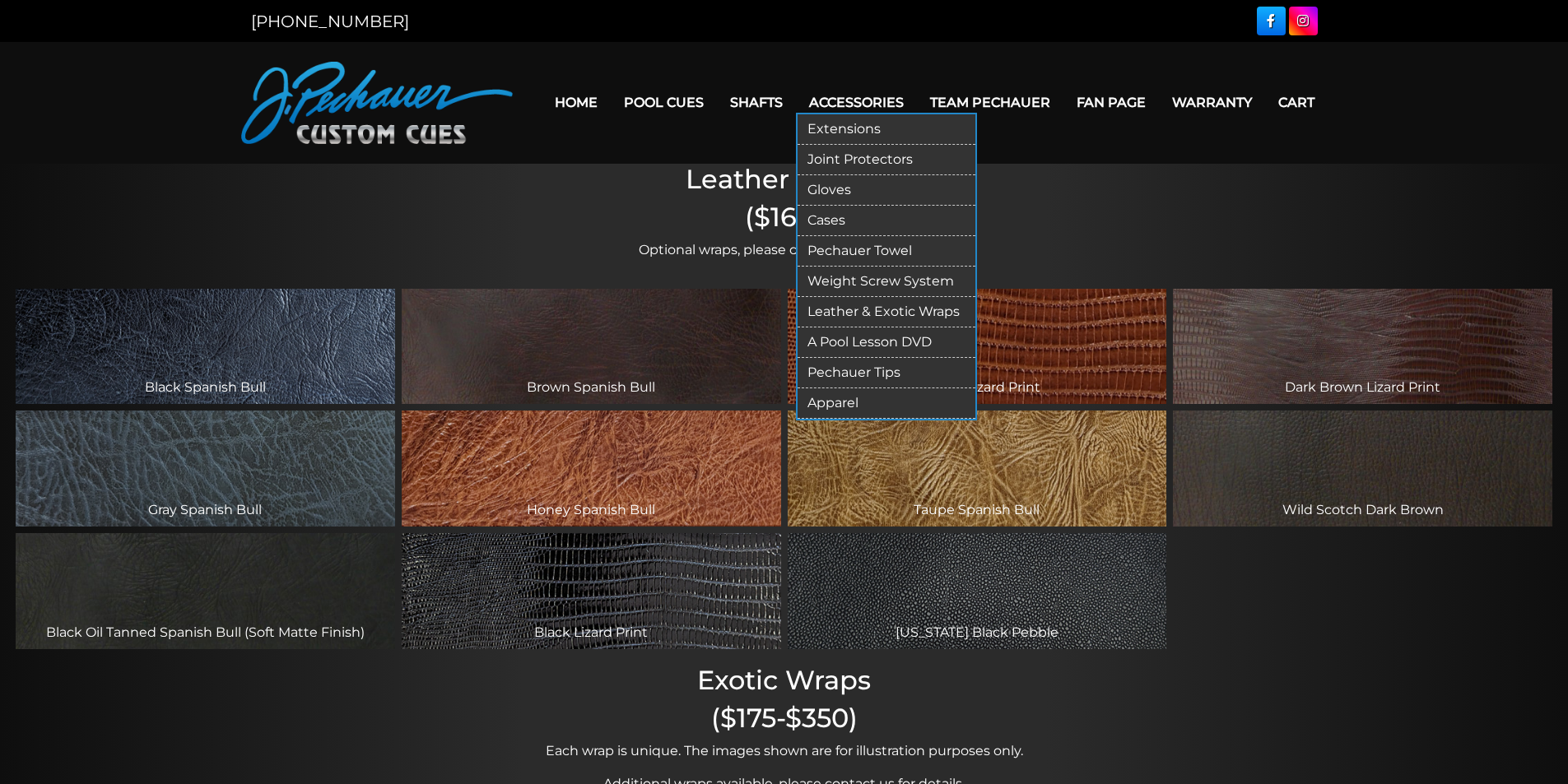
click at [880, 370] on link "Pechauer Tips" at bounding box center [886, 373] width 178 height 31
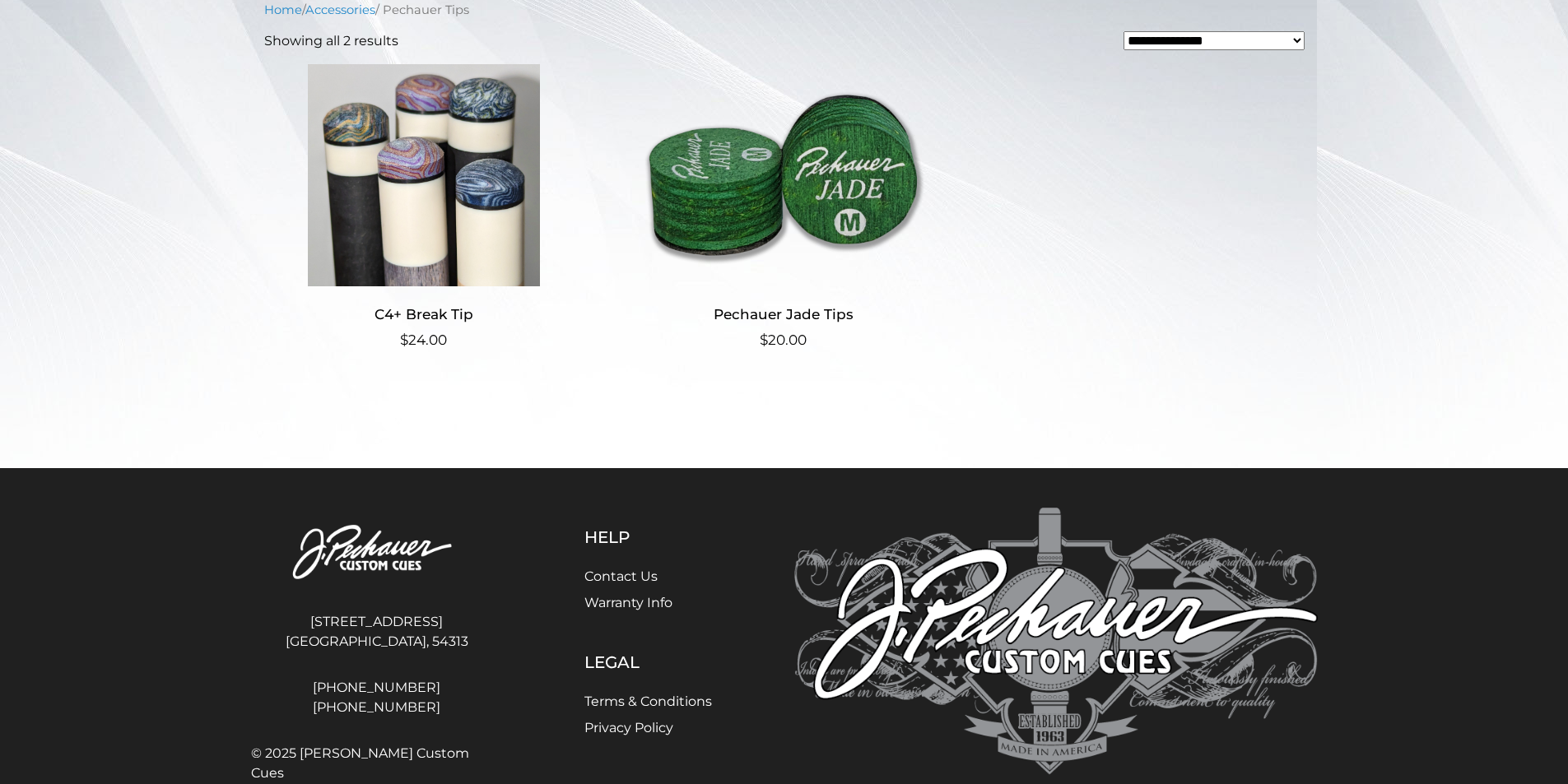
scroll to position [411, 0]
click at [399, 220] on img at bounding box center [424, 174] width 320 height 222
click at [837, 199] on img at bounding box center [783, 174] width 320 height 222
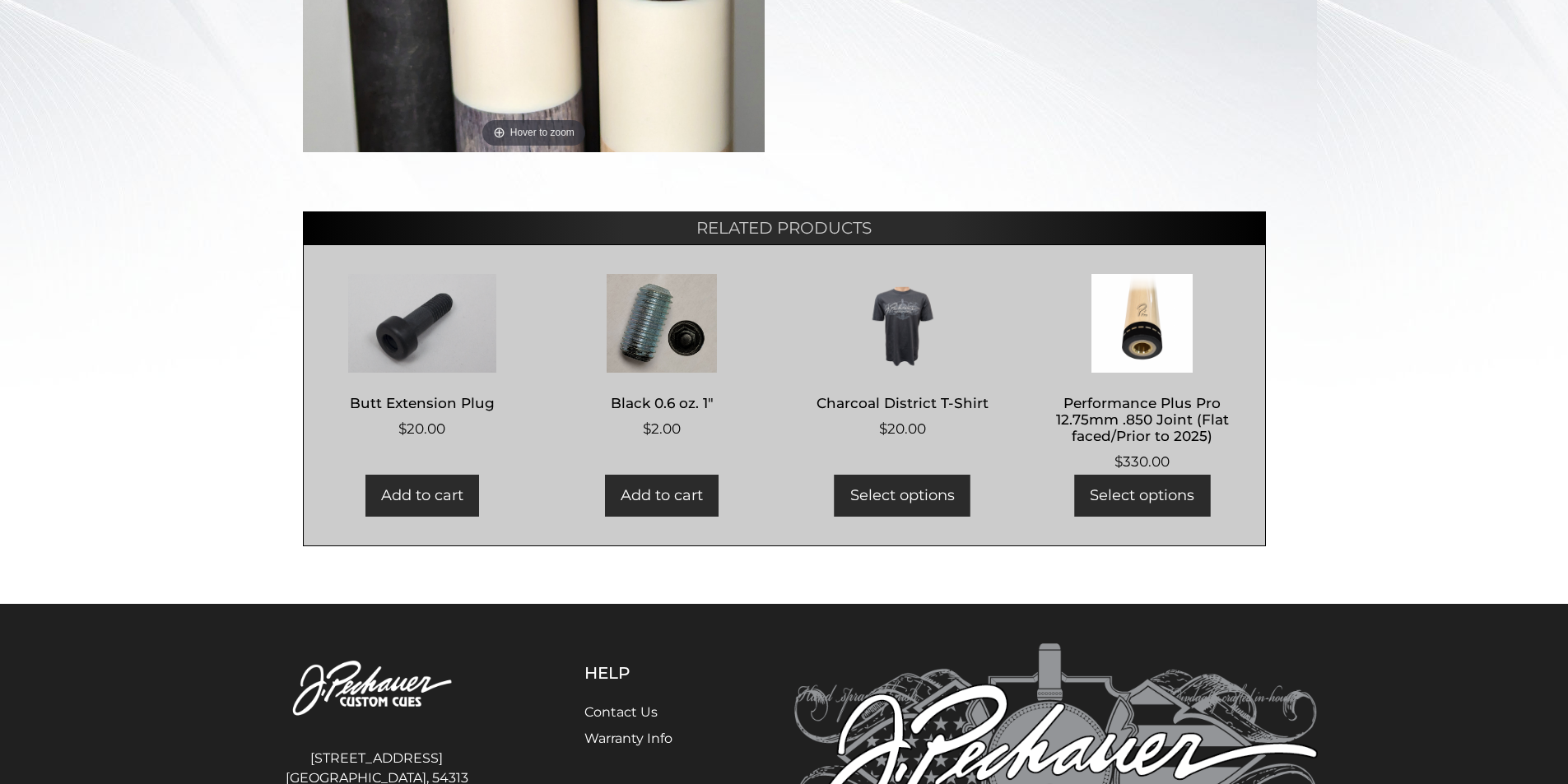
scroll to position [575, 0]
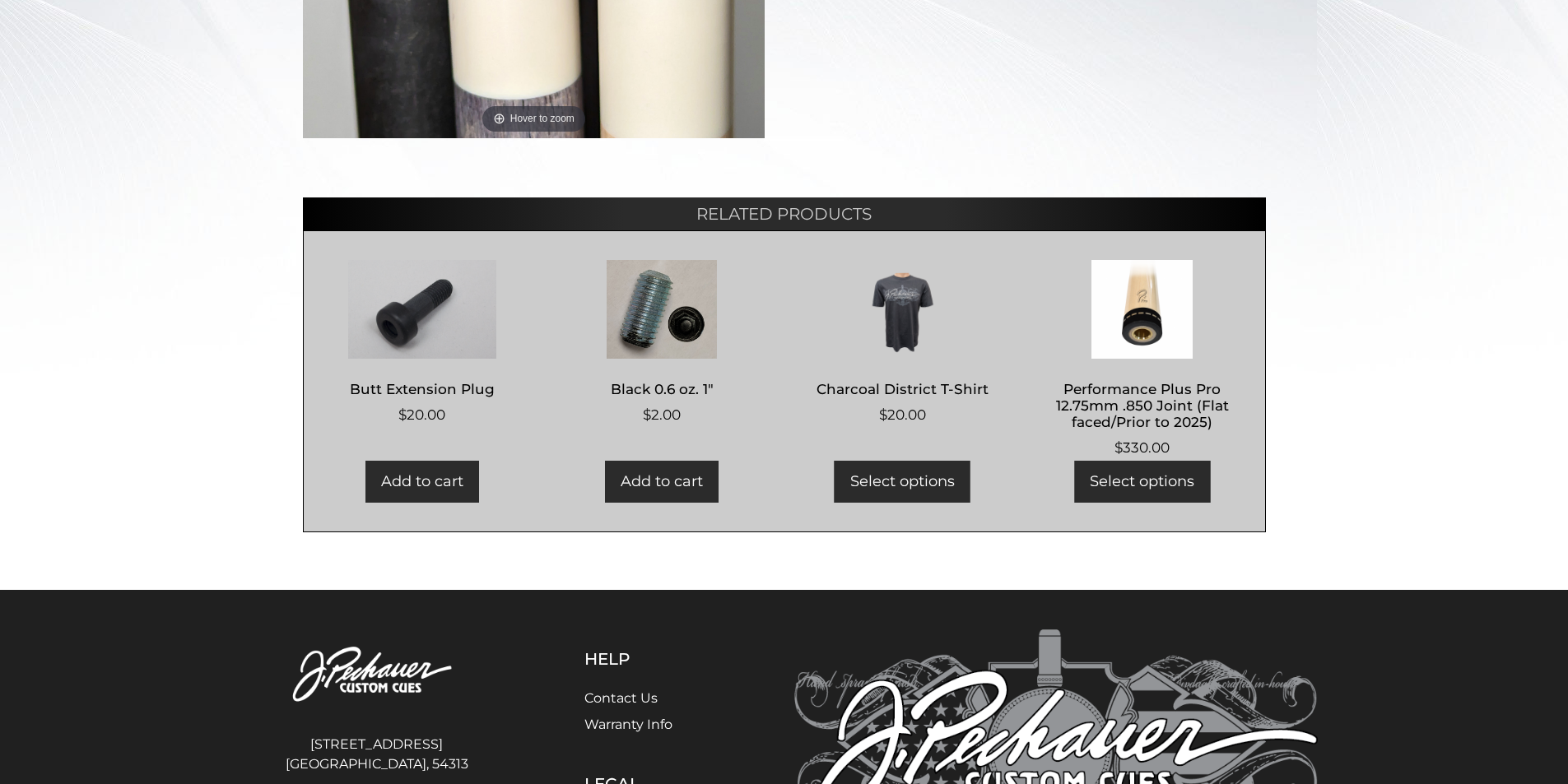
click at [456, 321] on img at bounding box center [423, 309] width 205 height 98
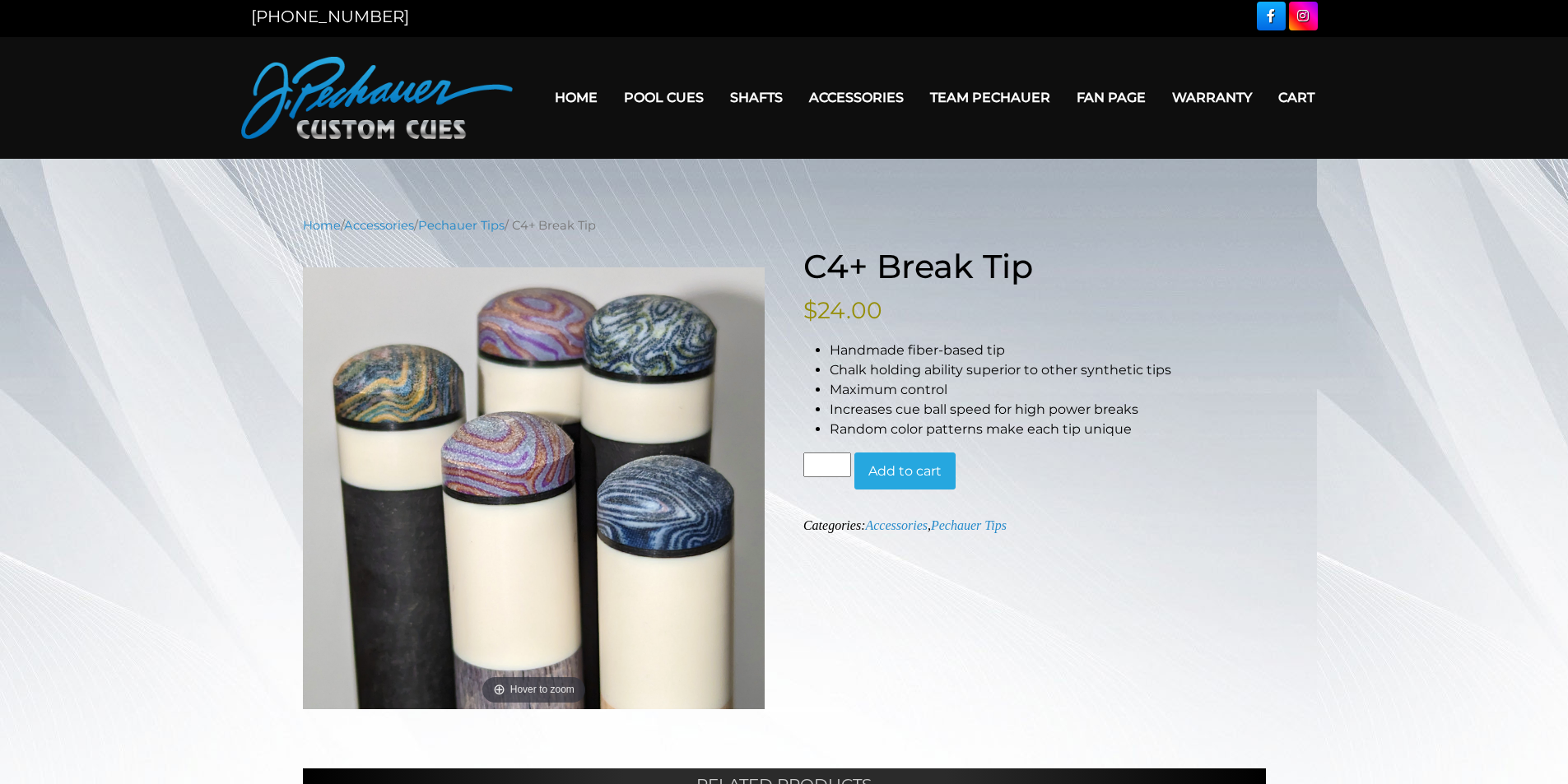
scroll to position [0, 0]
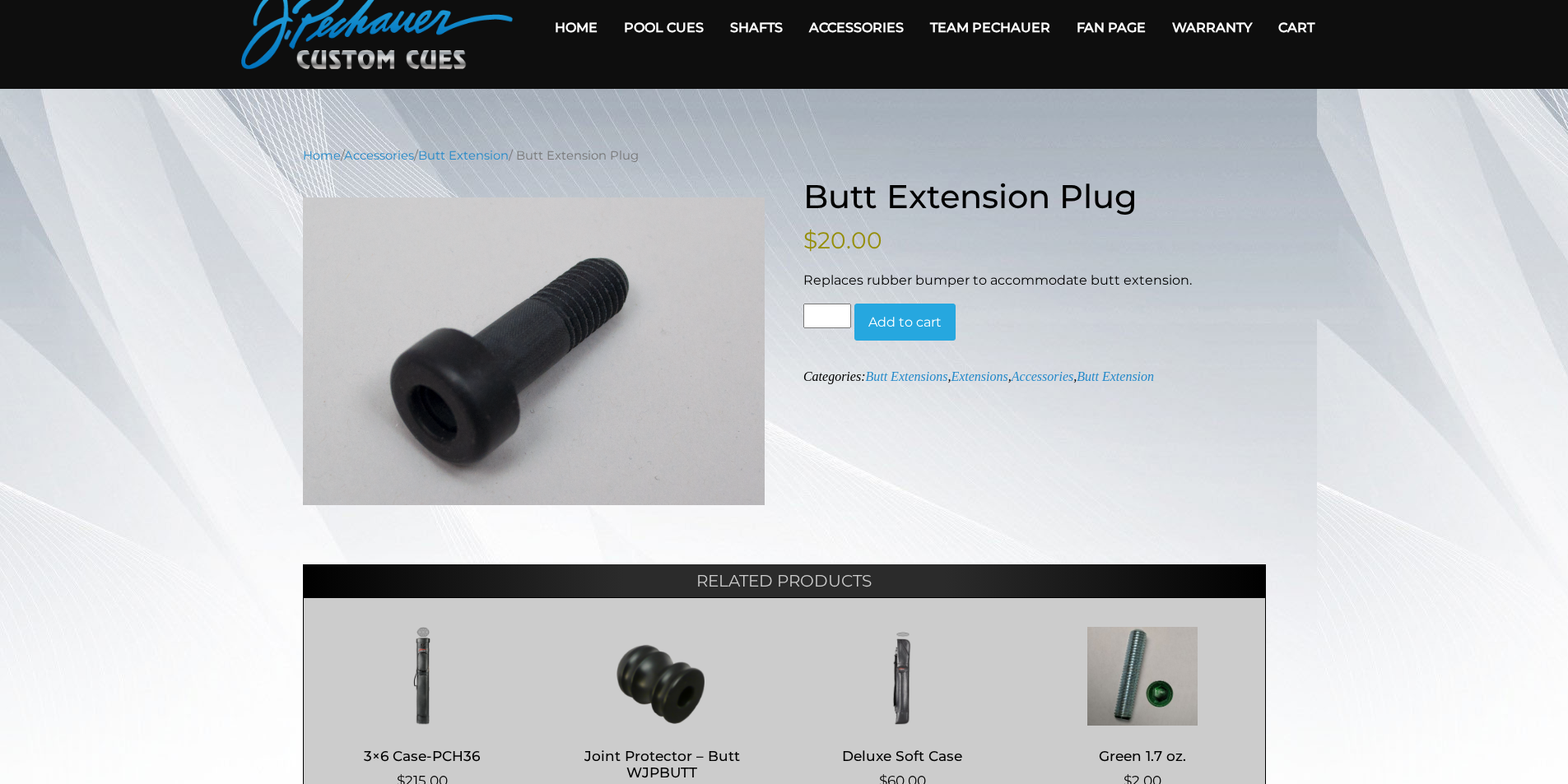
scroll to position [74, 0]
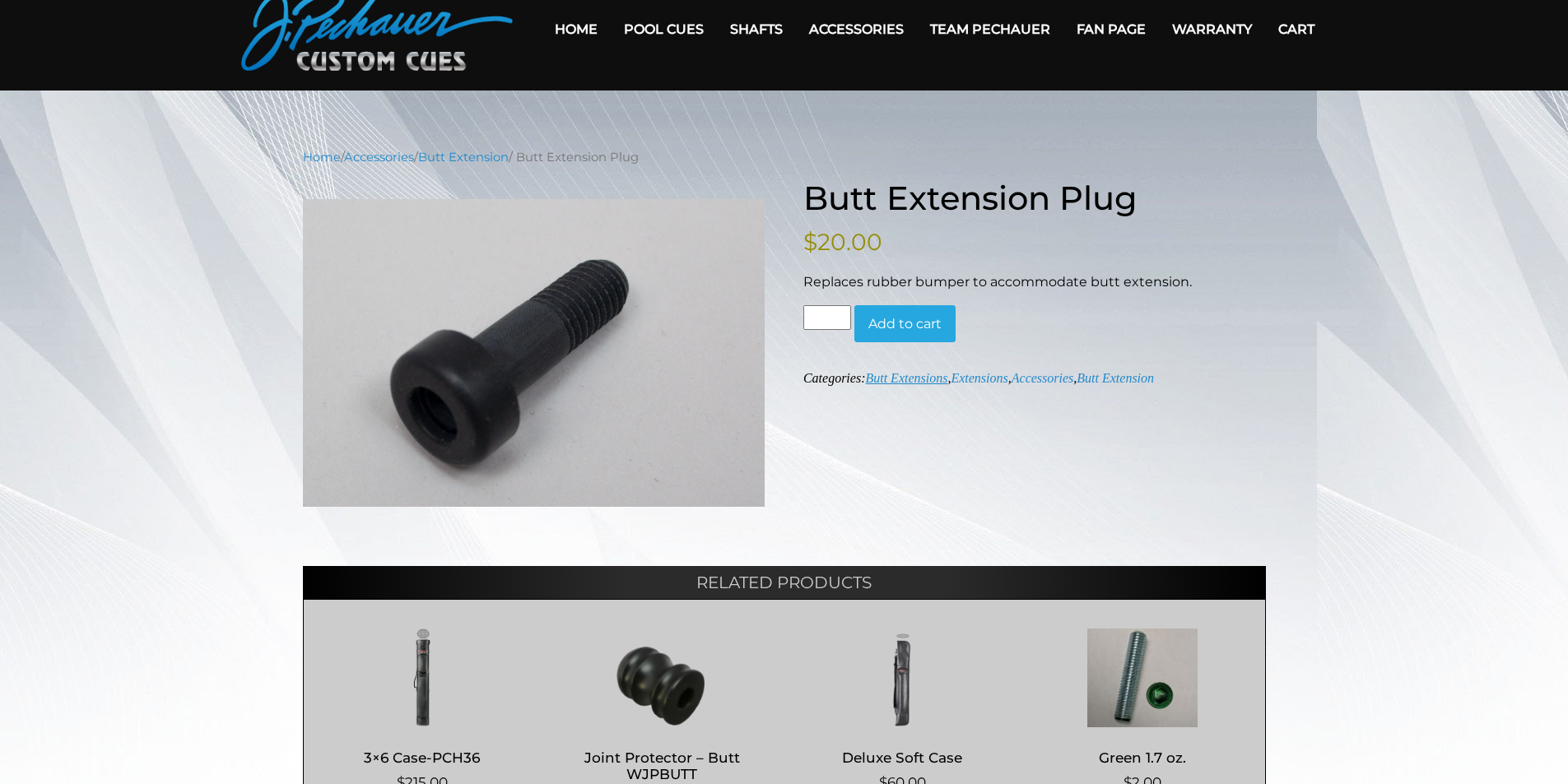
click at [913, 380] on link "Butt Extensions" at bounding box center [906, 378] width 82 height 14
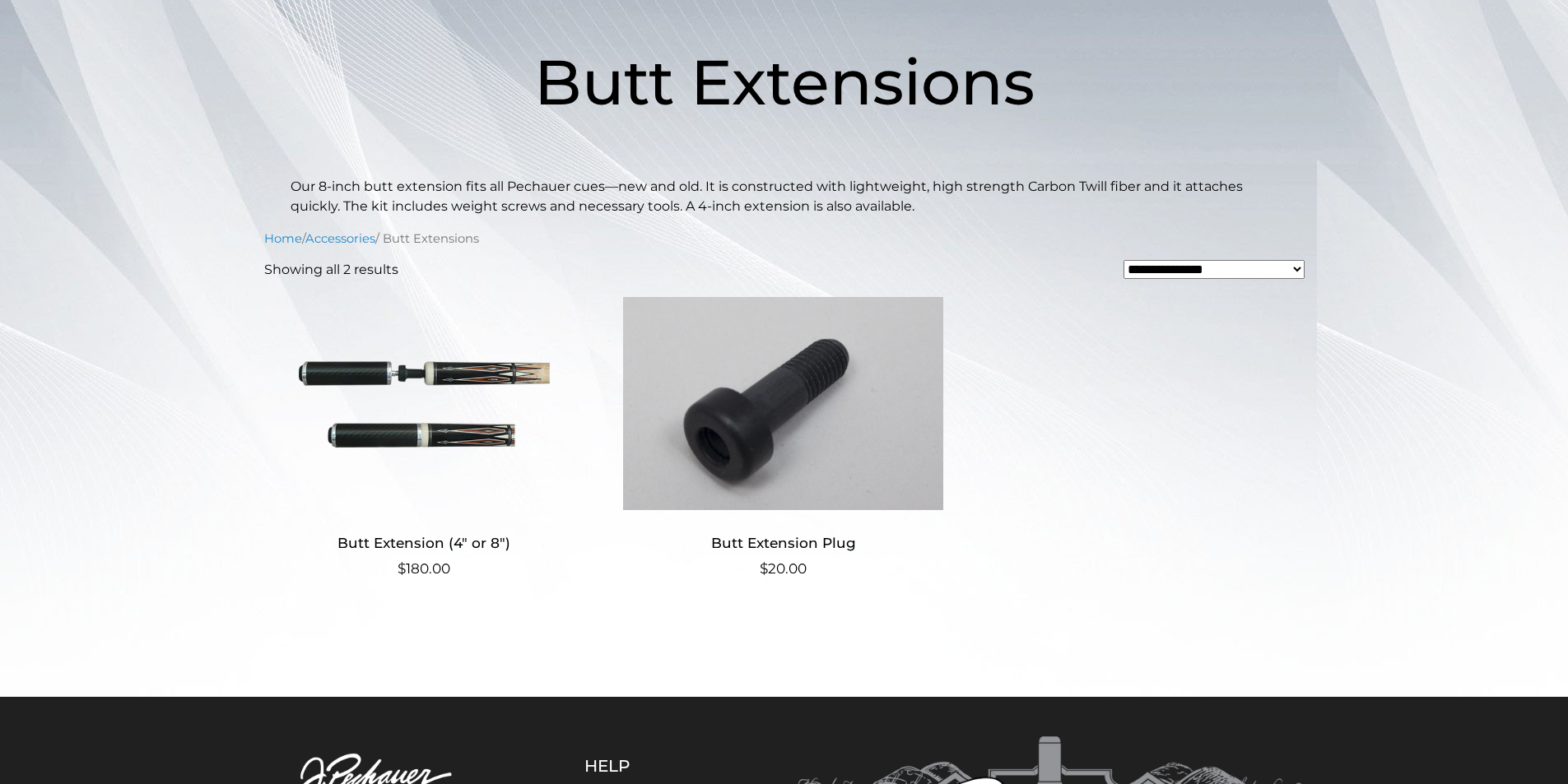
scroll to position [247, 0]
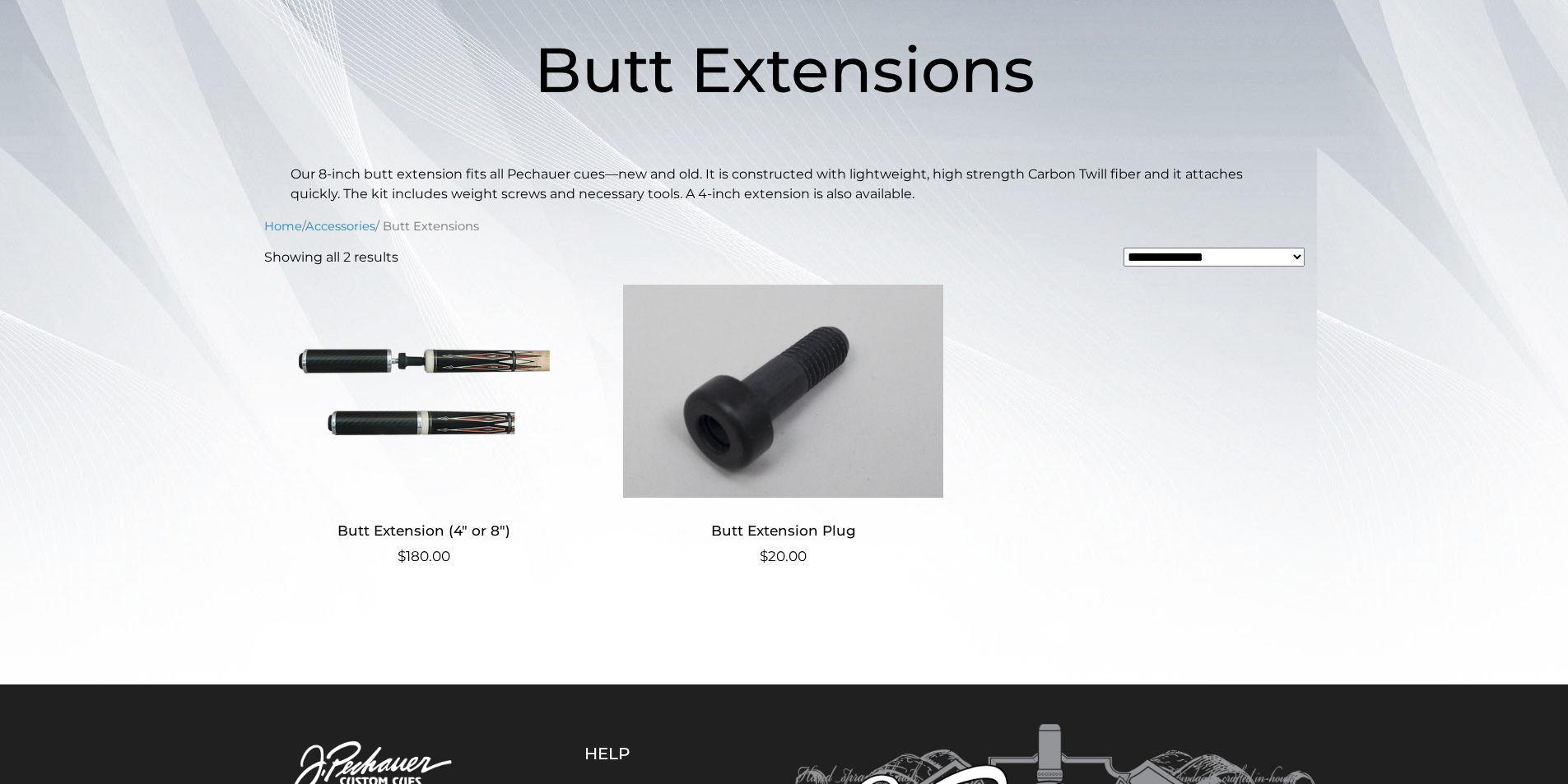
click at [1299, 259] on select "**********" at bounding box center [1214, 257] width 181 height 19
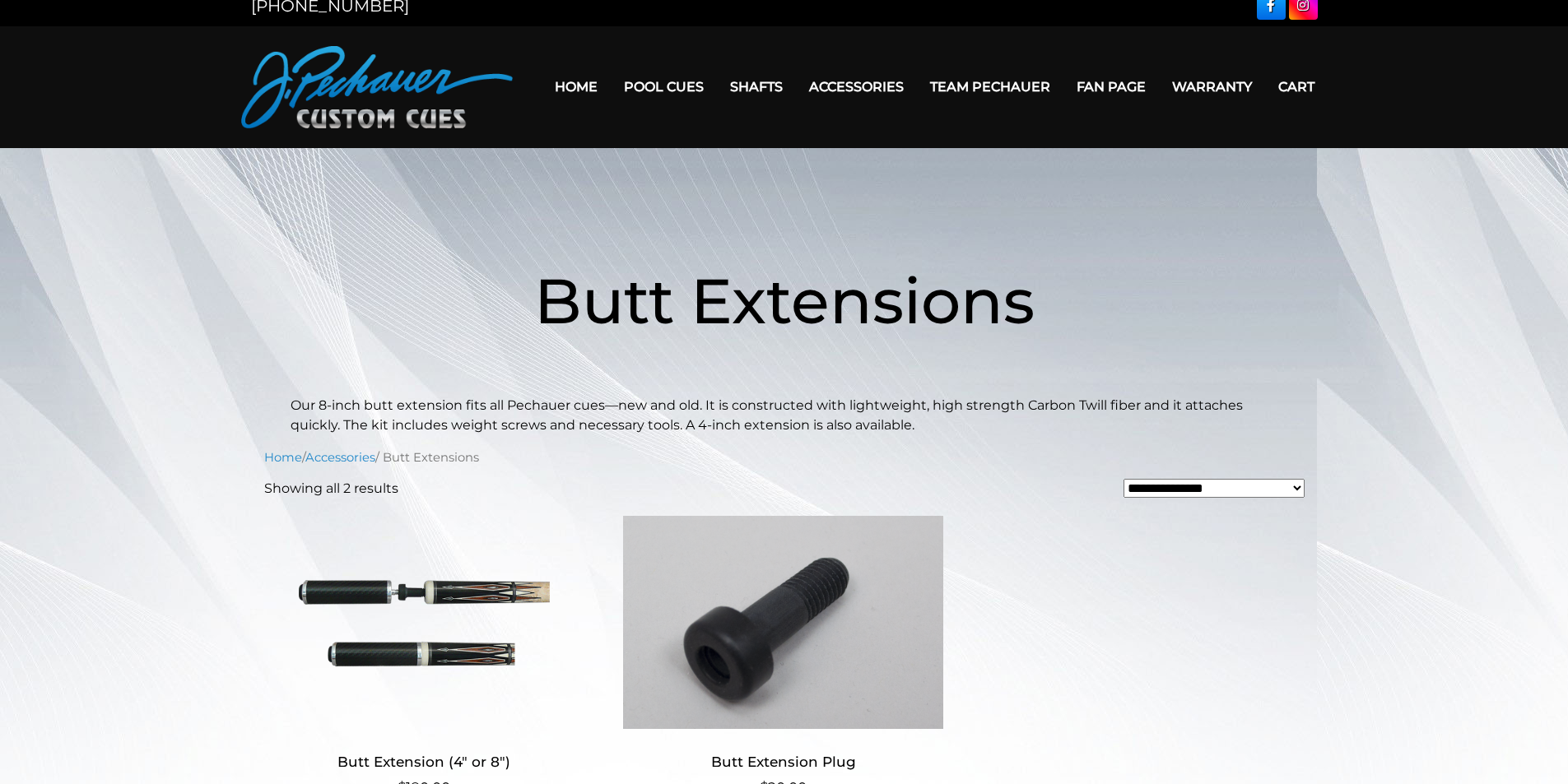
scroll to position [0, 0]
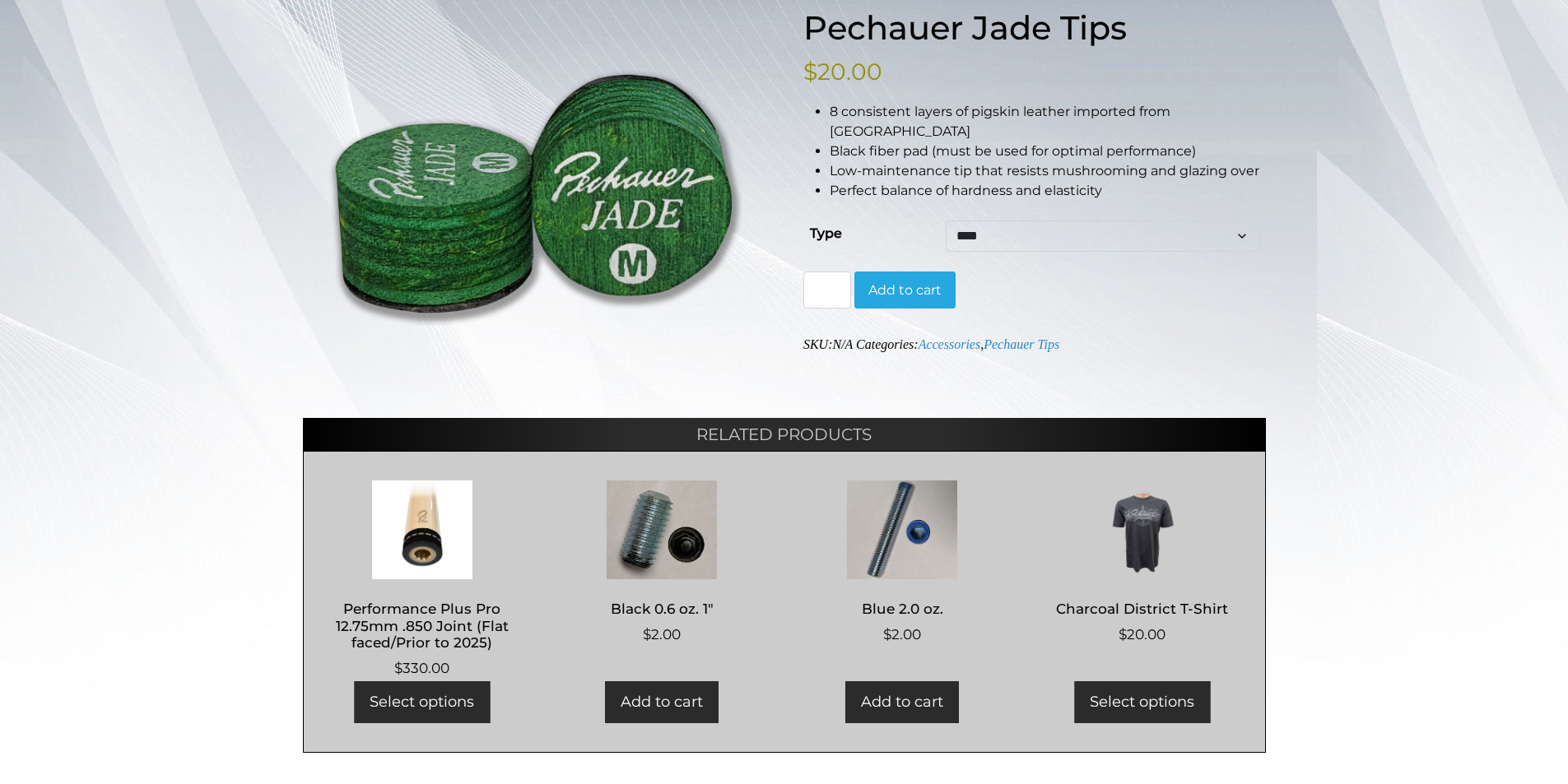
scroll to position [247, 0]
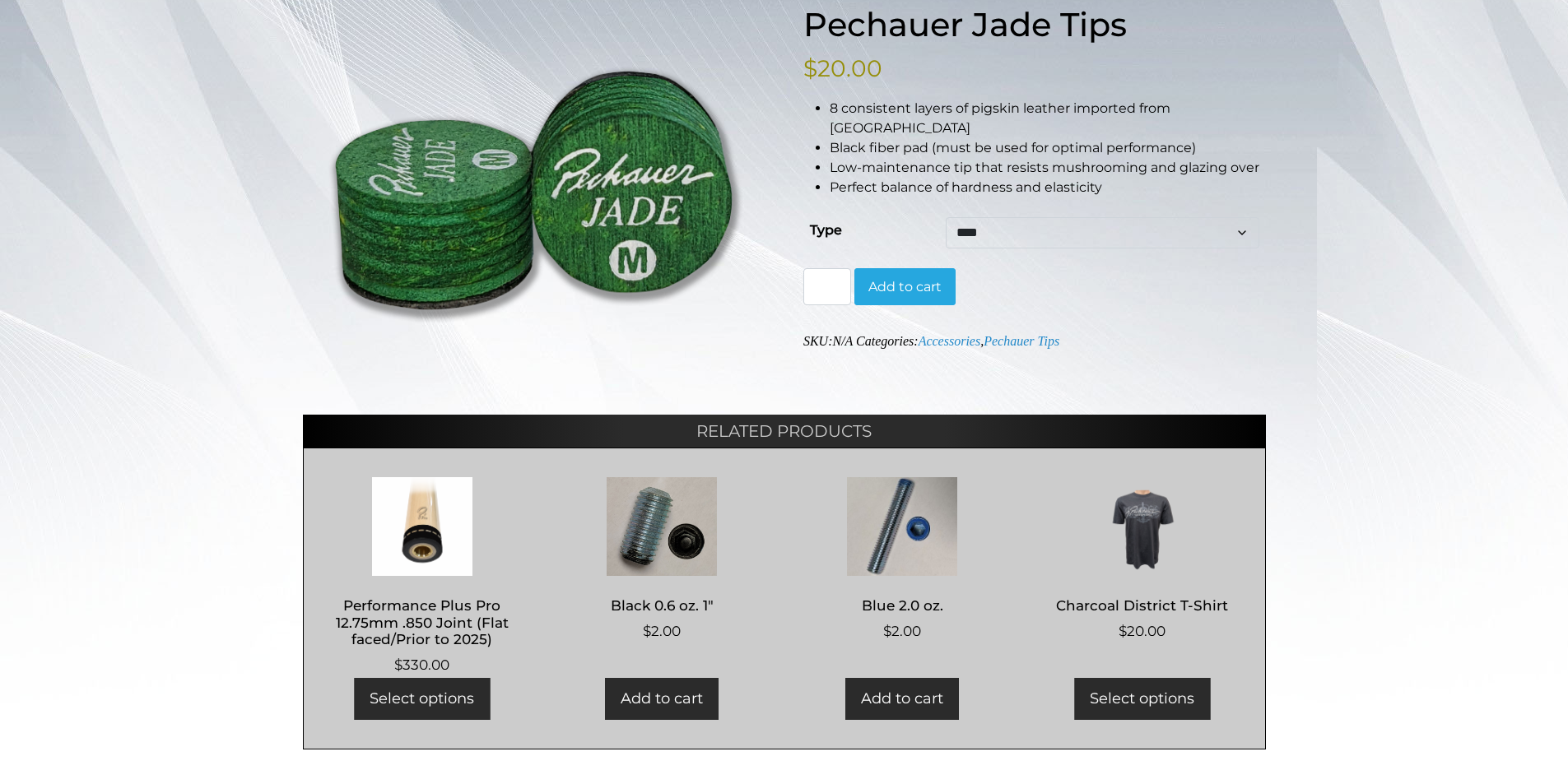
click at [1236, 217] on select "**** ****** ****" at bounding box center [1102, 233] width 313 height 32
click at [945, 217] on select "**** ****** ****" at bounding box center [1102, 233] width 313 height 32
click at [1246, 217] on select "**** ****** ****" at bounding box center [1102, 233] width 313 height 32
select select "****"
click at [945, 217] on select "**** ****** ****" at bounding box center [1102, 233] width 313 height 32
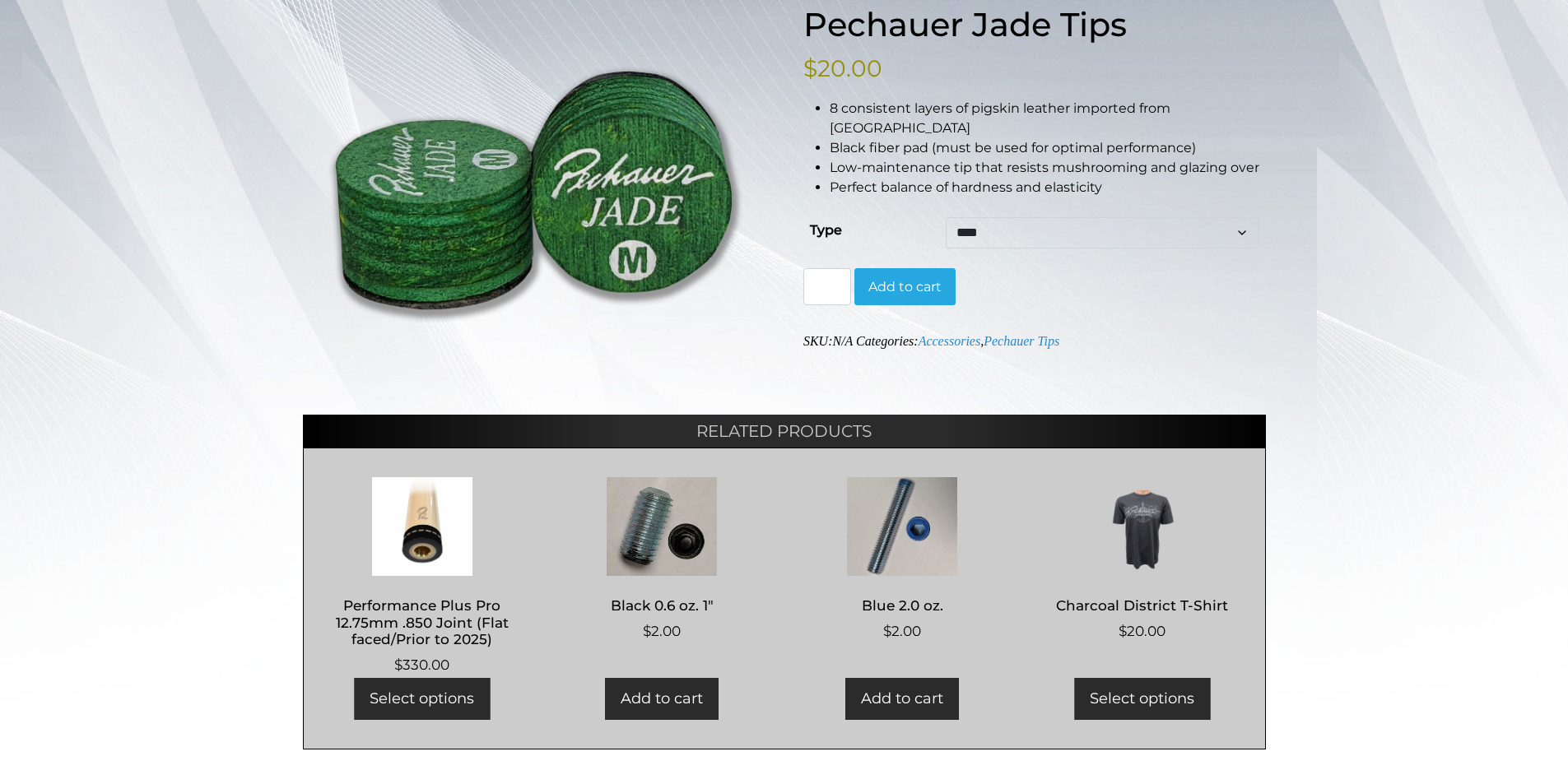
click at [898, 271] on button "Add to cart" at bounding box center [905, 287] width 101 height 38
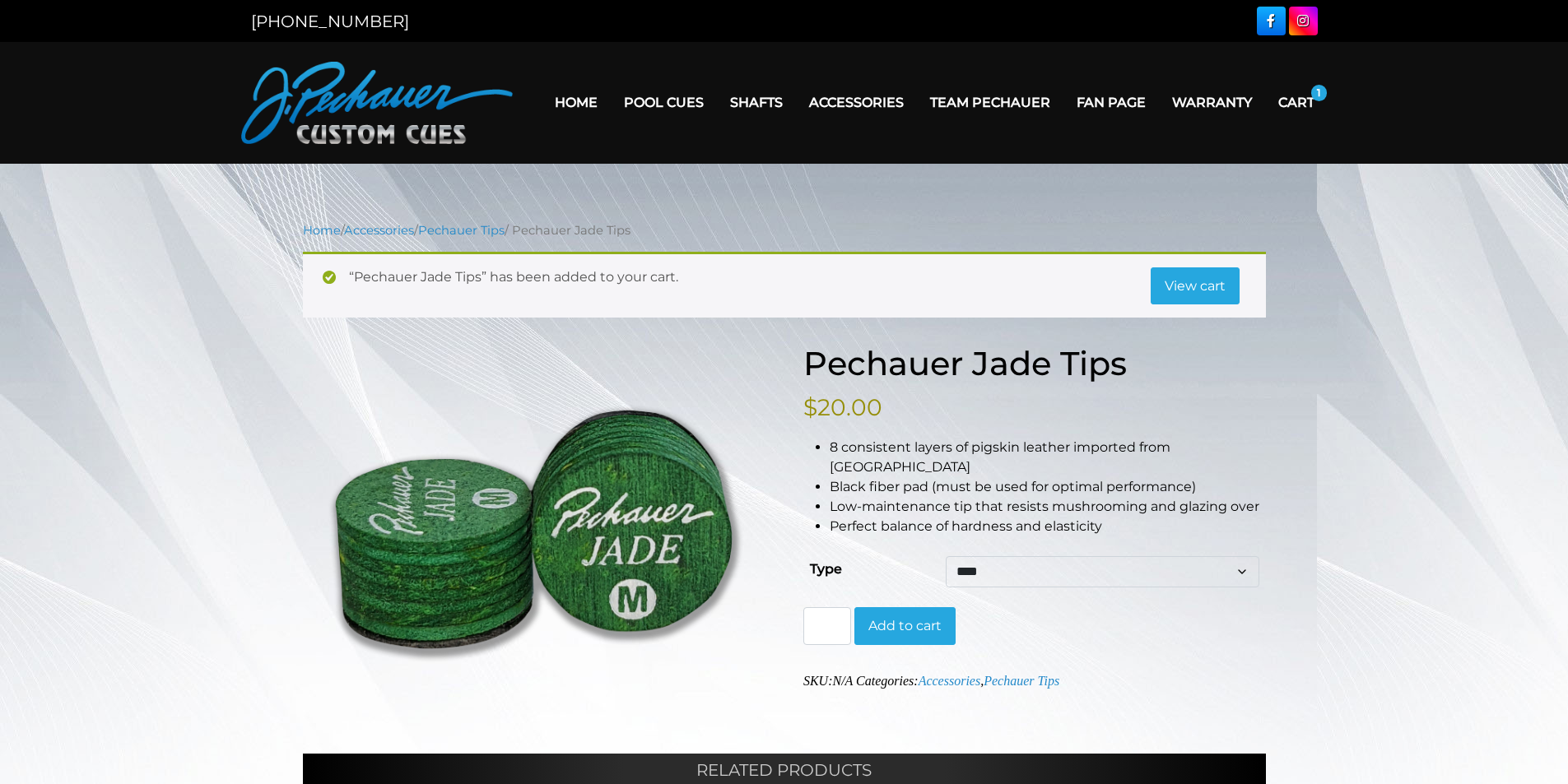
click at [1198, 283] on link "View cart" at bounding box center [1195, 286] width 89 height 38
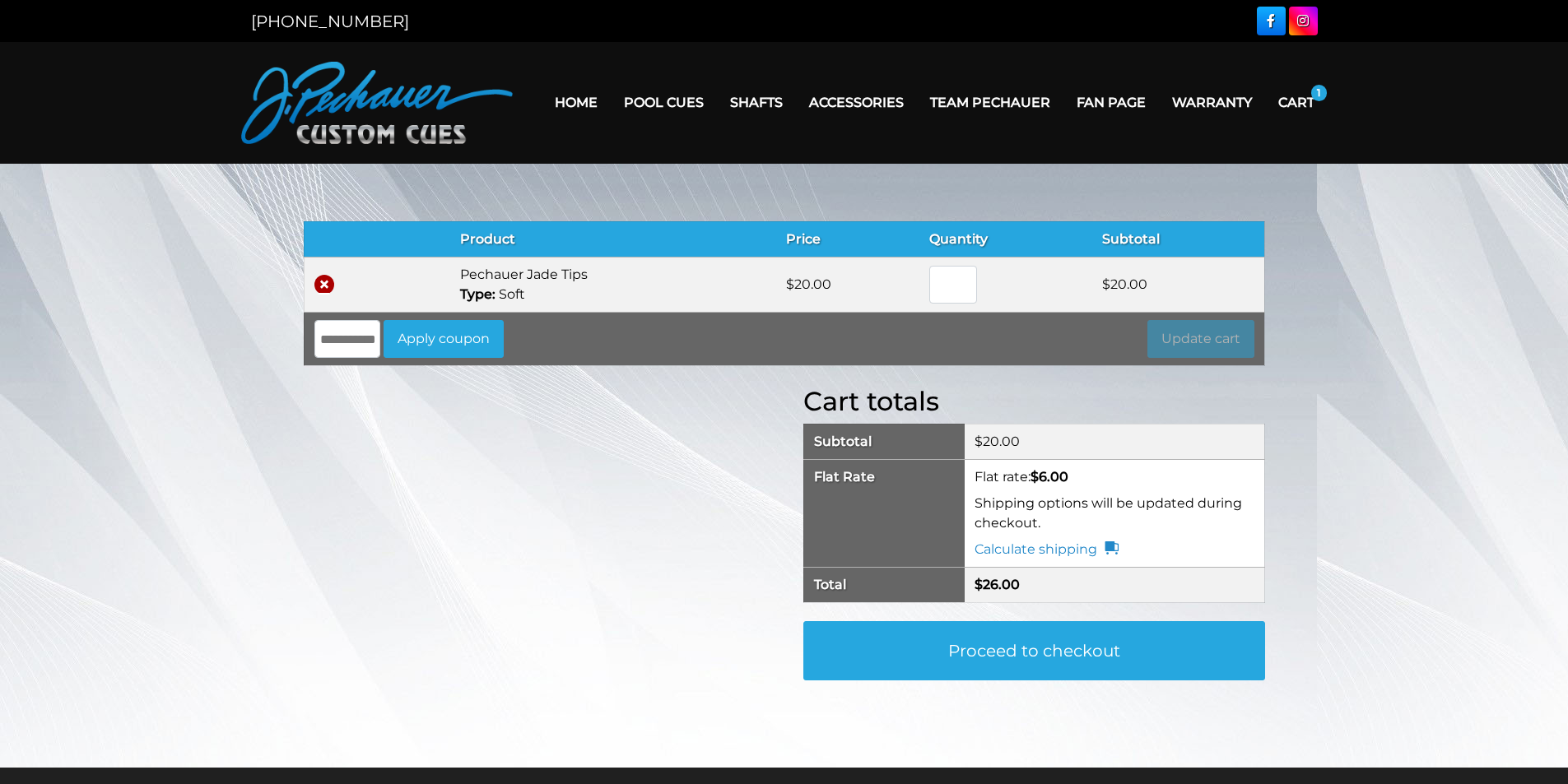
click at [322, 283] on link "×" at bounding box center [323, 284] width 20 height 20
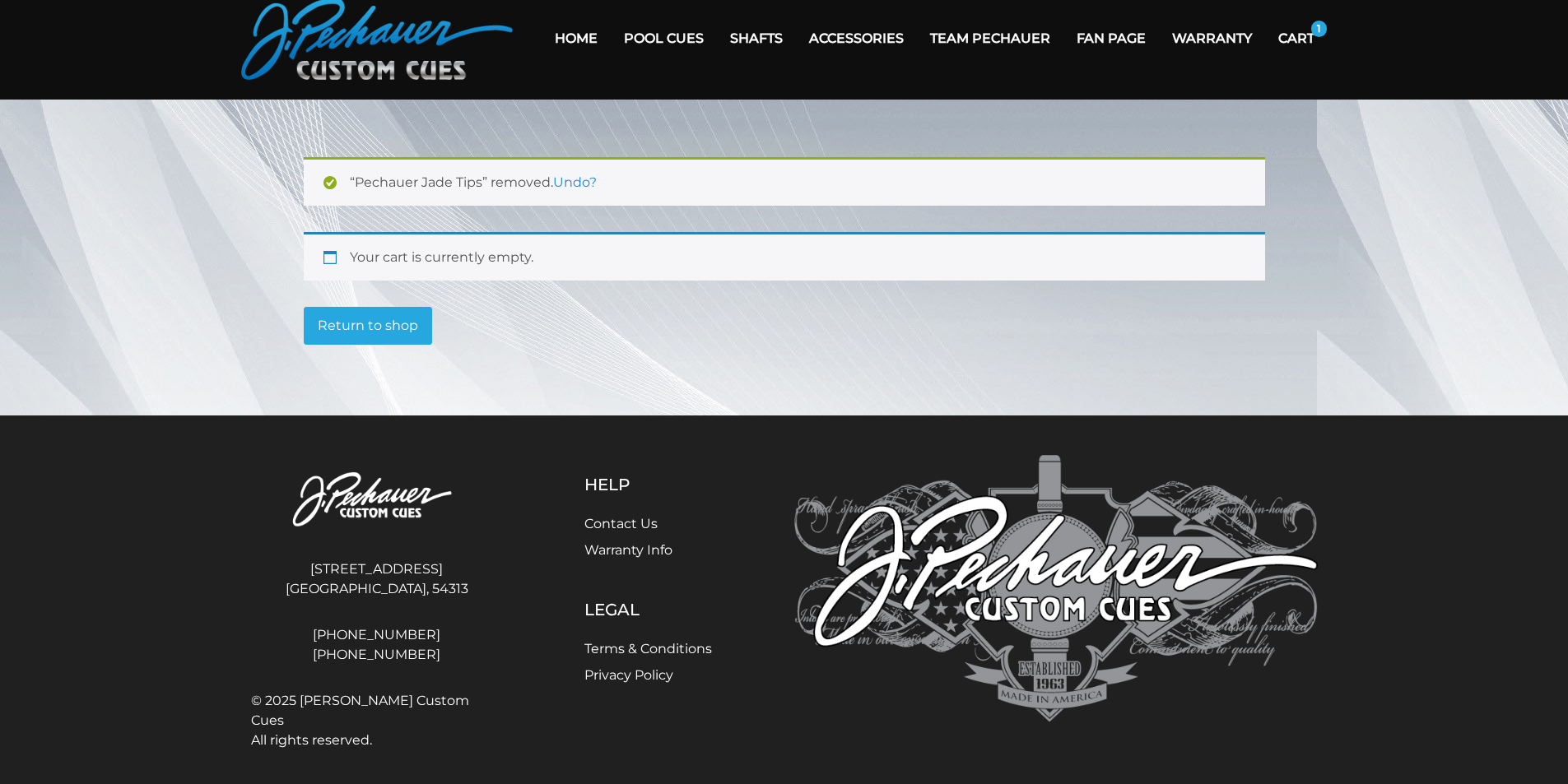
scroll to position [70, 0]
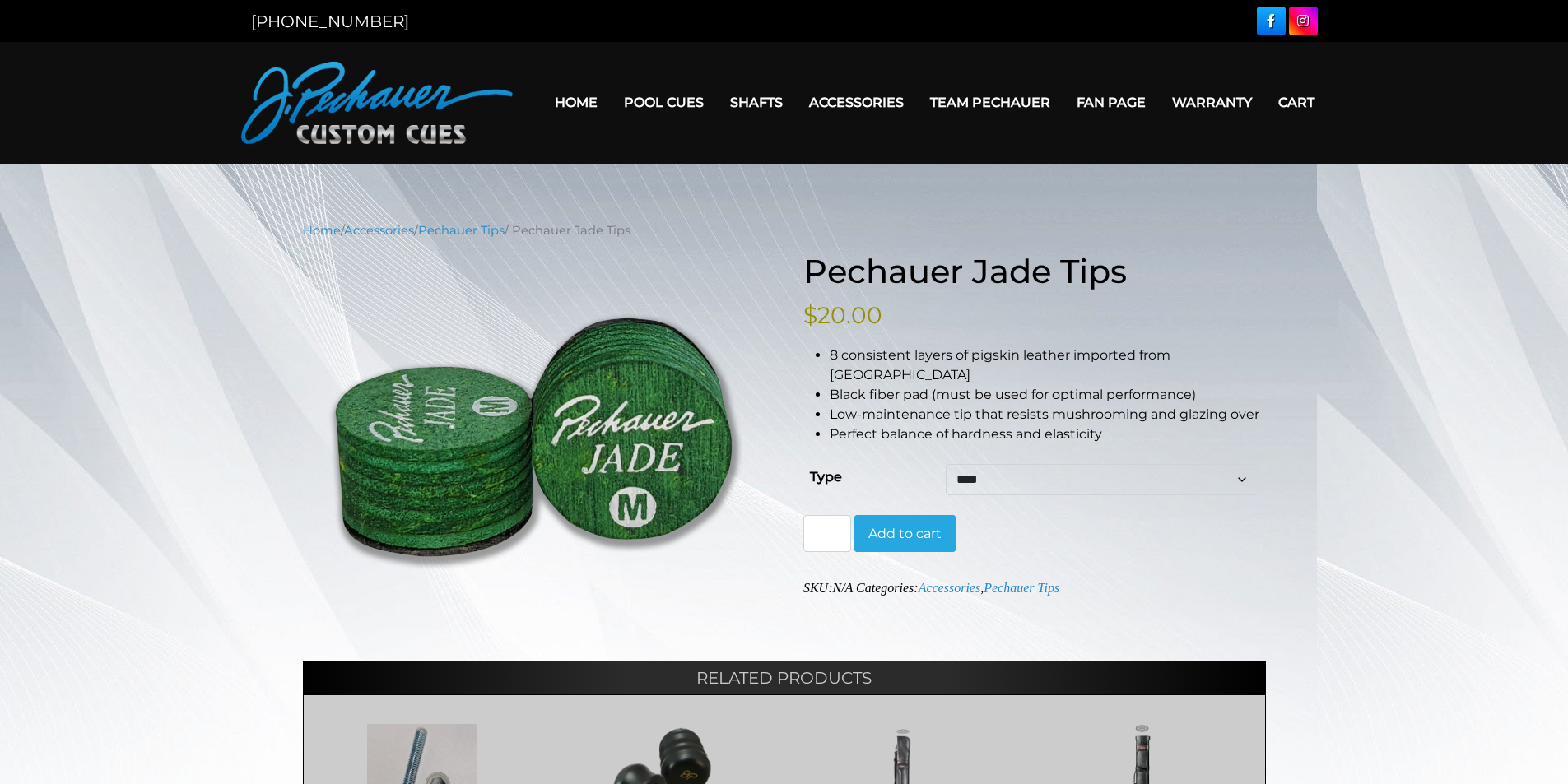
scroll to position [242, 0]
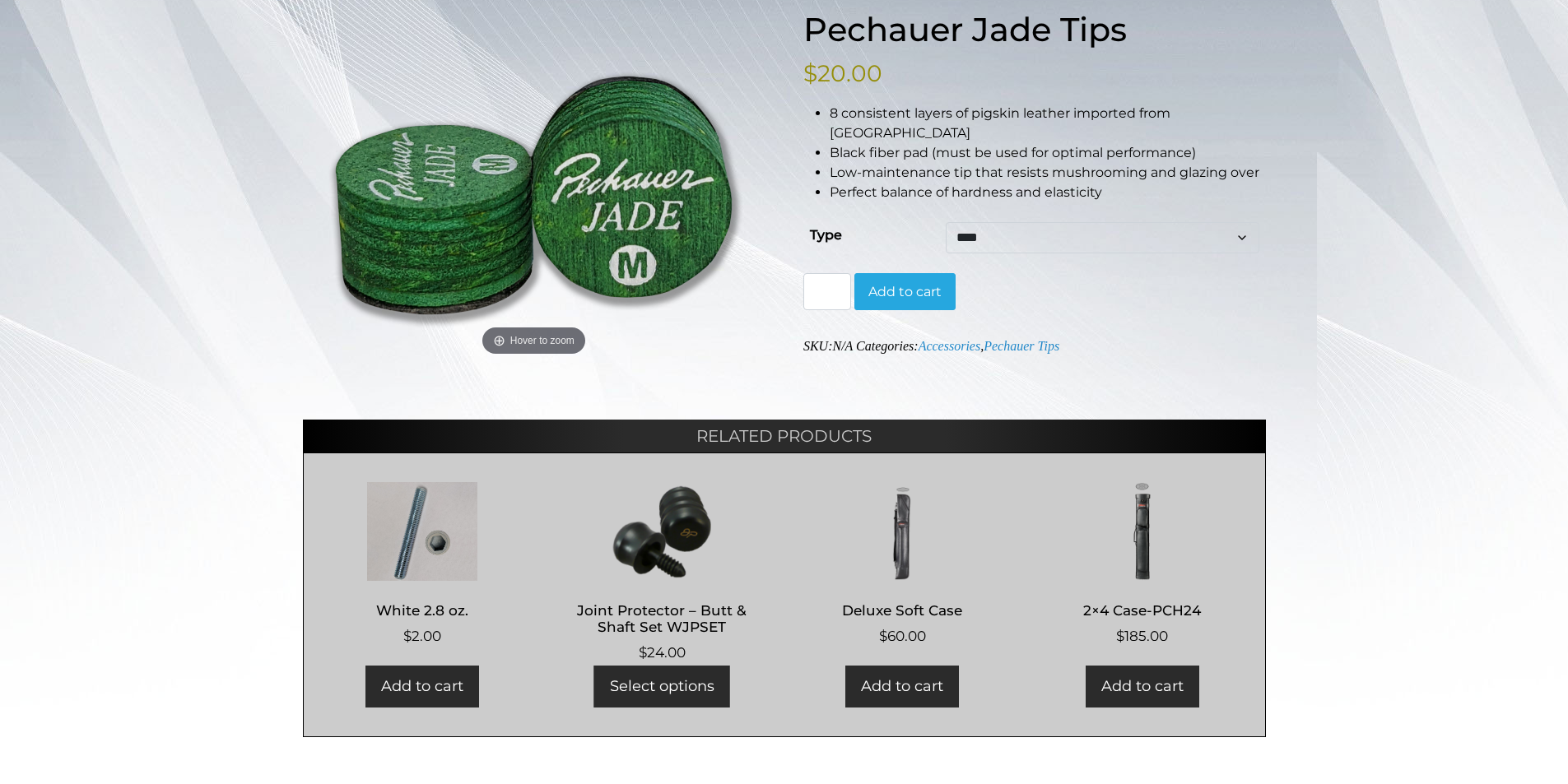
click at [1244, 222] on select "**** ****** ****" at bounding box center [1102, 238] width 313 height 32
click at [1330, 217] on div "Home / Accessories / Pechauer Tips / Pechauer Jade Tips Hover to zoom Pechauer …" at bounding box center [784, 358] width 1568 height 757
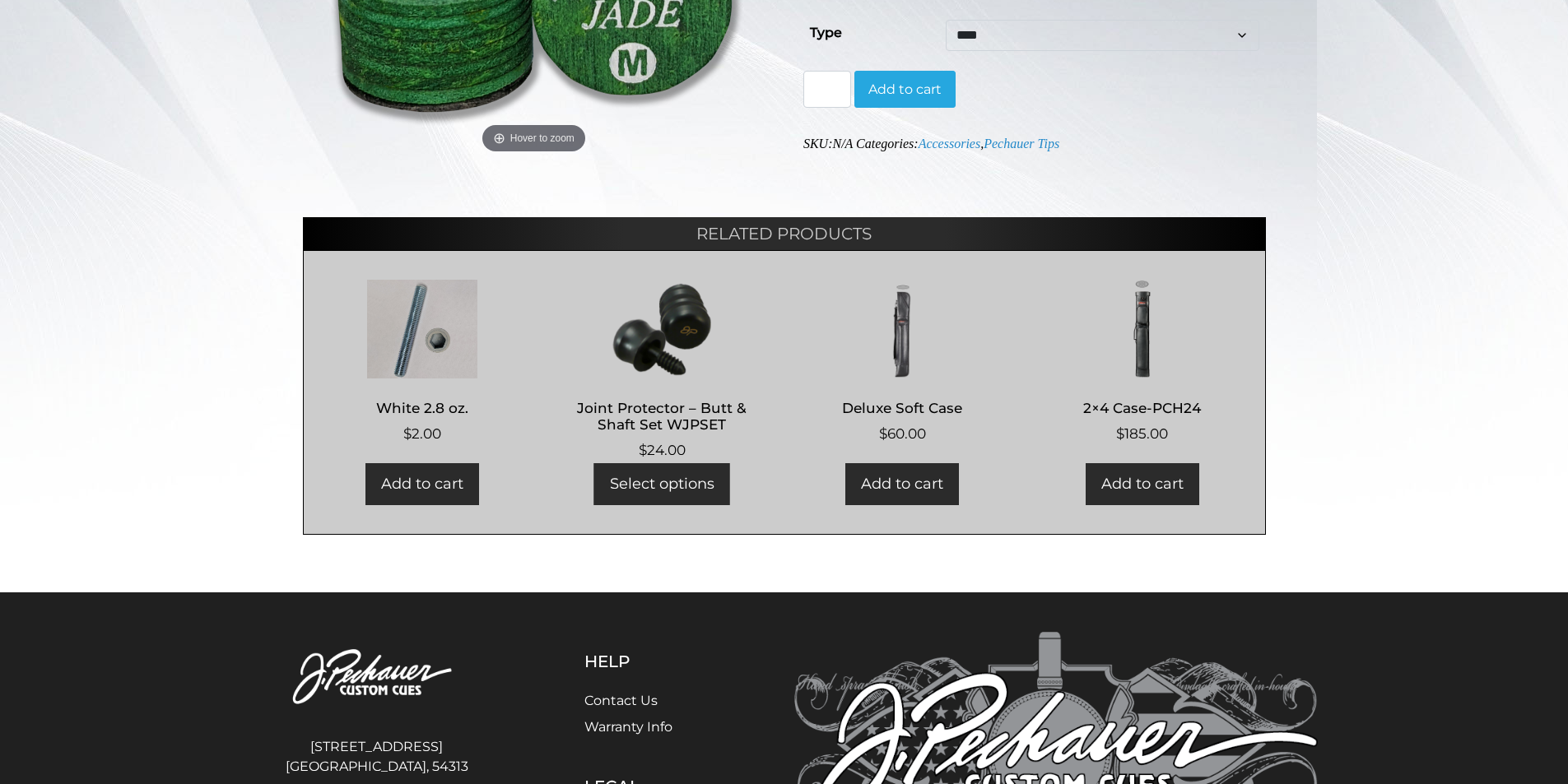
scroll to position [0, 0]
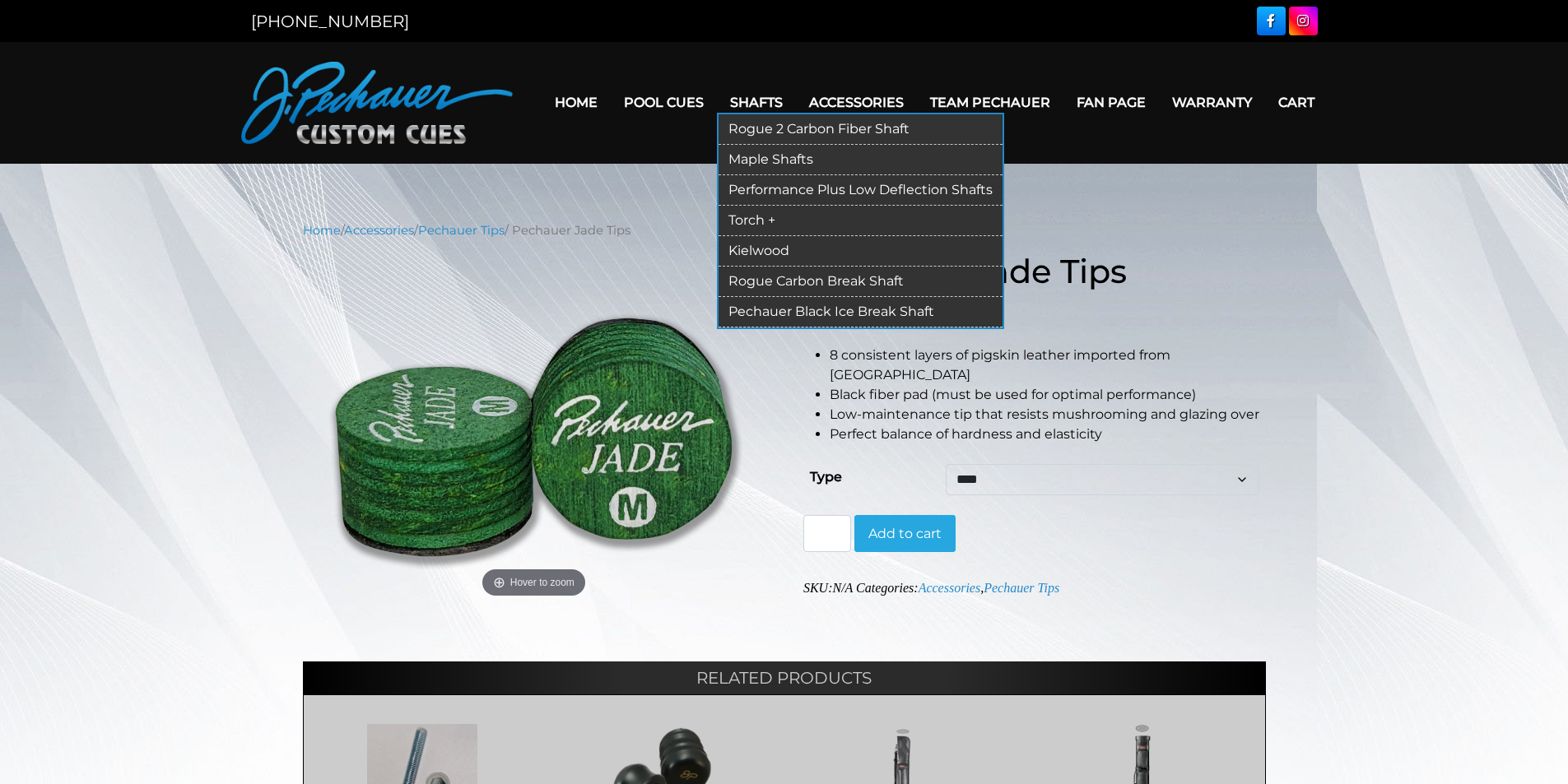
click at [790, 276] on link "Rogue Carbon Break Shaft" at bounding box center [861, 282] width 284 height 31
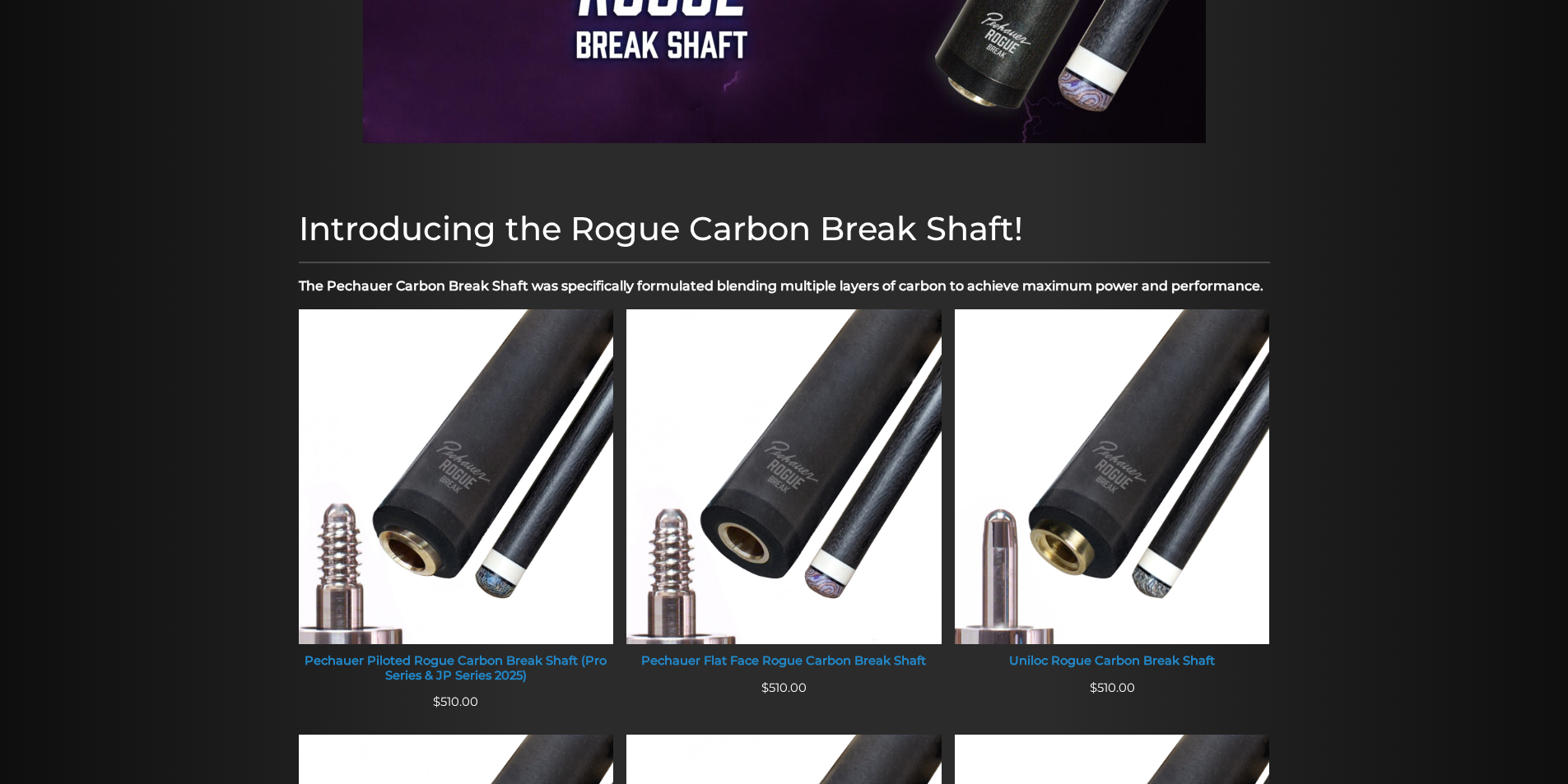
scroll to position [333, 0]
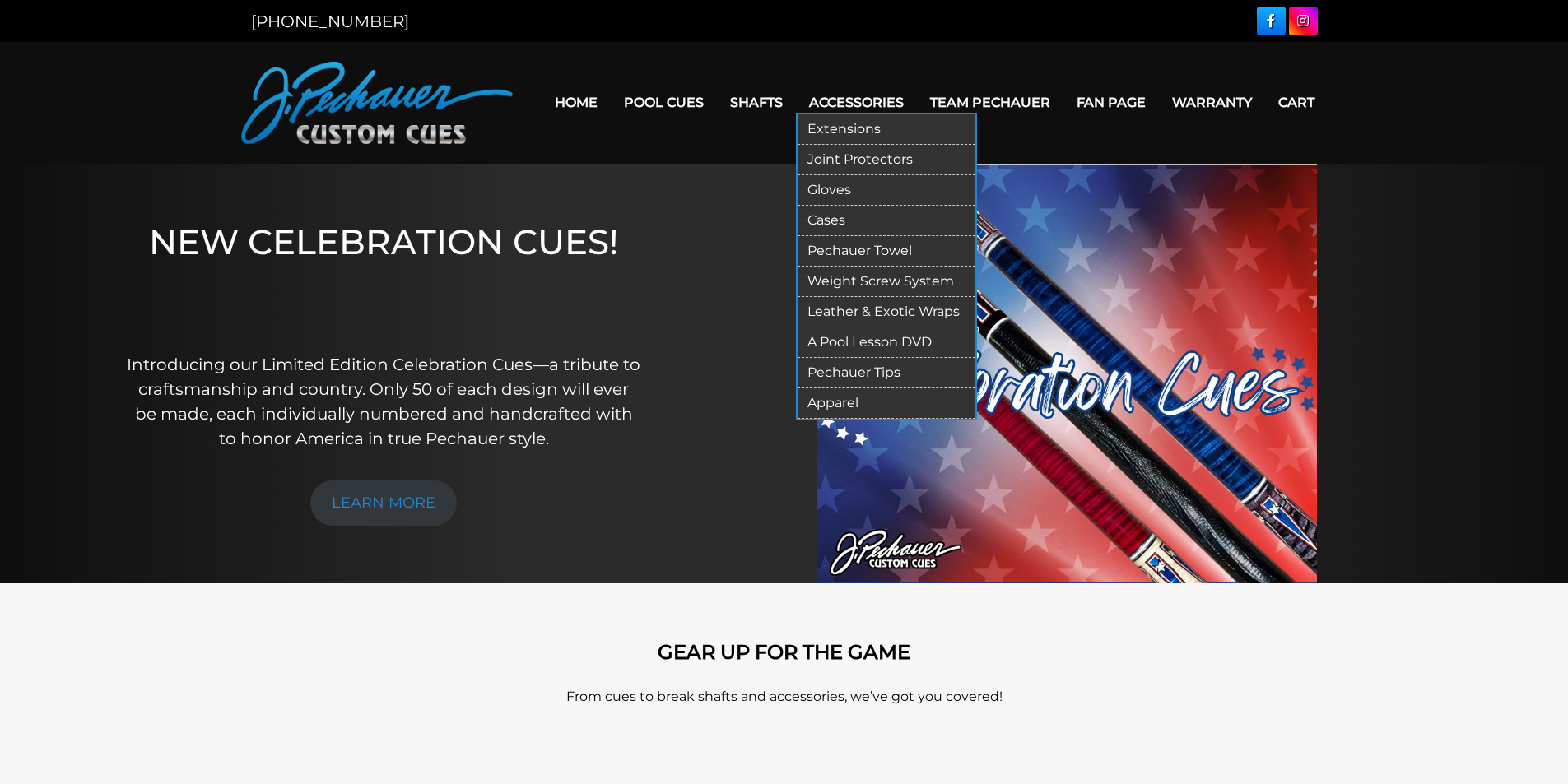
click at [831, 400] on link "Apparel" at bounding box center [886, 404] width 178 height 31
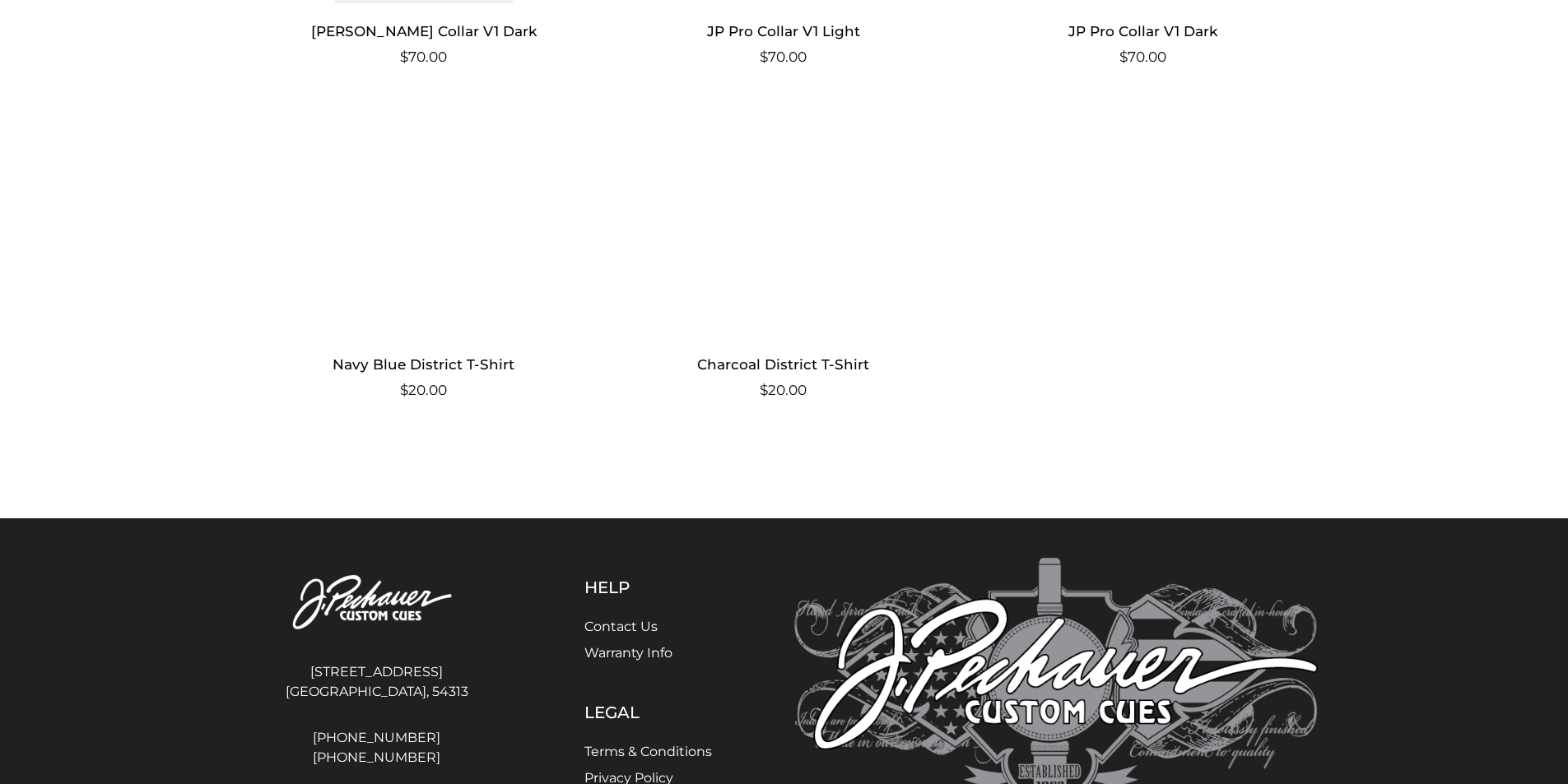
scroll to position [1802, 0]
